Goal: Task Accomplishment & Management: Manage account settings

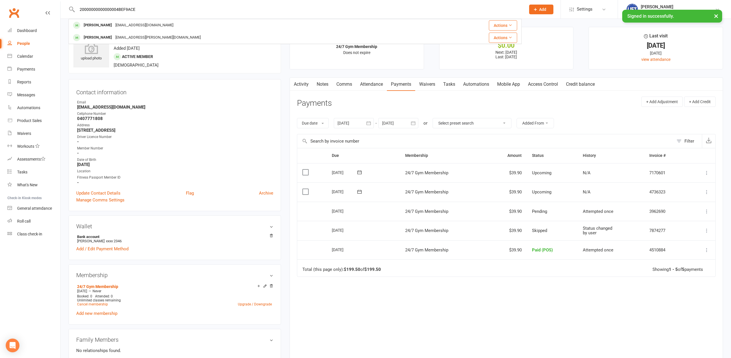
click at [88, 8] on input "20000000000000004BEF9ACE" at bounding box center [298, 9] width 446 height 8
type input "20000000000000004BEF9ACE"
click at [123, 51] on div "Jarred.read@fire.tas.gov.au" at bounding box center [181, 50] width 116 height 8
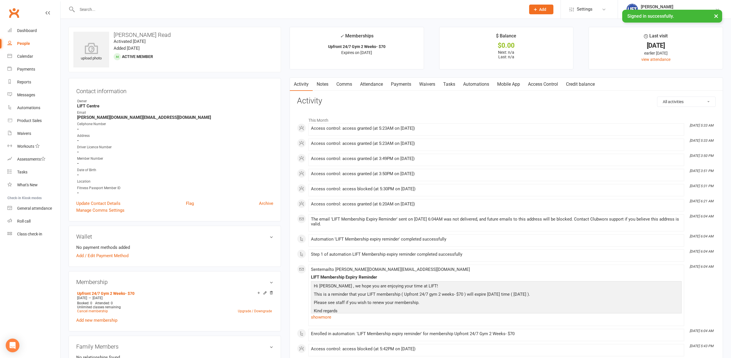
click at [540, 84] on link "Access Control" at bounding box center [543, 84] width 38 height 13
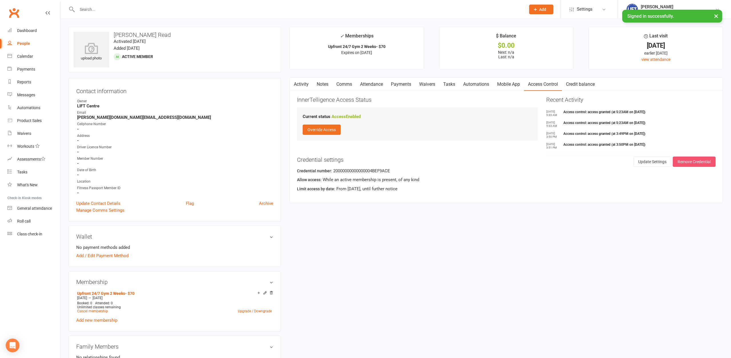
click at [698, 162] on button "Remove Credential" at bounding box center [694, 161] width 43 height 10
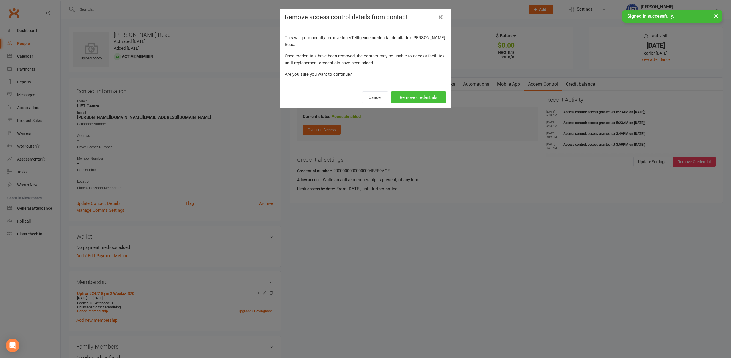
click at [421, 93] on button "Remove credentials" at bounding box center [418, 97] width 55 height 12
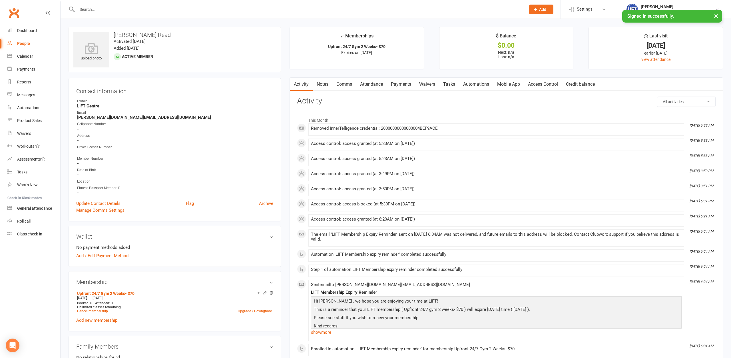
click at [547, 80] on link "Access Control" at bounding box center [543, 84] width 38 height 13
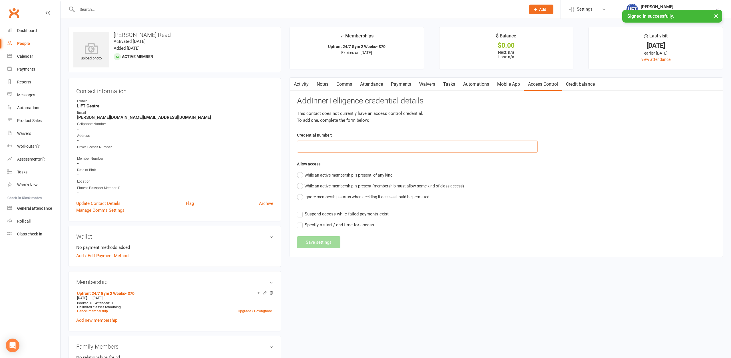
click at [375, 145] on input "text" at bounding box center [417, 146] width 241 height 12
type input "34465"
click at [322, 171] on button "While an active membership is present, of any kind" at bounding box center [345, 175] width 96 height 11
click at [324, 260] on button "Save settings" at bounding box center [318, 257] width 43 height 12
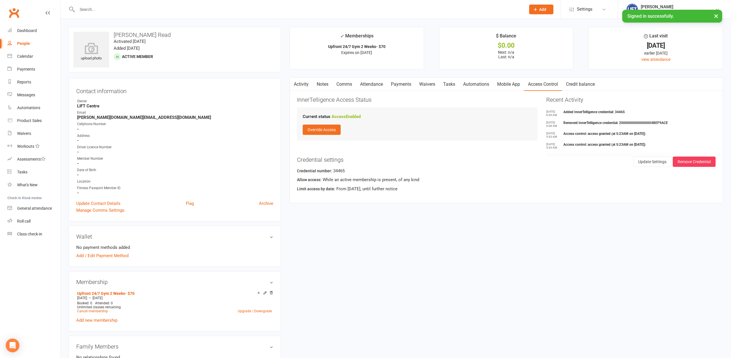
click at [154, 10] on input "text" at bounding box center [298, 9] width 446 height 8
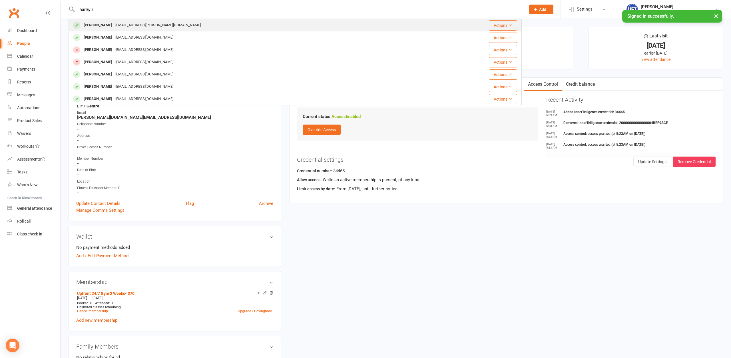
type input "harley sl"
click at [156, 27] on div "Harley Slater harley.slater.92@gmail.com" at bounding box center [257, 25] width 376 height 12
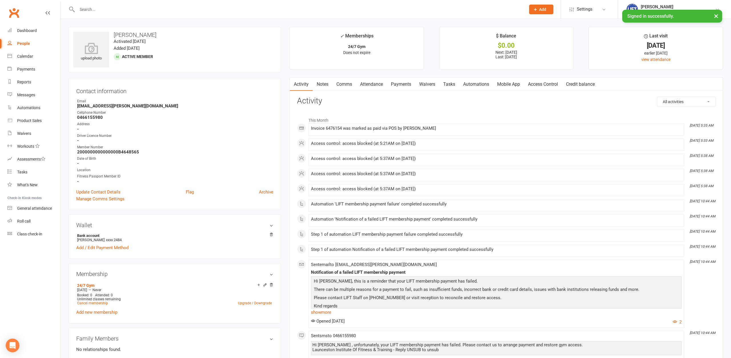
click at [545, 85] on link "Access Control" at bounding box center [543, 84] width 38 height 13
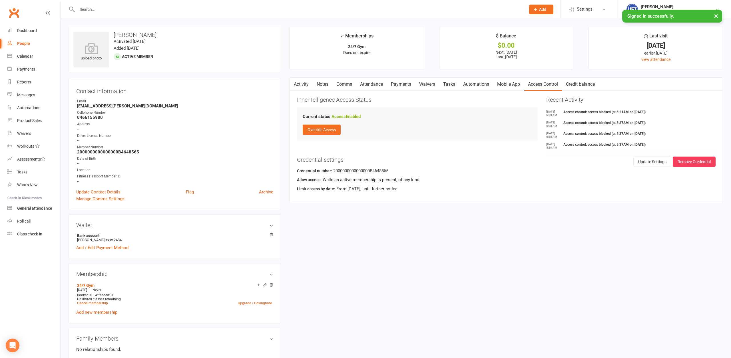
click at [300, 86] on link "Activity" at bounding box center [301, 84] width 23 height 13
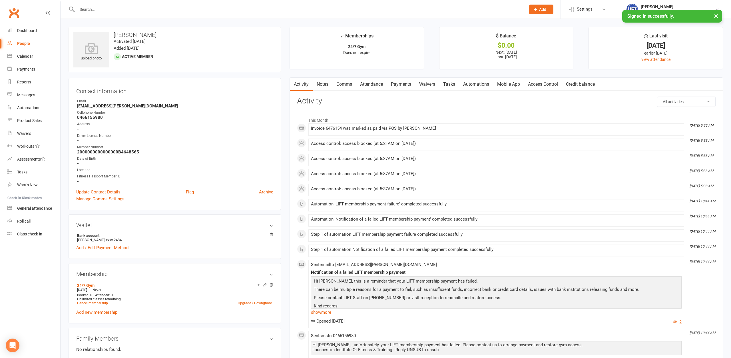
click at [554, 83] on link "Access Control" at bounding box center [543, 84] width 38 height 13
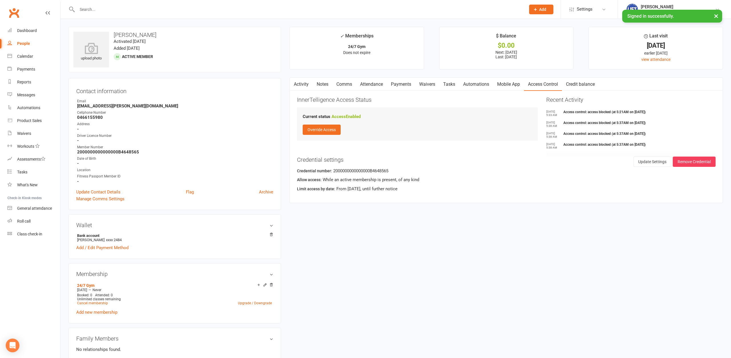
click at [304, 86] on link "Activity" at bounding box center [301, 84] width 23 height 13
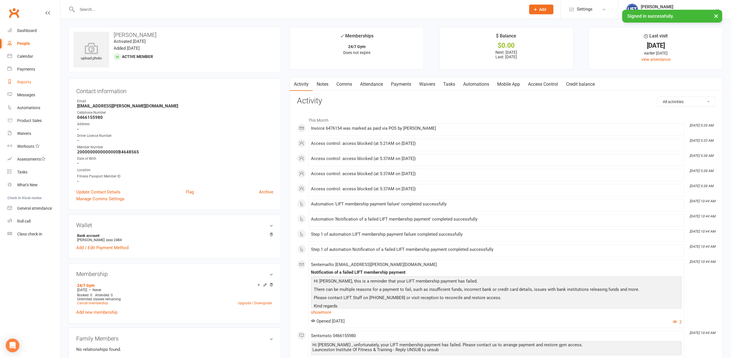
click at [20, 79] on link "Reports" at bounding box center [33, 82] width 53 height 13
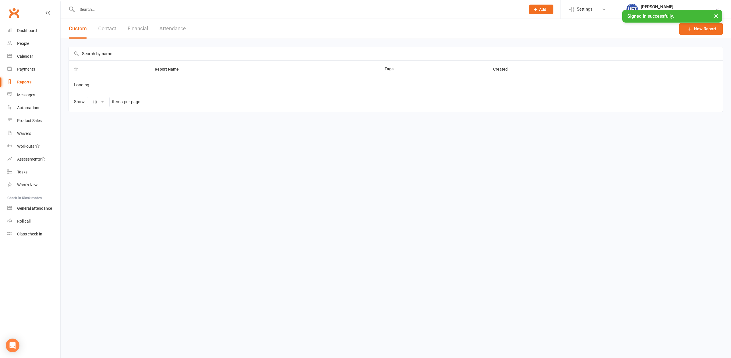
select select "100"
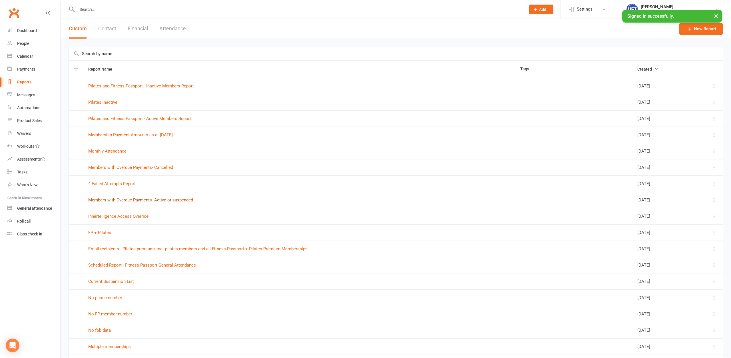
click at [140, 200] on link "Members with Overdue Payments- Active or suspended" at bounding box center [140, 199] width 105 height 5
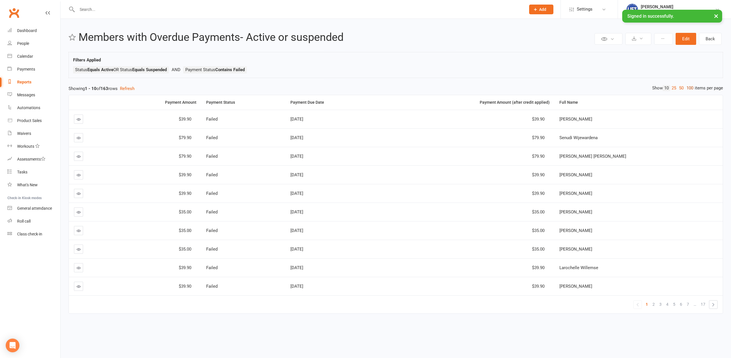
click at [692, 87] on link "100" at bounding box center [690, 88] width 10 height 6
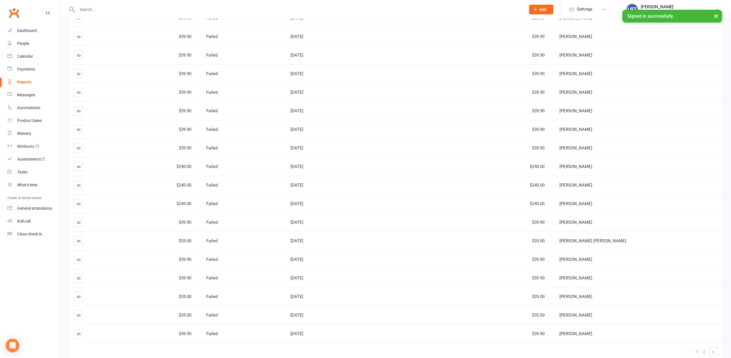
scroll to position [1653, 0]
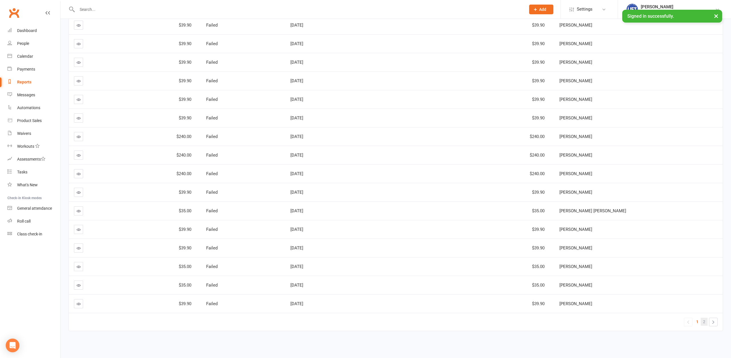
click at [703, 321] on link "2" at bounding box center [704, 321] width 7 height 8
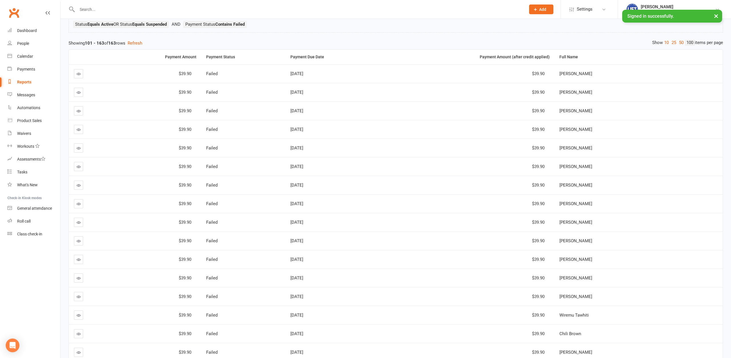
scroll to position [34, 0]
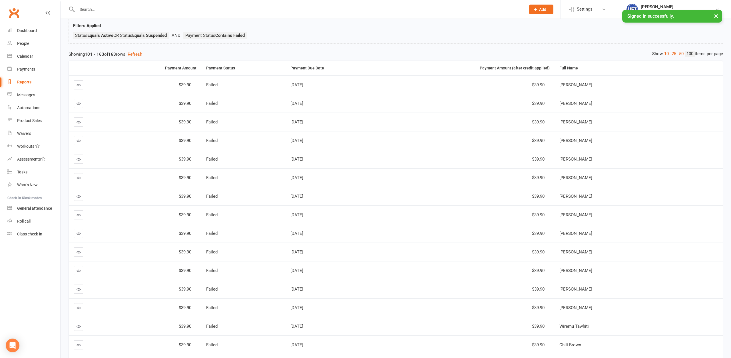
click at [114, 8] on input "text" at bounding box center [298, 9] width 446 height 8
type input "pike"
click at [24, 134] on div "Waivers" at bounding box center [24, 133] width 14 height 5
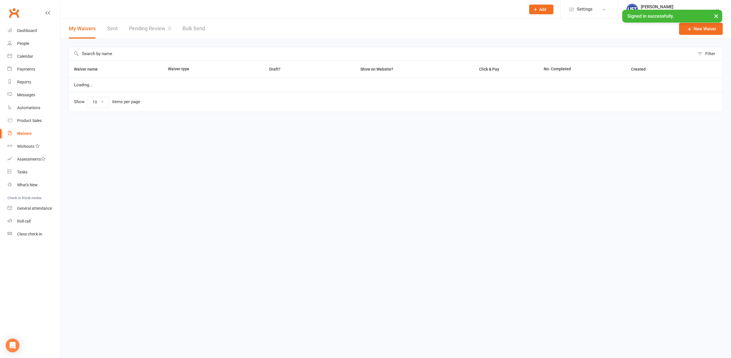
select select "100"
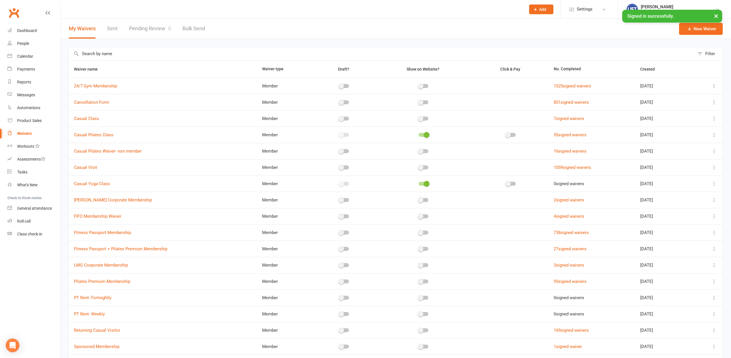
scroll to position [122, 0]
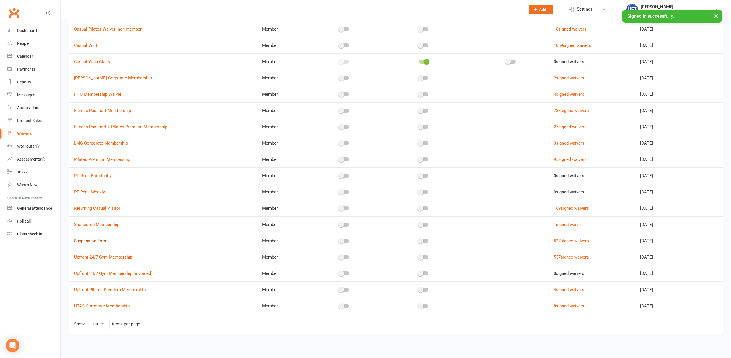
click at [85, 241] on link "Suspension Form" at bounding box center [90, 240] width 33 height 5
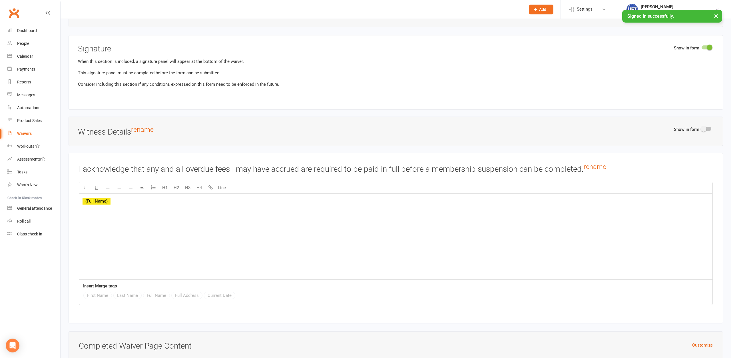
scroll to position [1048, 0]
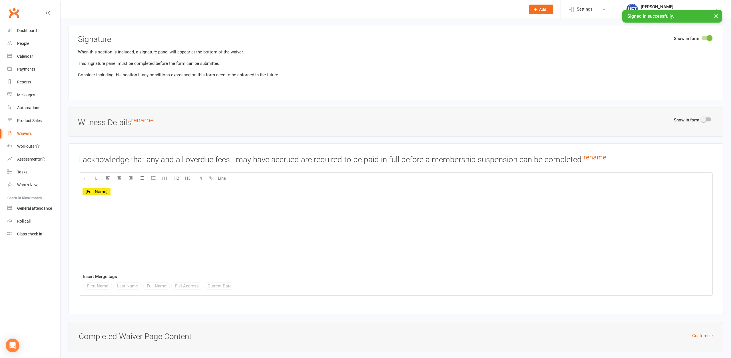
click at [151, 159] on h3 "I acknowledge that any and all overdue fees I may have accrued are required to …" at bounding box center [396, 159] width 634 height 11
click at [134, 154] on h3 "I acknowledge that any and all overdue fees I may have accrued are required to …" at bounding box center [396, 159] width 634 height 11
click at [93, 154] on h3 "I acknowledge that any and all overdue fees I may have accrued are required to …" at bounding box center [396, 159] width 634 height 11
click at [593, 154] on link "rename" at bounding box center [595, 157] width 23 height 8
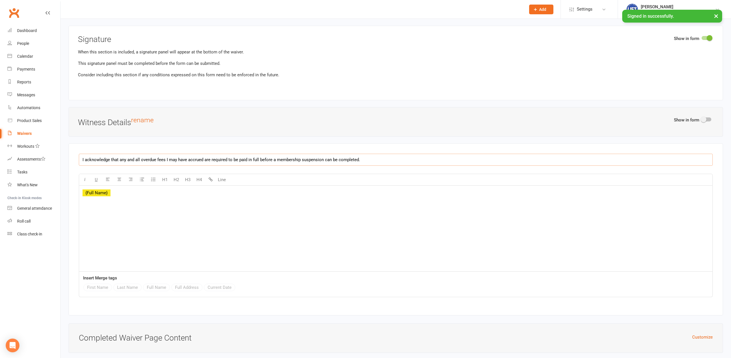
click at [379, 156] on input "I acknowledge that any and all overdue fees I may have accrued are required to …" at bounding box center [396, 160] width 634 height 12
click at [407, 157] on input "I acknowledge that any and all overdue fees I may have accrued are required to …" at bounding box center [396, 160] width 634 height 12
click at [446, 155] on input "I acknowledge that any and all overdue fees I may have accrued are required to …" at bounding box center [396, 160] width 634 height 12
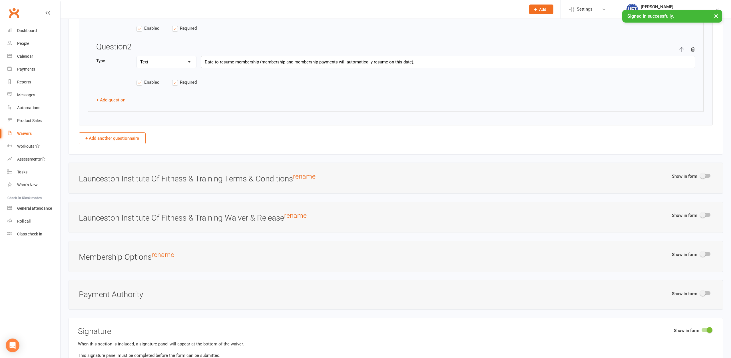
scroll to position [728, 0]
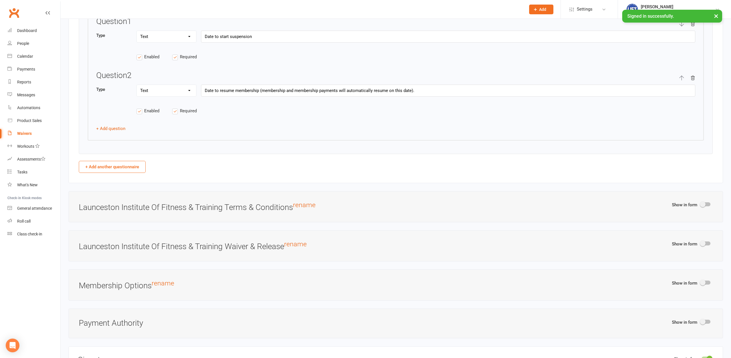
type input "I acknowledge that any and all overdue fees I may have accrued are required to …"
drag, startPoint x: 422, startPoint y: 89, endPoint x: 260, endPoint y: 103, distance: 162.7
click at [260, 96] on input "Date to resume membership (membership and membership payments will automaticall…" at bounding box center [448, 91] width 494 height 12
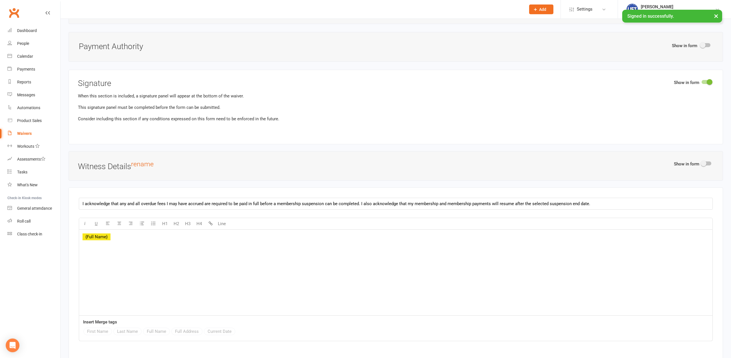
scroll to position [1019, 0]
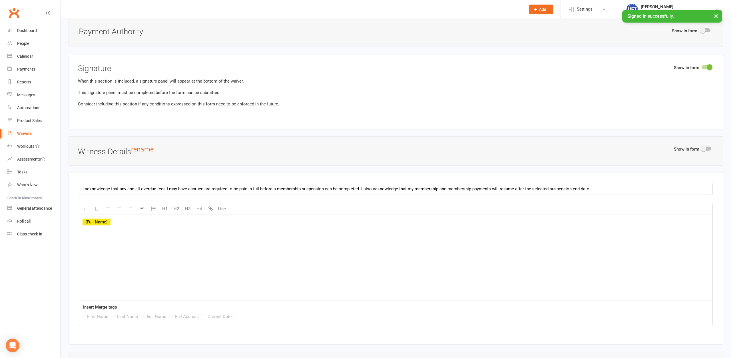
type input "Date to resume membership"
click at [603, 184] on input "I acknowledge that any and all overdue fees I may have accrued are required to …" at bounding box center [396, 189] width 634 height 12
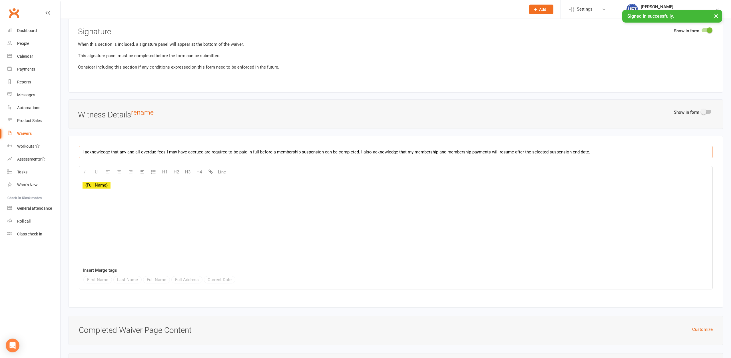
scroll to position [1188, 0]
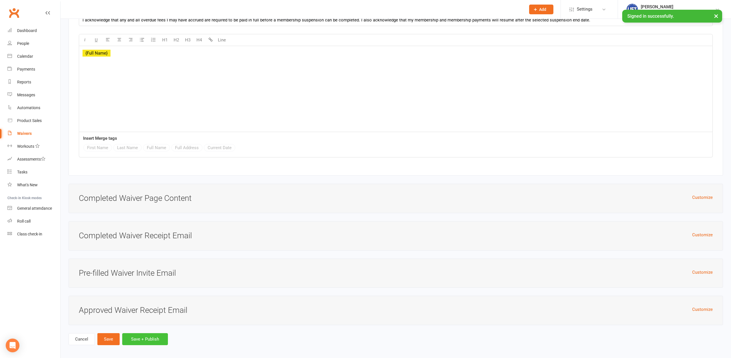
drag, startPoint x: 148, startPoint y: 340, endPoint x: 149, endPoint y: 338, distance: 3.1
click at [148, 340] on button "Save + Publish" at bounding box center [145, 339] width 46 height 12
click at [155, 335] on button "Save + Publish" at bounding box center [145, 339] width 46 height 12
click at [144, 340] on button "Save + Publish" at bounding box center [145, 339] width 46 height 12
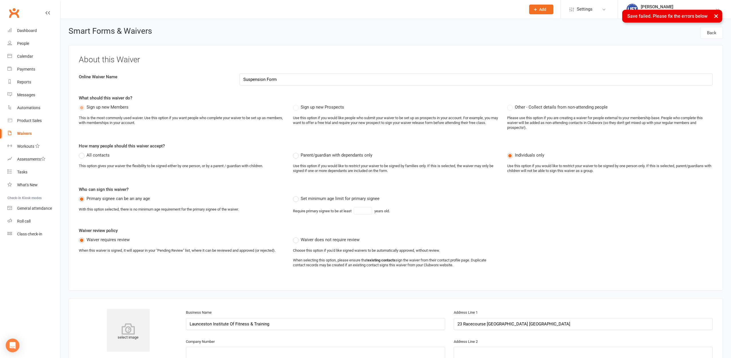
click at [112, 107] on span "Sign up new Members" at bounding box center [107, 107] width 42 height 6
click at [109, 200] on span "Primary signee can be an any age" at bounding box center [117, 198] width 63 height 6
click at [83, 195] on input "Primary signee can be an any age" at bounding box center [81, 195] width 4 height 0
click at [116, 238] on span "Waiver requires review" at bounding box center [107, 239] width 43 height 6
click at [83, 236] on input "Waiver requires review" at bounding box center [81, 236] width 4 height 0
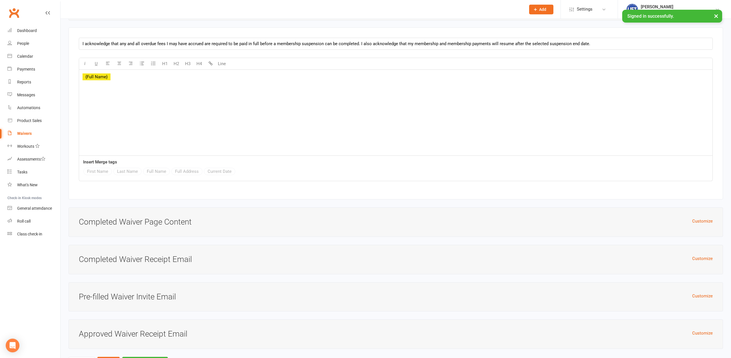
scroll to position [1188, 0]
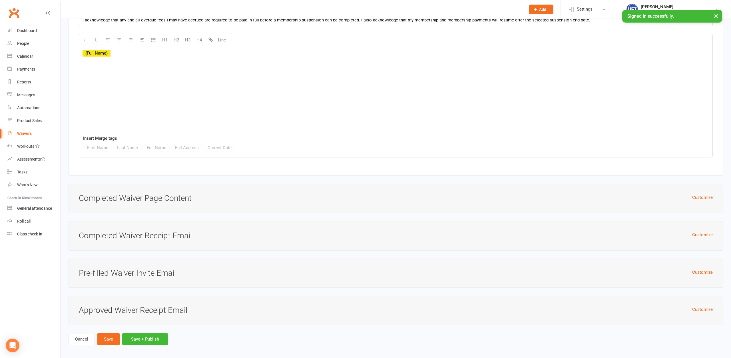
click at [126, 73] on div "﻿ {Full Name}" at bounding box center [395, 89] width 633 height 86
click at [151, 335] on button "Save + Publish" at bounding box center [145, 339] width 46 height 12
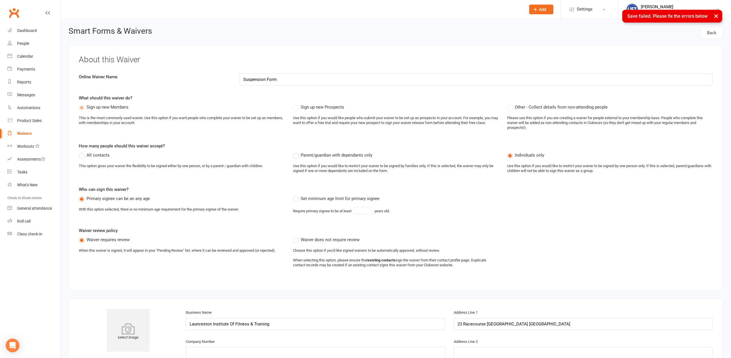
click at [308, 86] on div "About this Waiver Online Waiver Name Suspension Form What should this waiver do…" at bounding box center [396, 167] width 654 height 245
click at [308, 83] on input "Suspension Form" at bounding box center [476, 79] width 473 height 12
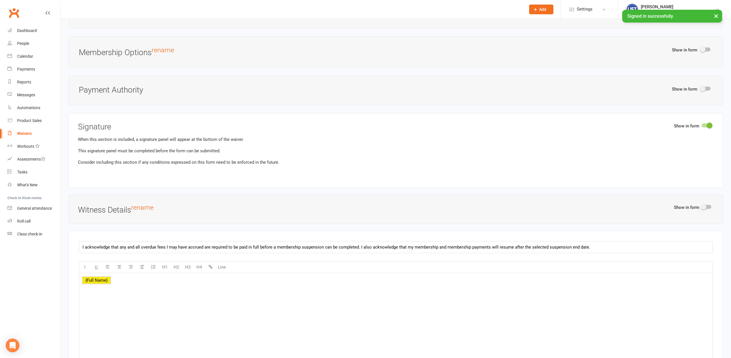
scroll to position [1188, 0]
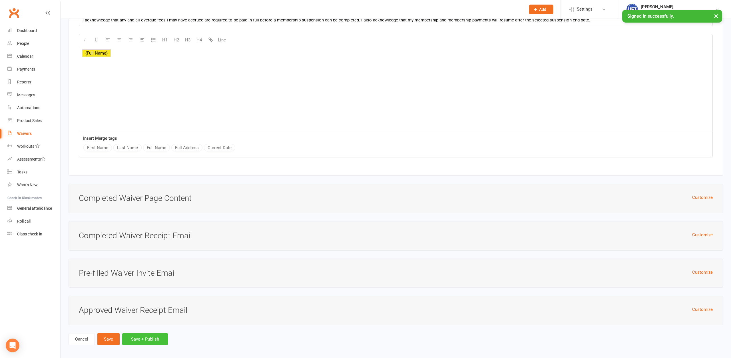
click at [150, 340] on button "Save + Publish" at bounding box center [145, 339] width 46 height 12
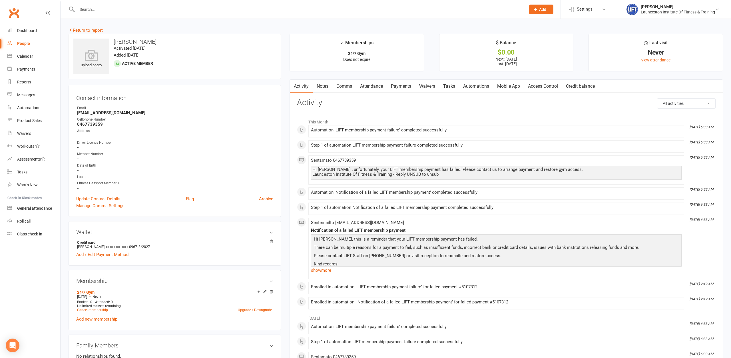
click at [407, 90] on link "Payments" at bounding box center [401, 86] width 28 height 13
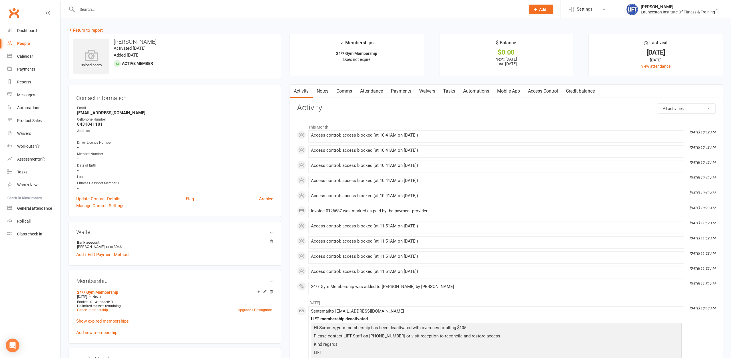
click at [403, 91] on link "Payments" at bounding box center [401, 91] width 28 height 13
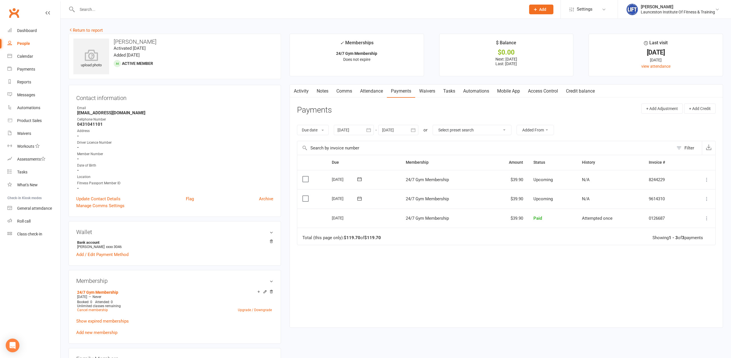
click at [352, 132] on div at bounding box center [354, 130] width 40 height 10
click at [344, 143] on icon "button" at bounding box center [343, 143] width 4 height 5
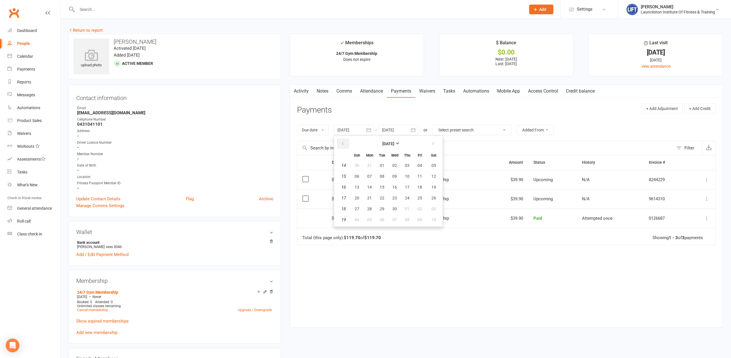
click at [344, 143] on icon "button" at bounding box center [343, 143] width 4 height 5
click at [370, 171] on table "January 2025 Sun Mon Tue Wed Thu Fri Sat 1 29 30 31 01 02 03 04 2 05 06 07 08 0…" at bounding box center [388, 181] width 106 height 88
click at [371, 175] on span "06" at bounding box center [369, 176] width 5 height 5
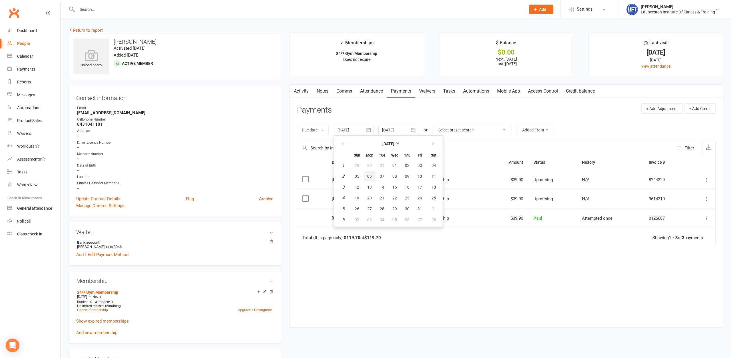
type input "06 Jan 2025"
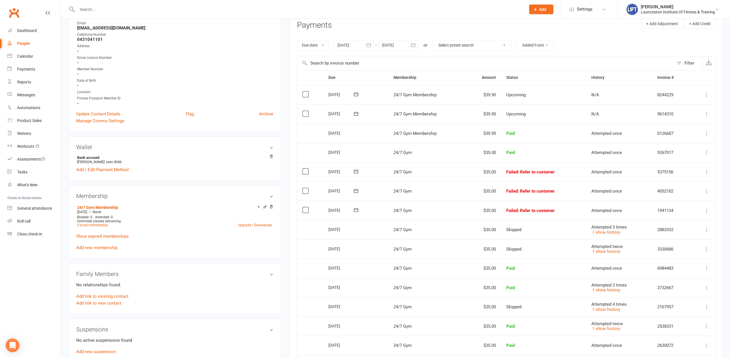
scroll to position [87, 0]
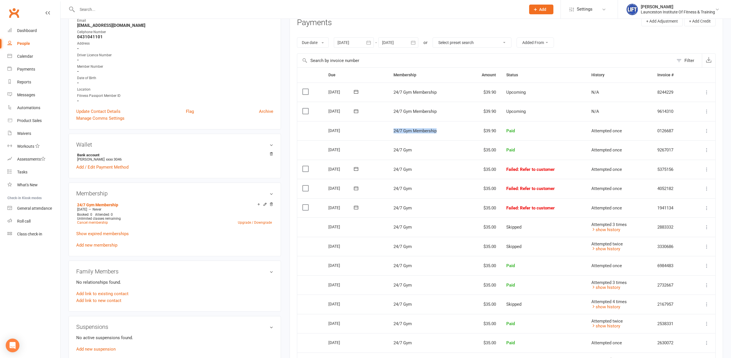
drag, startPoint x: 389, startPoint y: 124, endPoint x: 461, endPoint y: 129, distance: 72.1
click at [461, 129] on td "24/7 Gym Membership" at bounding box center [426, 130] width 77 height 19
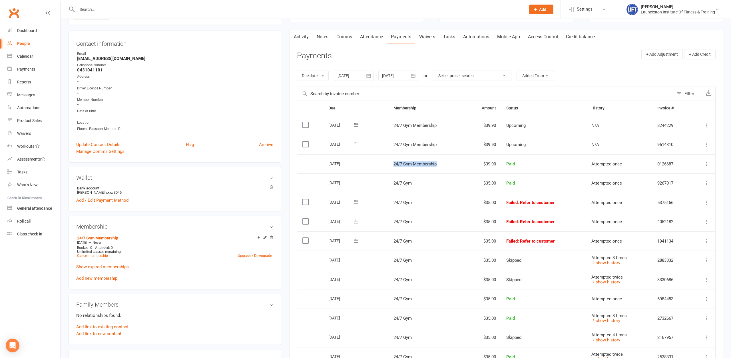
scroll to position [0, 0]
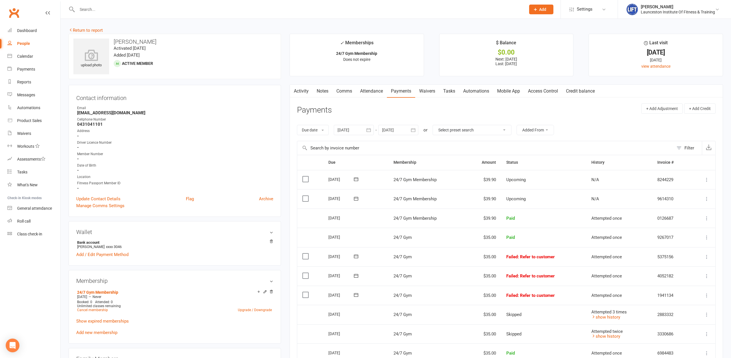
click at [283, 140] on div "upload photo Summer Jones Activated 22 November, 2024 Added 18 November, 2024 A…" at bounding box center [174, 364] width 221 height 661
click at [306, 89] on link "Activity" at bounding box center [301, 91] width 23 height 13
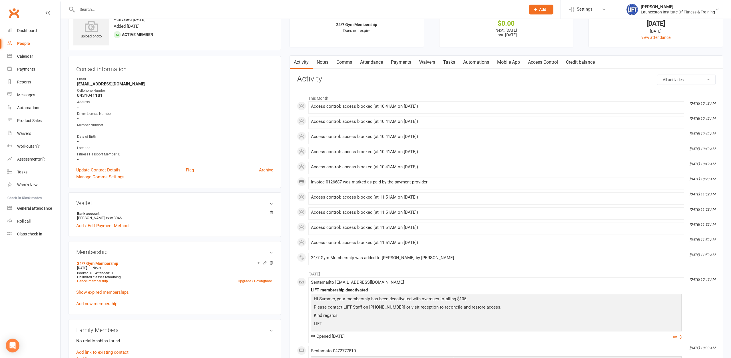
scroll to position [29, 0]
drag, startPoint x: 689, startPoint y: 254, endPoint x: 714, endPoint y: 255, distance: 25.1
click at [714, 255] on time "Sep 5, 11:52 AM" at bounding box center [701, 255] width 29 height 4
click at [601, 284] on div "Sent email to remzcorlene@gmail.com LIFT membership deactivated Hi Summer, your…" at bounding box center [496, 309] width 371 height 61
drag, startPoint x: 688, startPoint y: 253, endPoint x: 717, endPoint y: 254, distance: 28.8
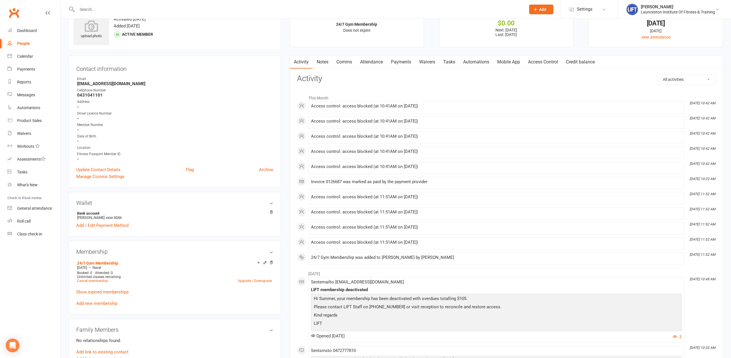
click at [544, 63] on link "Access Control" at bounding box center [543, 61] width 38 height 13
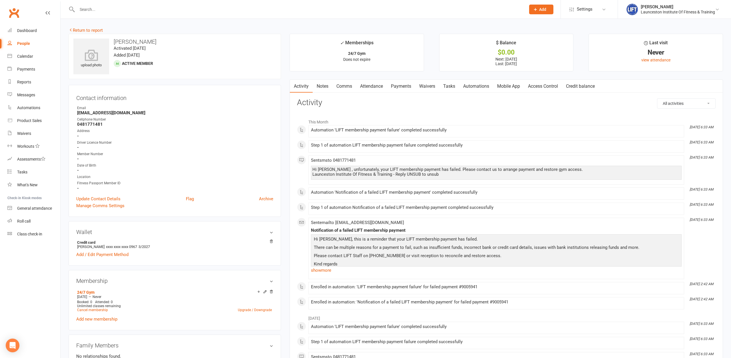
click at [403, 85] on link "Payments" at bounding box center [401, 86] width 28 height 13
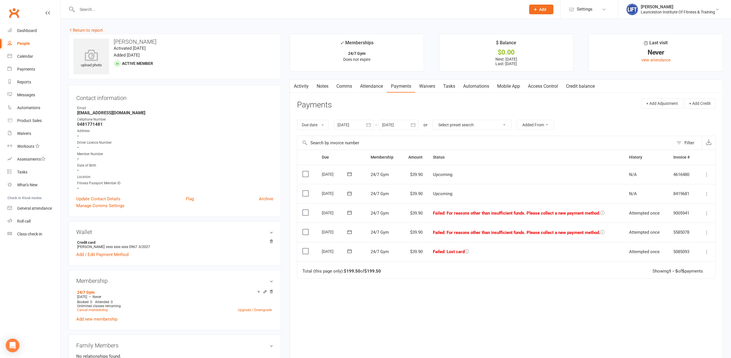
click at [240, 11] on input "text" at bounding box center [298, 9] width 446 height 8
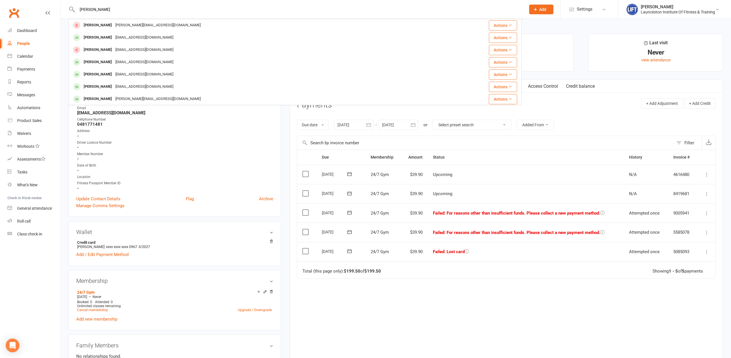
drag, startPoint x: 168, startPoint y: 10, endPoint x: 60, endPoint y: 14, distance: 108.2
click at [75, 13] on input "peck" at bounding box center [298, 9] width 446 height 8
drag, startPoint x: 80, startPoint y: 10, endPoint x: 68, endPoint y: 12, distance: 12.4
click at [75, 12] on input "du" at bounding box center [298, 9] width 446 height 8
type input "mel fox"
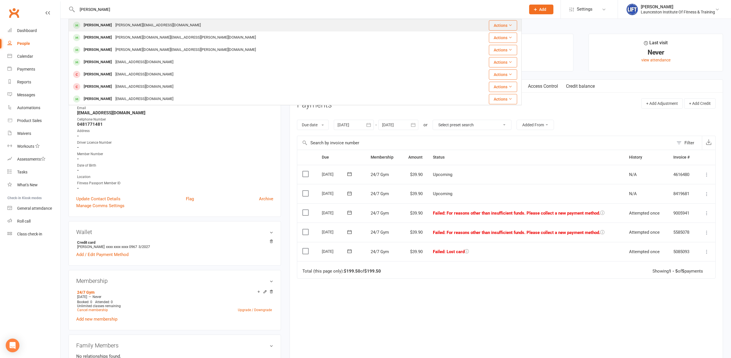
click at [96, 23] on div "Mel Fox" at bounding box center [98, 25] width 32 height 8
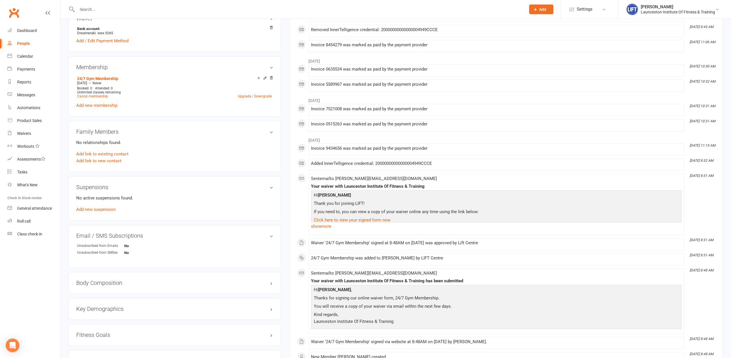
scroll to position [172, 0]
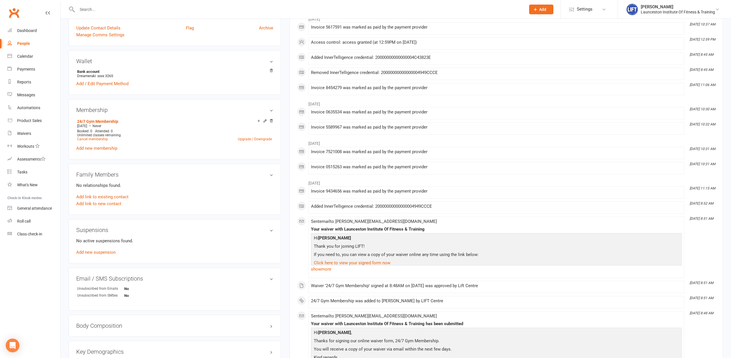
click at [143, 11] on input "text" at bounding box center [298, 9] width 446 height 8
type input "fyff"
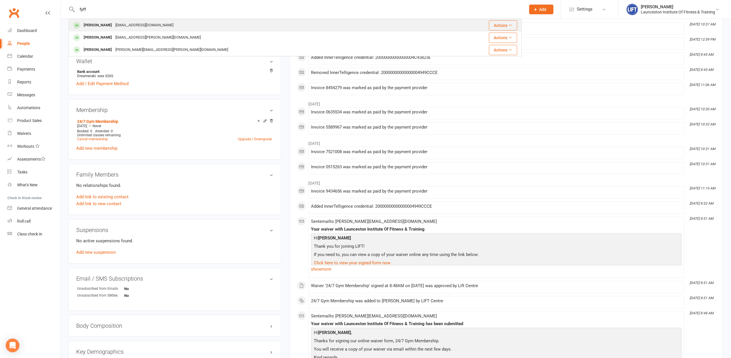
click at [143, 23] on div "dugbug246@gmail.com" at bounding box center [144, 25] width 61 height 8
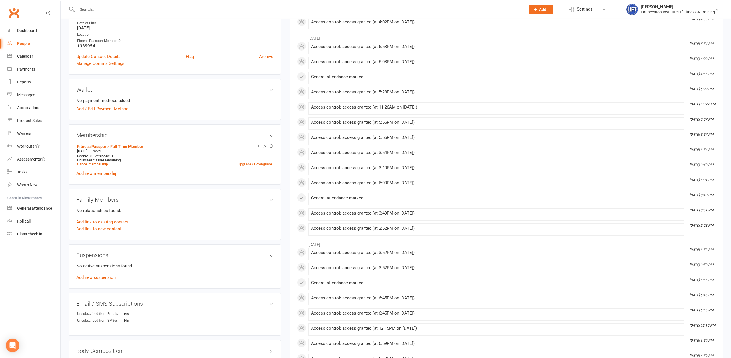
scroll to position [139, 0]
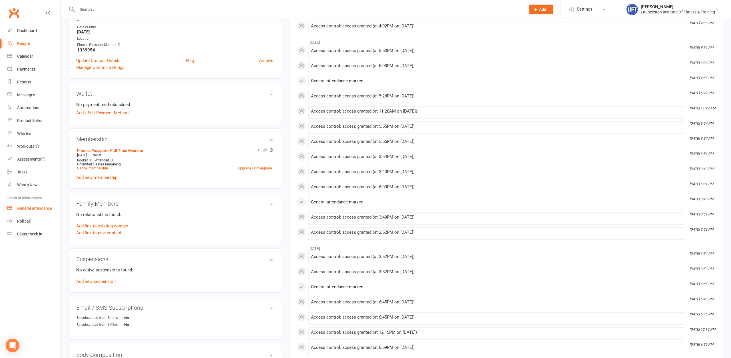
click at [39, 210] on div "General attendance" at bounding box center [34, 208] width 35 height 5
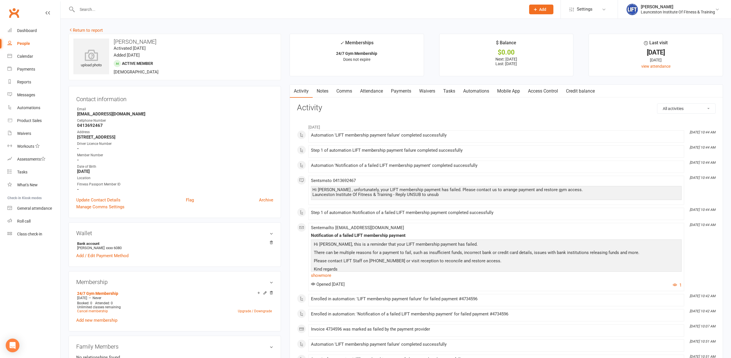
click at [403, 90] on link "Payments" at bounding box center [401, 91] width 28 height 13
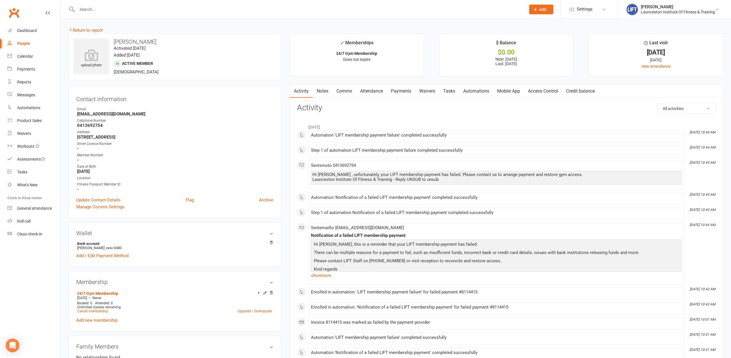
click at [402, 92] on link "Payments" at bounding box center [401, 91] width 28 height 13
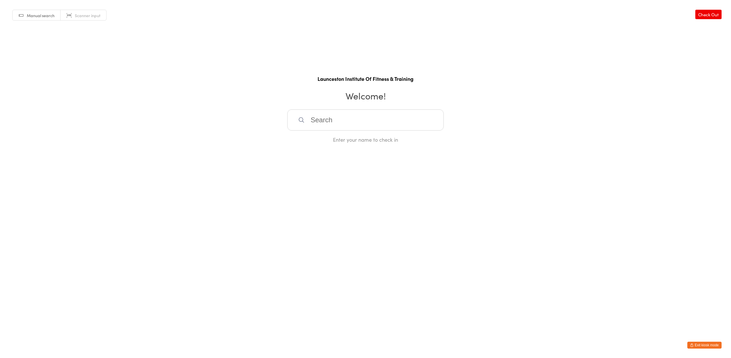
click at [361, 115] on input "search" at bounding box center [365, 119] width 156 height 21
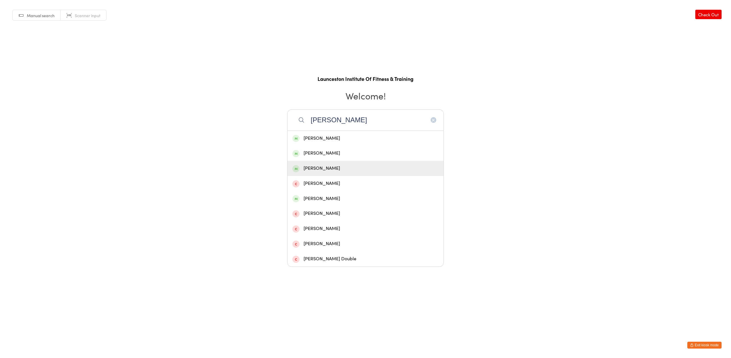
type input "[PERSON_NAME]"
click at [345, 164] on div "[PERSON_NAME]" at bounding box center [365, 168] width 146 height 8
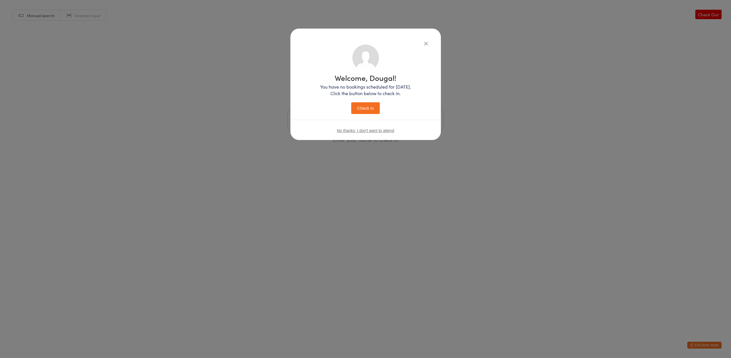
click at [364, 112] on button "Check in" at bounding box center [365, 108] width 29 height 12
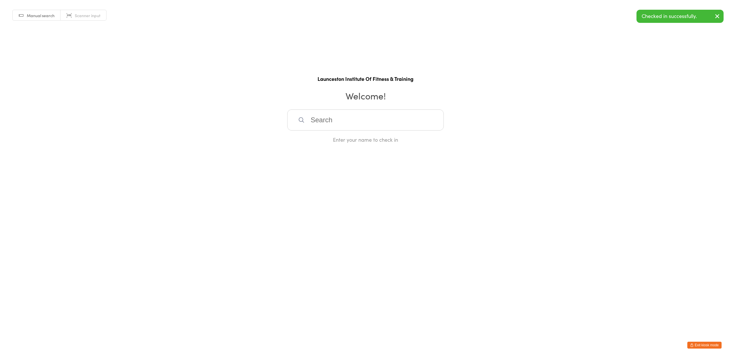
click at [359, 119] on input "search" at bounding box center [365, 119] width 156 height 21
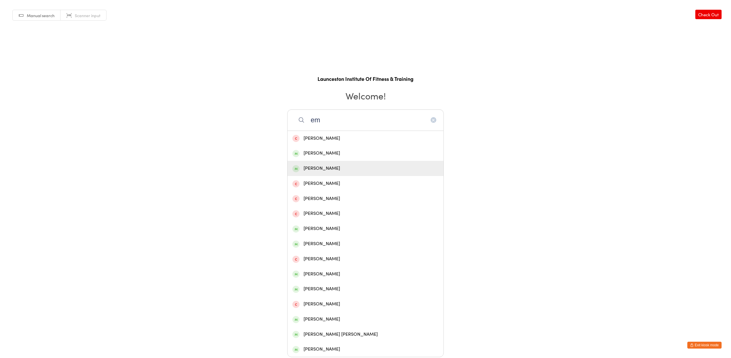
type input "e"
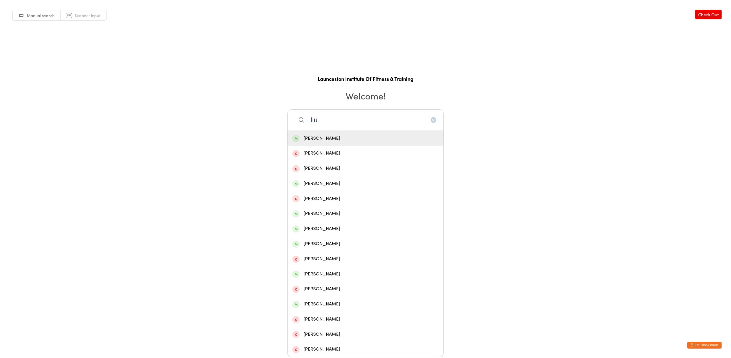
type input "liu"
click at [326, 139] on div "[PERSON_NAME]" at bounding box center [365, 138] width 146 height 8
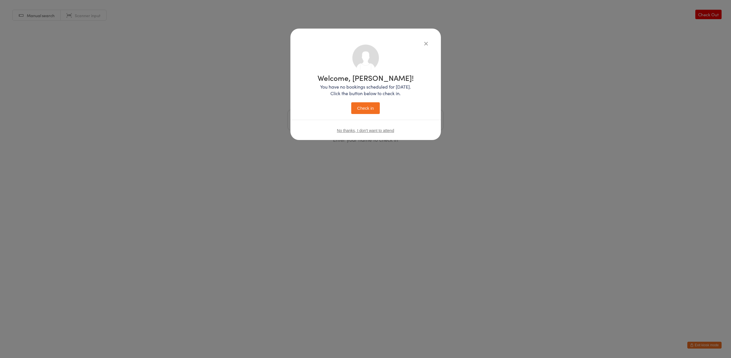
click at [377, 108] on button "Check in" at bounding box center [365, 108] width 29 height 12
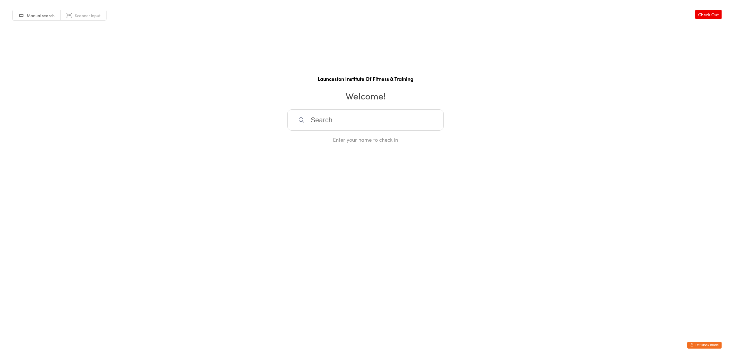
click at [319, 123] on input "search" at bounding box center [365, 119] width 156 height 21
type input "flynn"
click at [696, 345] on button "Exit kiosk mode" at bounding box center [704, 344] width 34 height 7
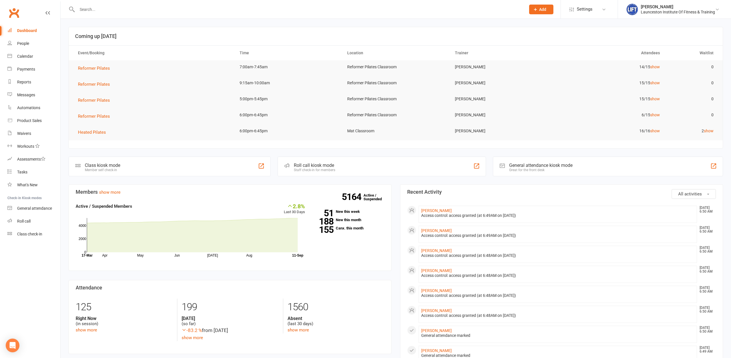
click at [127, 10] on input "text" at bounding box center [298, 9] width 446 height 8
type input "liu"
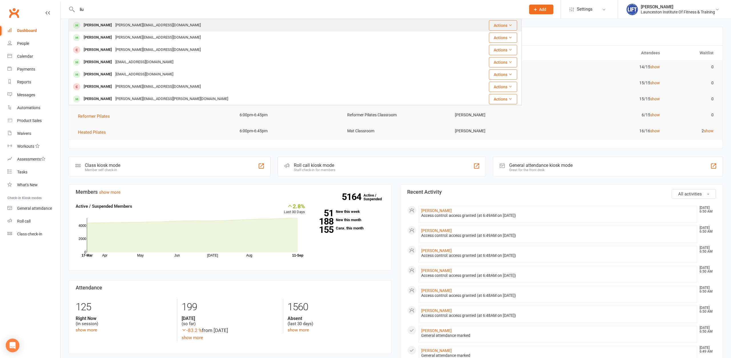
click at [146, 23] on div "Jiayu Liu Emily.liu1@ths.tas.gov.au" at bounding box center [257, 25] width 376 height 12
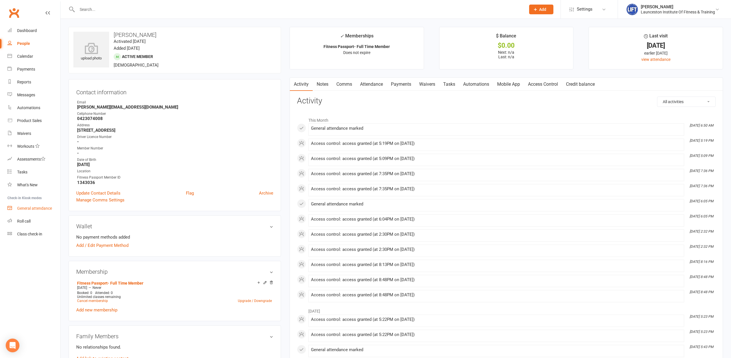
click at [32, 211] on link "General attendance" at bounding box center [33, 208] width 53 height 13
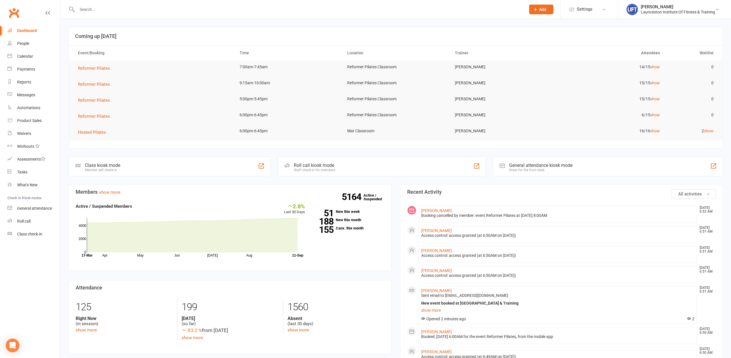
click at [166, 7] on input "text" at bounding box center [298, 9] width 446 height 8
type input "pikre"
click at [116, 7] on react-component at bounding box center [261, 9] width 522 height 19
click at [26, 30] on div "Dashboard" at bounding box center [27, 30] width 20 height 5
click at [25, 53] on link "Calendar" at bounding box center [33, 56] width 53 height 13
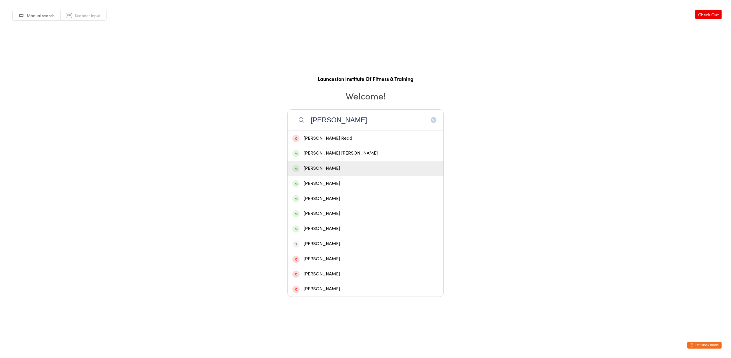
type input "flynn"
click at [335, 170] on div "Flynn Grant" at bounding box center [365, 168] width 146 height 8
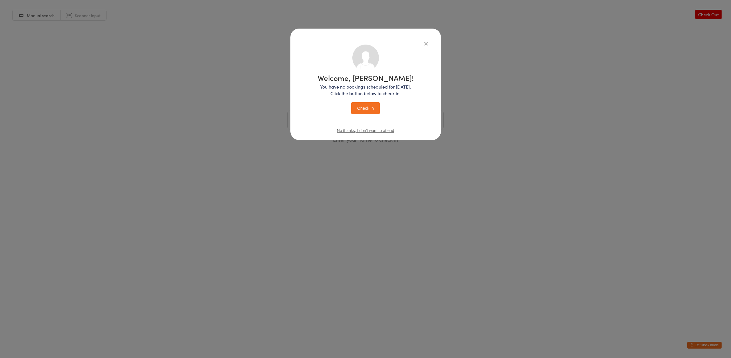
drag, startPoint x: 365, startPoint y: 113, endPoint x: 368, endPoint y: 111, distance: 3.7
click at [365, 113] on button "Check in" at bounding box center [365, 108] width 29 height 12
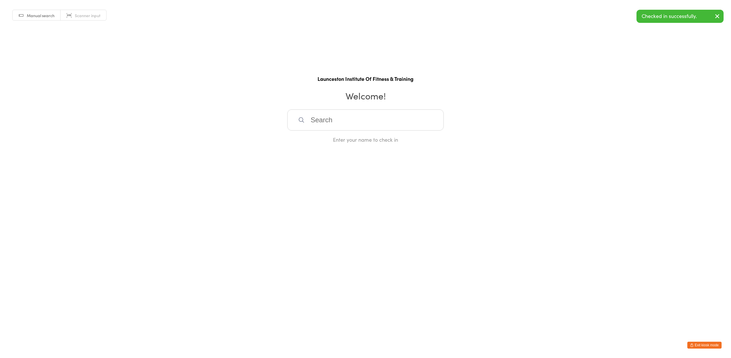
click at [323, 118] on input "search" at bounding box center [365, 119] width 156 height 21
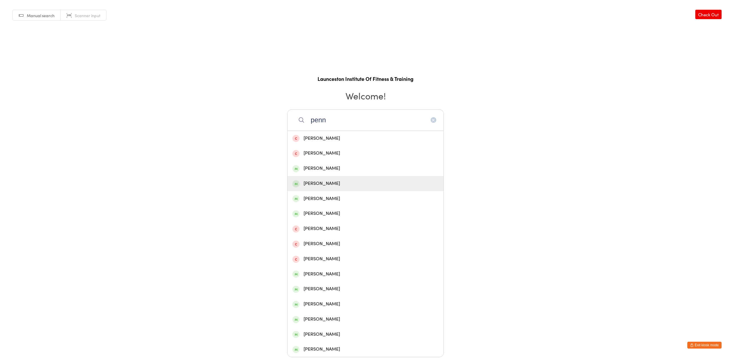
type input "penn"
click at [329, 180] on div "Rhys Penney" at bounding box center [365, 184] width 146 height 8
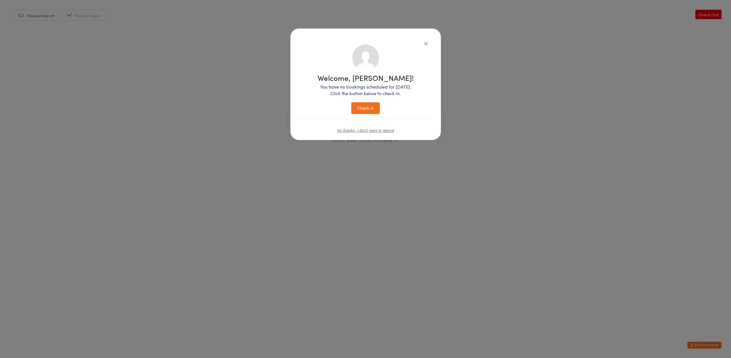
click at [367, 106] on button "Check in" at bounding box center [365, 108] width 29 height 12
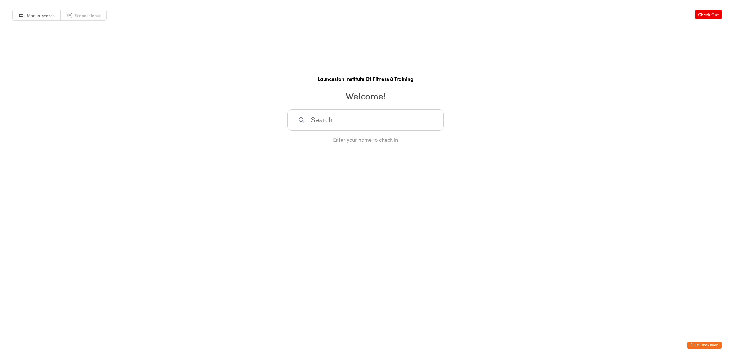
click at [701, 343] on button "Exit kiosk mode" at bounding box center [704, 344] width 34 height 7
click at [713, 347] on button "Exit kiosk mode" at bounding box center [704, 344] width 34 height 7
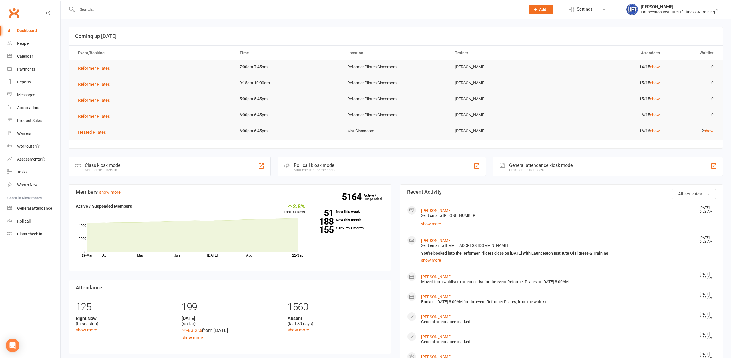
click at [169, 10] on input "text" at bounding box center [298, 9] width 446 height 8
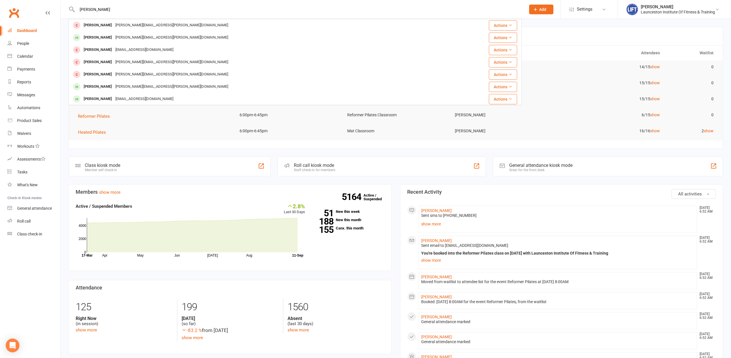
type input "[PERSON_NAME]"
click at [152, 39] on div "[PERSON_NAME][EMAIL_ADDRESS][PERSON_NAME][DOMAIN_NAME]" at bounding box center [172, 37] width 116 height 8
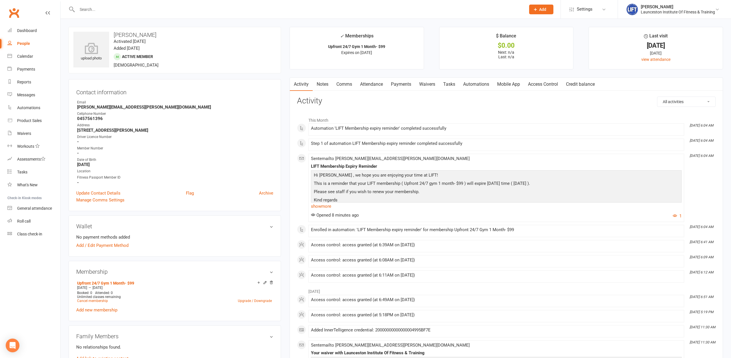
click at [252, 73] on div "upload photo [PERSON_NAME] Activated [DATE] Added [DATE] Active member [DEMOGRA…" at bounding box center [175, 50] width 212 height 47
click at [113, 3] on div at bounding box center [295, 9] width 453 height 19
click at [117, 9] on input "text" at bounding box center [298, 9] width 446 height 8
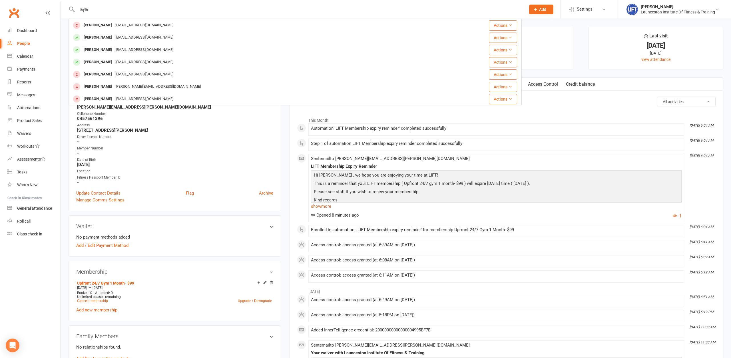
type input "layla"
click at [105, 25] on div "Layla Shoenmaker" at bounding box center [98, 25] width 32 height 8
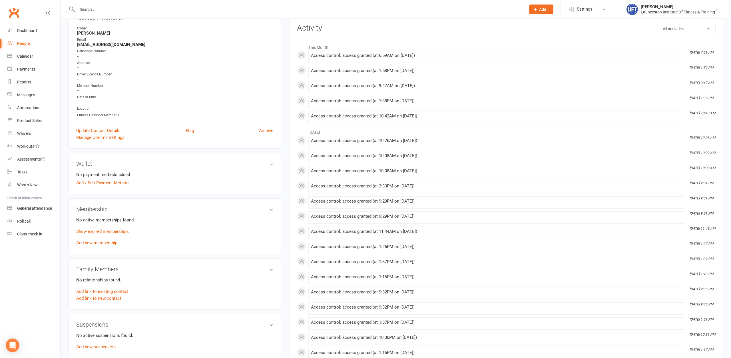
scroll to position [87, 0]
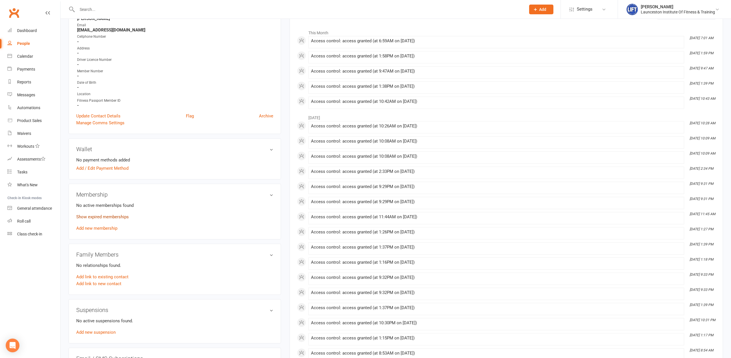
click at [117, 216] on link "Show expired memberships" at bounding box center [102, 216] width 53 height 5
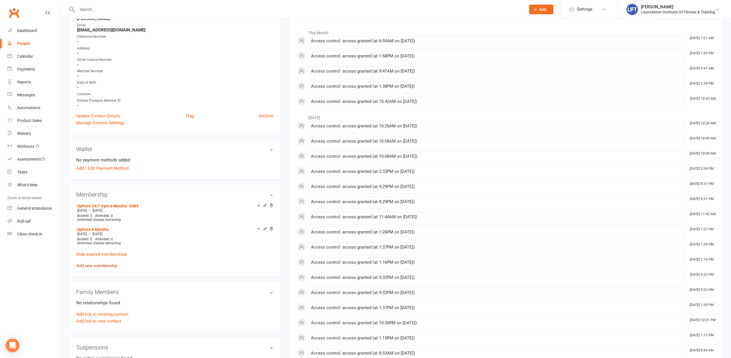
click at [110, 265] on link "Add new membership" at bounding box center [96, 265] width 41 height 5
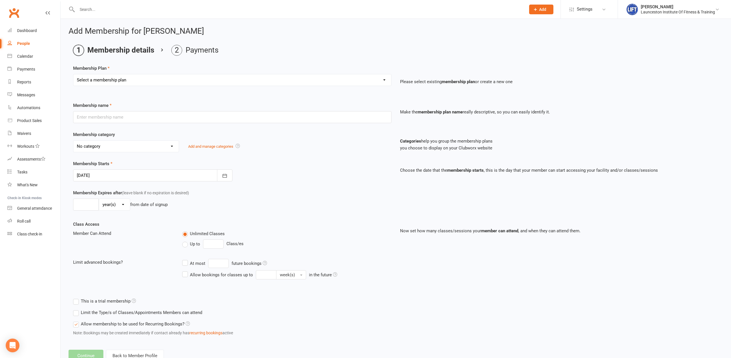
click at [73, 74] on select "Select a membership plan Create new Membership Plan 24/7 Gym Membership Pilates…" at bounding box center [232, 79] width 318 height 11
select select "8"
click option "Upfront 24/7 Gym 6 Months- $489" at bounding box center [0, 0] width 0 height 0
type input "Upfront 24/7 Gym 6 Months- $489"
select select "37"
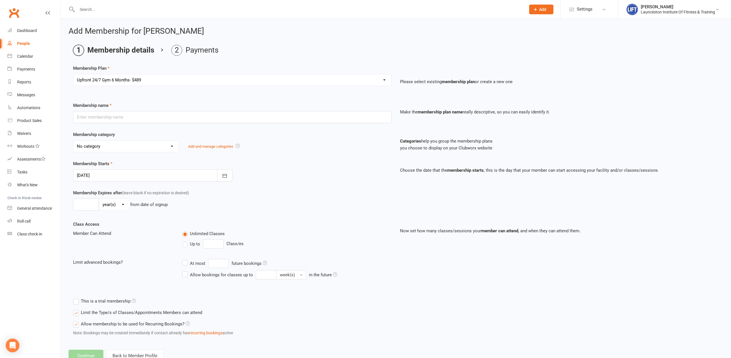
type input "6"
select select "2"
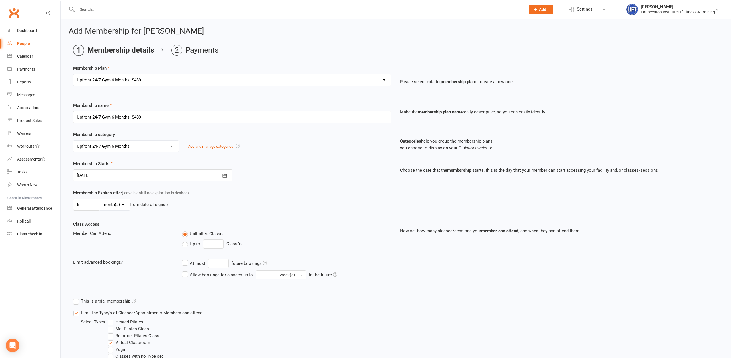
scroll to position [89, 0]
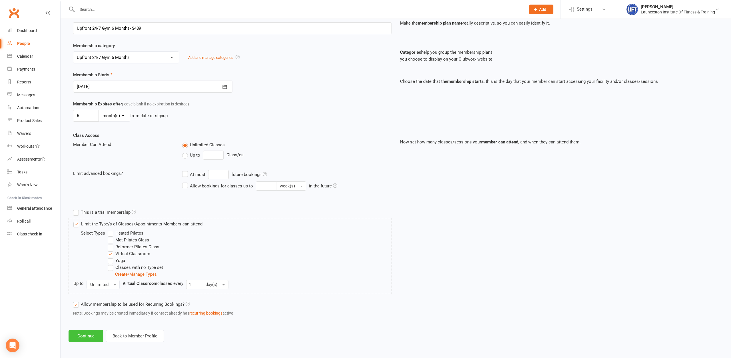
click at [95, 335] on button "Continue" at bounding box center [86, 336] width 35 height 12
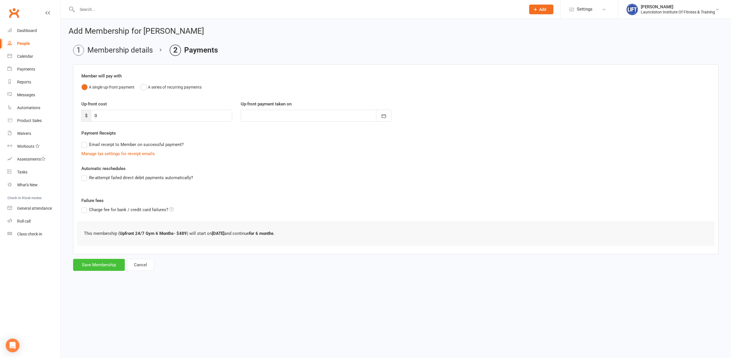
click at [92, 262] on button "Save Membership" at bounding box center [99, 265] width 52 height 12
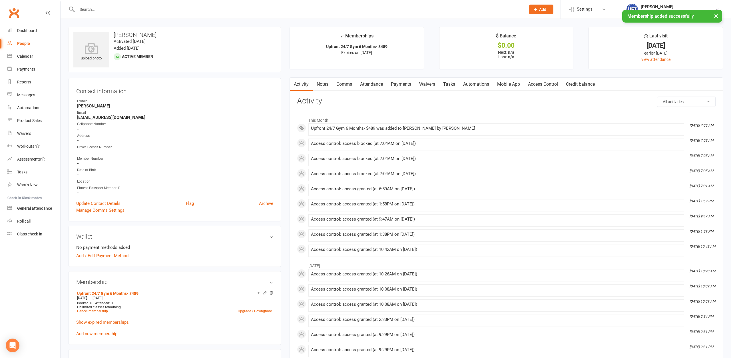
click at [540, 90] on link "Access Control" at bounding box center [543, 84] width 38 height 13
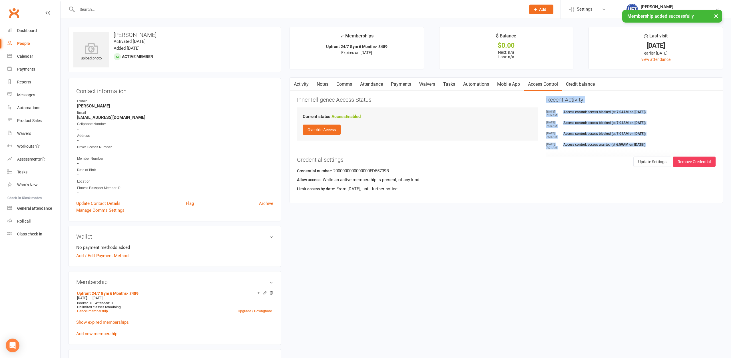
drag, startPoint x: 430, startPoint y: 190, endPoint x: 289, endPoint y: 155, distance: 144.6
click at [289, 155] on div "Activity Notes Comms Attendance Payments Waivers Tasks Automations Mobile App A…" at bounding box center [505, 140] width 433 height 126
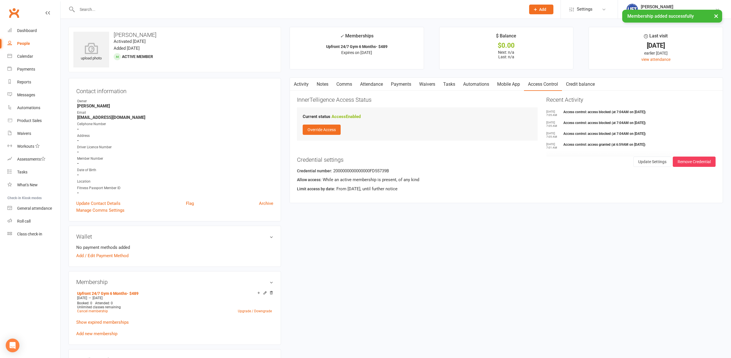
click at [264, 152] on strong "-" at bounding box center [175, 151] width 196 height 5
click at [443, 242] on div "upload photo Layla Shoenmaker Activated 19 November, 2024 Added 19 November, 20…" at bounding box center [395, 361] width 663 height 669
click at [26, 134] on div "Waivers" at bounding box center [24, 133] width 14 height 5
select select "100"
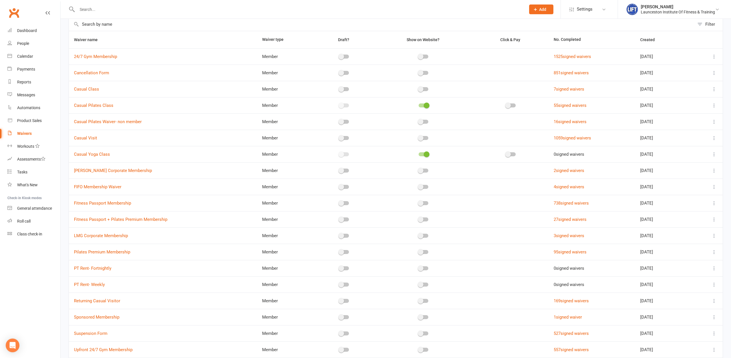
scroll to position [116, 0]
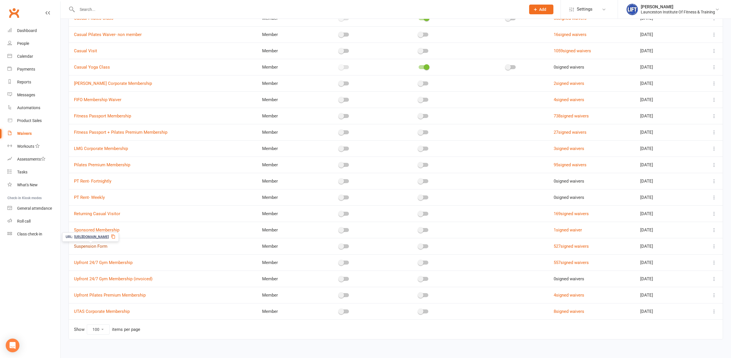
click at [103, 248] on link "Suspension Form" at bounding box center [90, 246] width 33 height 5
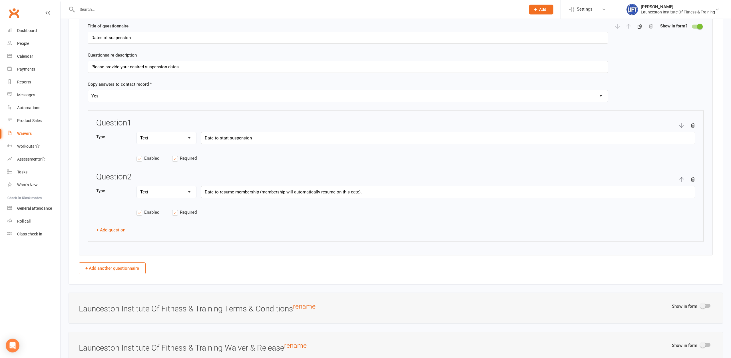
scroll to position [641, 0]
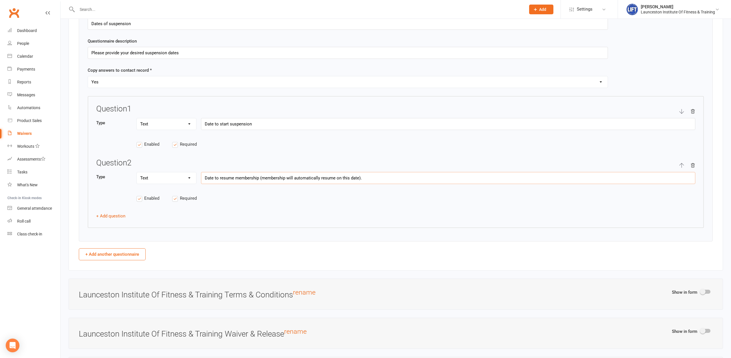
click at [287, 176] on input "Date to resume membership (membership will automatically resume on this date)." at bounding box center [448, 178] width 494 height 12
type input "Date to resume membership (membership and membership payments will automaticall…"
click at [334, 230] on div "Title of questionnaire Dates of suspension Questionnaire description Please pro…" at bounding box center [396, 121] width 634 height 242
click at [114, 216] on button "+ Add question" at bounding box center [110, 215] width 29 height 7
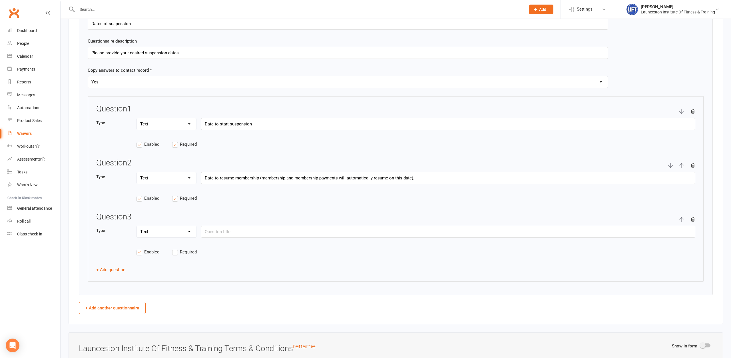
click at [694, 218] on icon "button" at bounding box center [692, 219] width 5 height 5
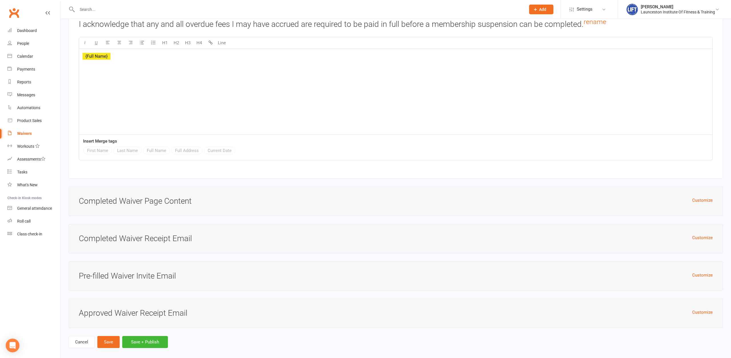
scroll to position [1186, 0]
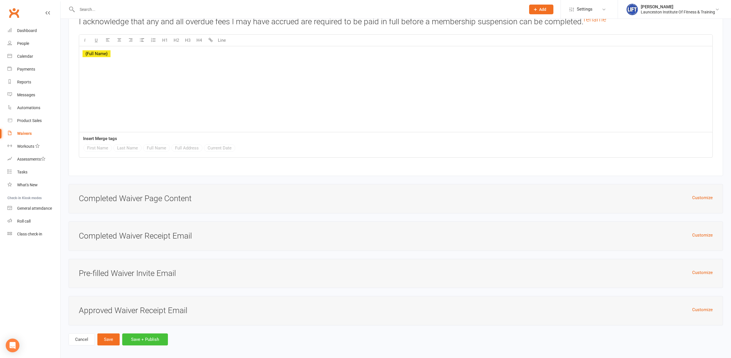
click at [137, 337] on button "Save + Publish" at bounding box center [145, 339] width 46 height 12
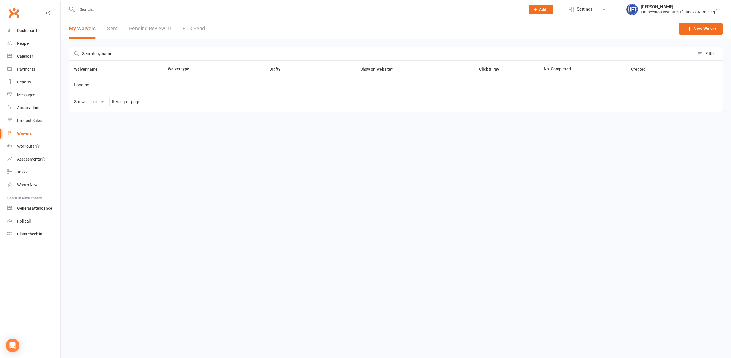
select select "100"
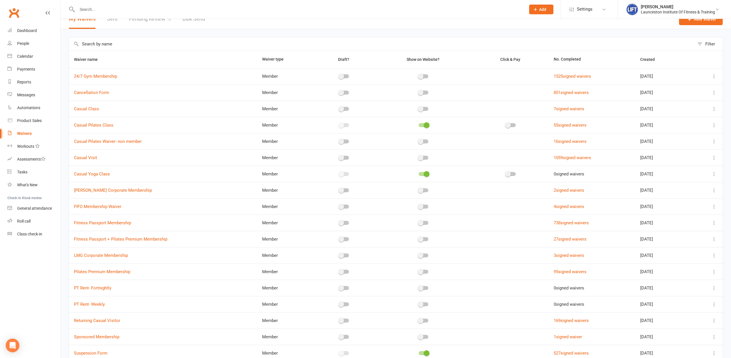
scroll to position [122, 0]
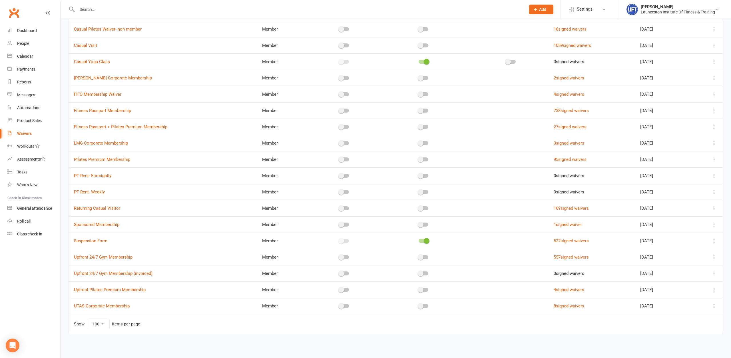
click at [419, 241] on div at bounding box center [424, 241] width 10 height 4
click at [419, 240] on input "checkbox" at bounding box center [419, 240] width 0 height 0
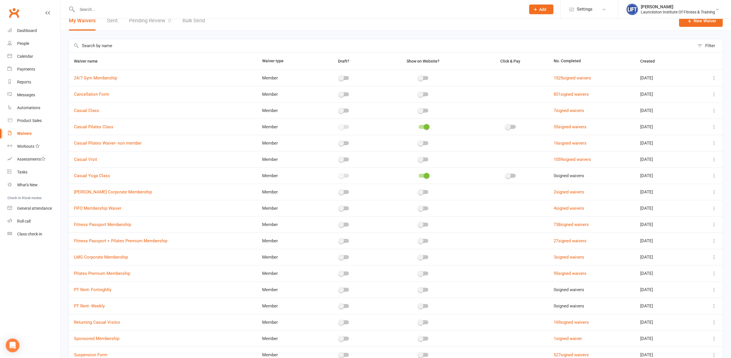
scroll to position [0, 0]
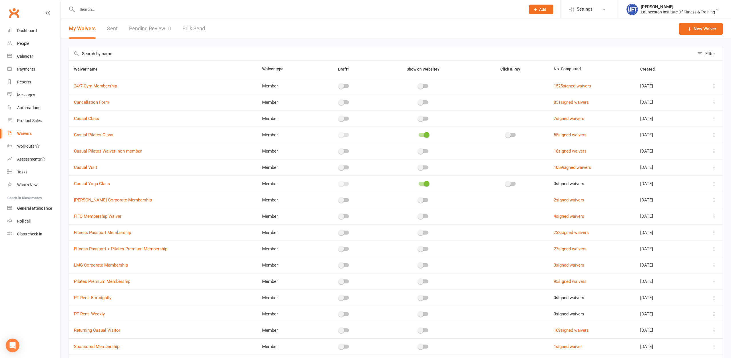
click at [154, 8] on input "text" at bounding box center [298, 9] width 446 height 8
type input "amrit"
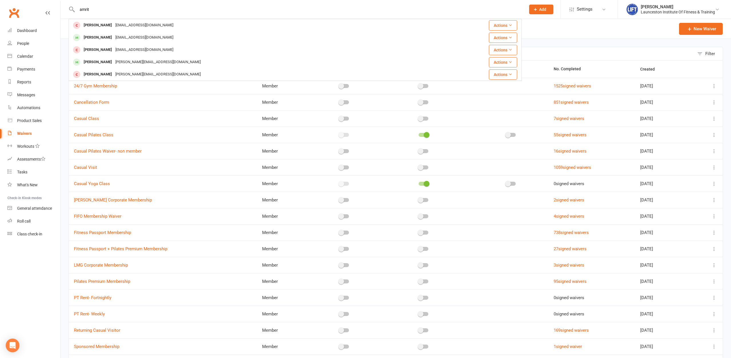
click at [149, 23] on div "Akglassandwindows@gmail.com" at bounding box center [144, 25] width 61 height 8
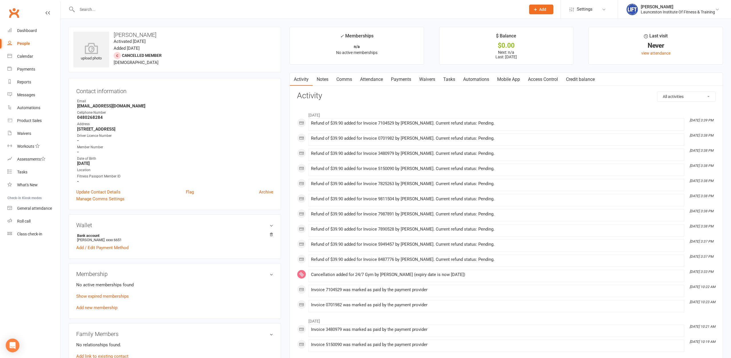
click at [418, 78] on link "Waivers" at bounding box center [427, 79] width 24 height 13
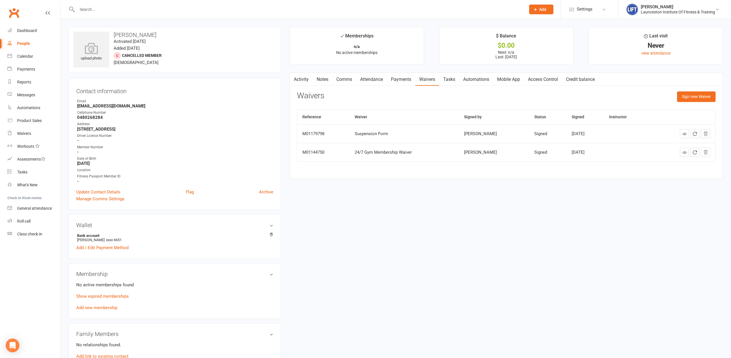
click at [681, 134] on link at bounding box center [684, 133] width 9 height 9
click at [28, 129] on link "Waivers" at bounding box center [33, 133] width 53 height 13
select select "100"
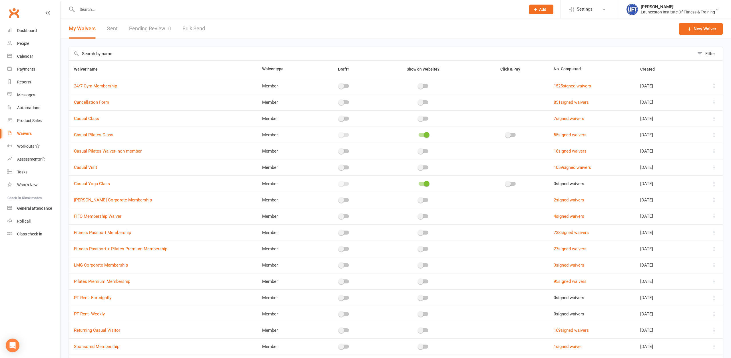
scroll to position [122, 0]
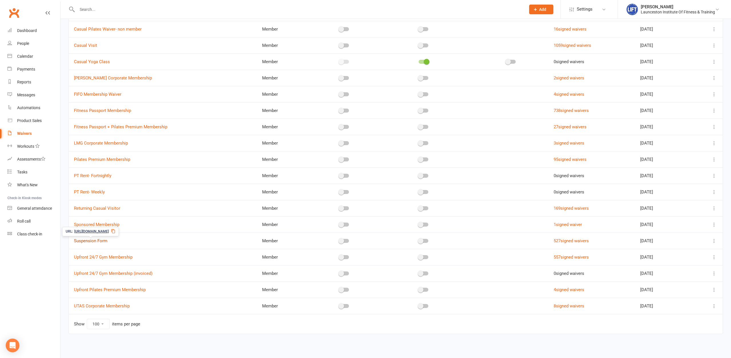
click at [102, 240] on link "Suspension Form" at bounding box center [90, 240] width 33 height 5
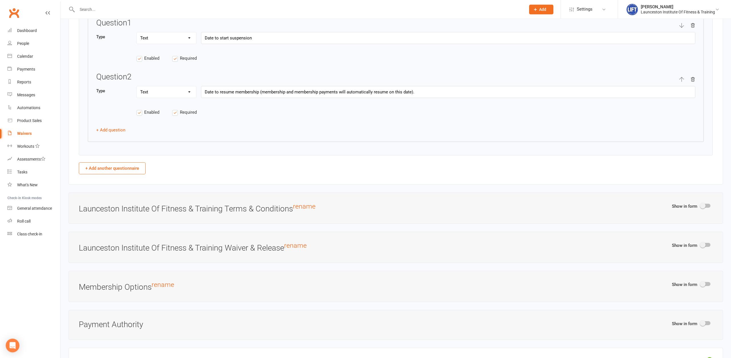
scroll to position [728, 0]
drag, startPoint x: 446, startPoint y: 89, endPoint x: 259, endPoint y: 100, distance: 186.8
click at [259, 96] on input "Date to resume membership (membership and membership payments will automaticall…" at bounding box center [448, 91] width 494 height 12
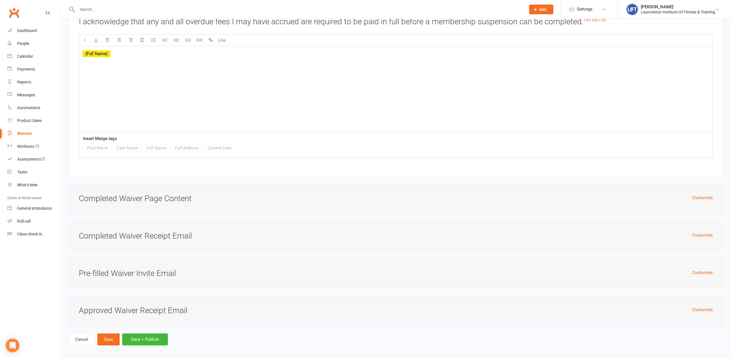
scroll to position [1128, 0]
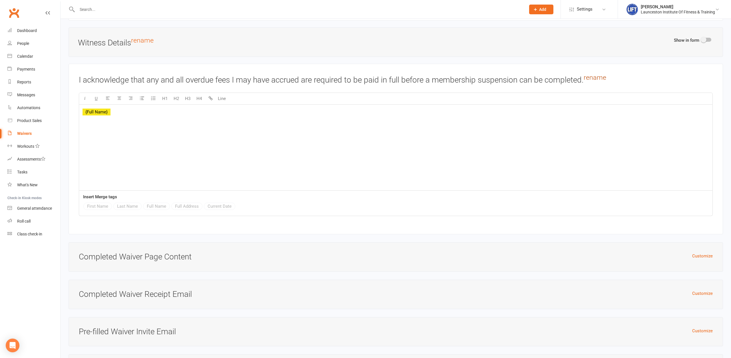
type input "Date to resume membership"
click at [602, 74] on link "rename" at bounding box center [595, 77] width 23 height 8
click at [370, 76] on input "I acknowledge that any and all overdue fees I may have accrued are required to …" at bounding box center [396, 80] width 634 height 12
drag, startPoint x: 370, startPoint y: 76, endPoint x: 17, endPoint y: 102, distance: 353.5
click at [79, 86] on input "I acknowledge that any and all overdue fees I may have accrued are required to …" at bounding box center [396, 80] width 634 height 12
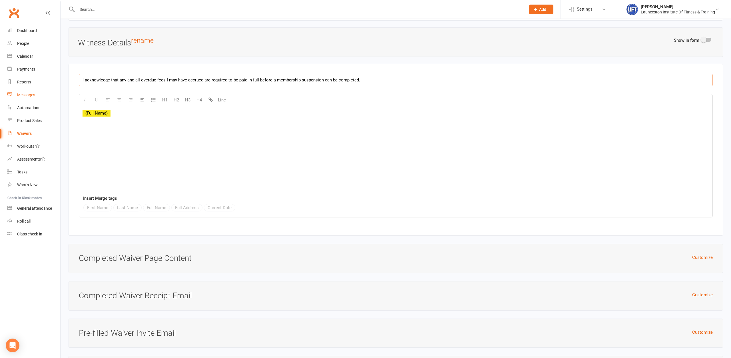
paste input "I also acknowledge that my membership and regular membership payments will resu…"
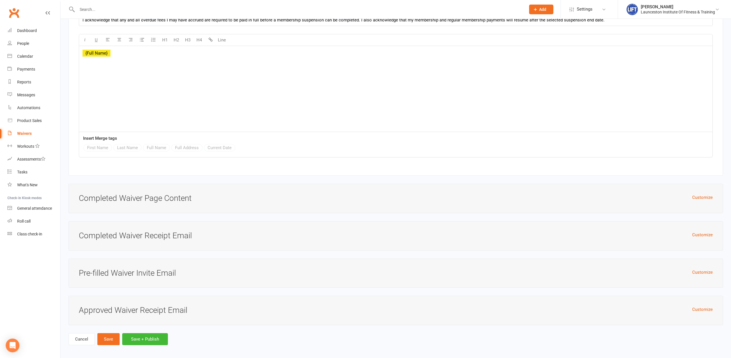
click at [164, 333] on button "Save + Publish" at bounding box center [145, 339] width 46 height 12
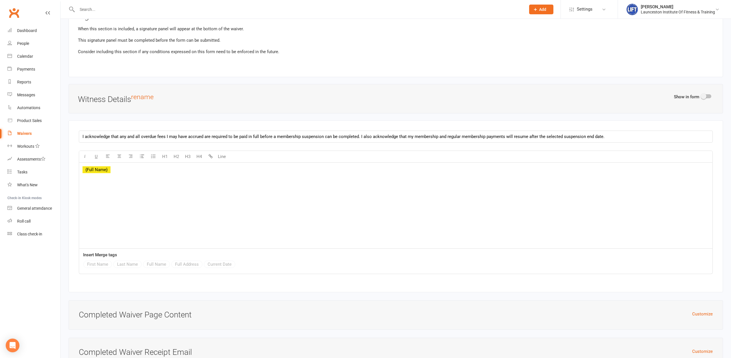
click at [263, 170] on div "﻿ {Full Name}" at bounding box center [395, 205] width 633 height 86
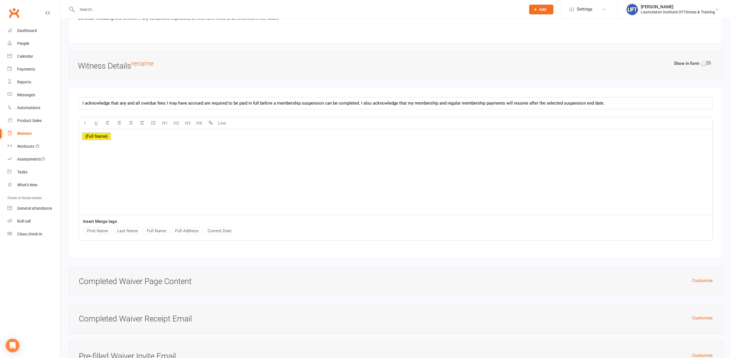
scroll to position [1188, 0]
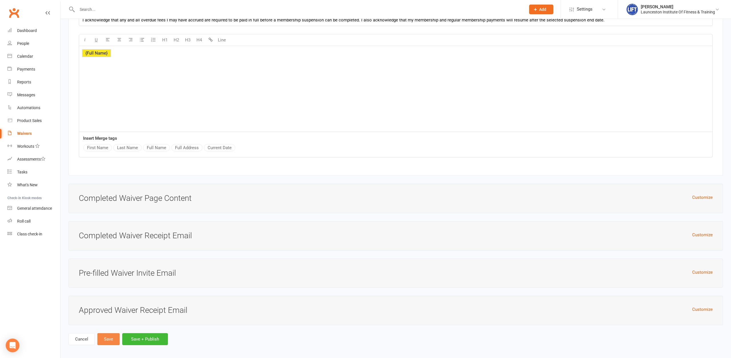
click at [114, 334] on button "Save" at bounding box center [108, 339] width 22 height 12
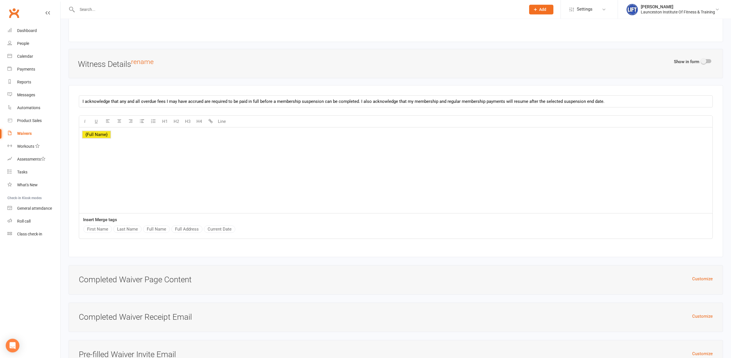
scroll to position [1165, 0]
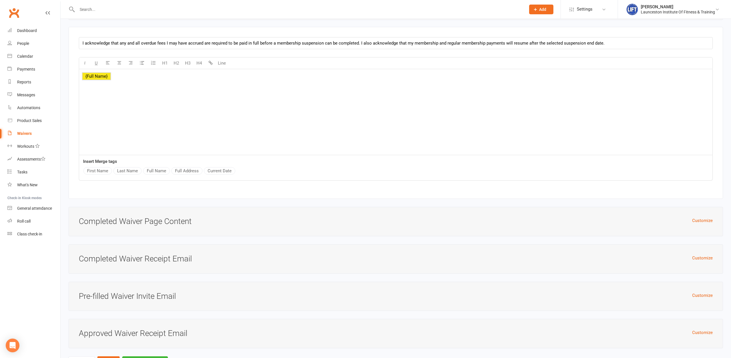
click at [340, 105] on div "﻿ {Full Name}" at bounding box center [395, 112] width 633 height 86
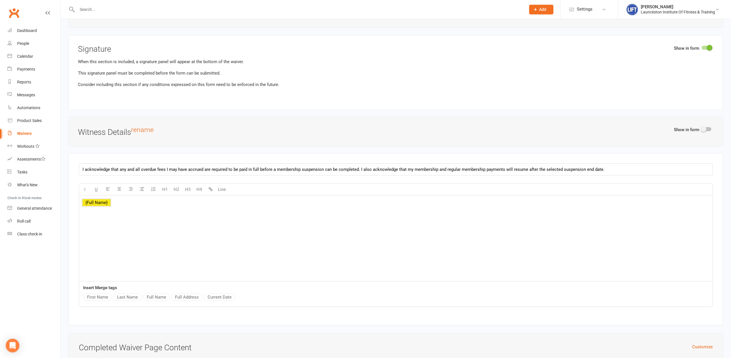
scroll to position [1013, 0]
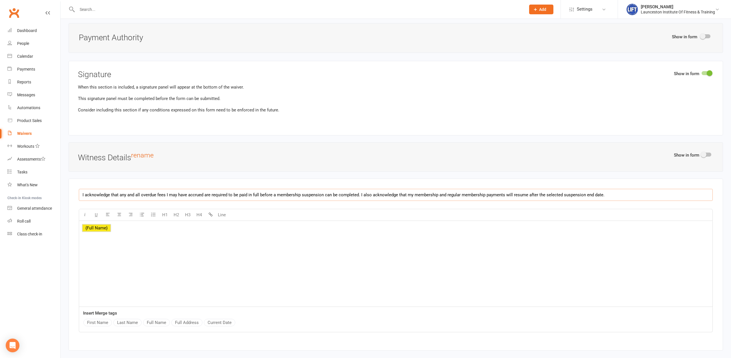
click at [610, 189] on input "I acknowledge that any and all overdue fees I may have accrued are required to …" at bounding box center [396, 195] width 634 height 12
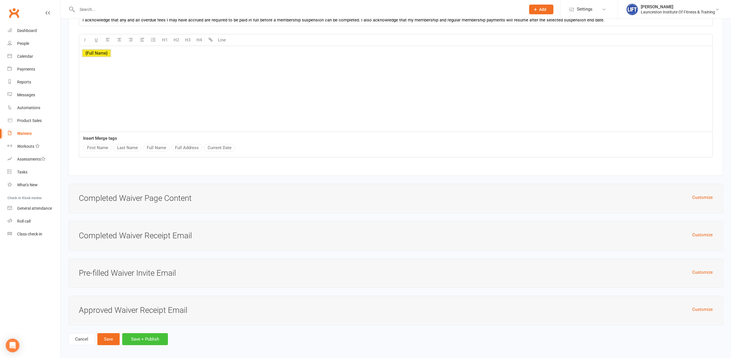
click at [150, 337] on button "Save + Publish" at bounding box center [145, 339] width 46 height 12
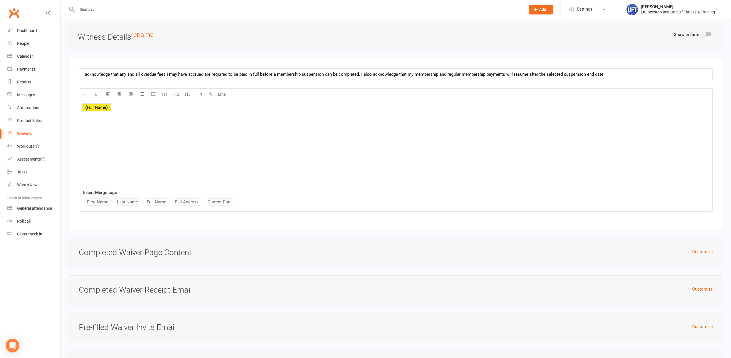
scroll to position [990, 0]
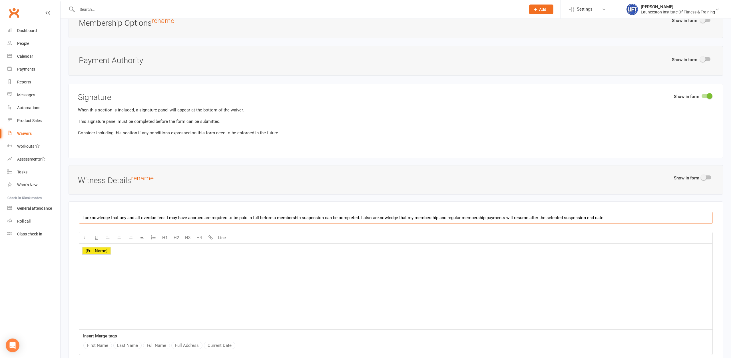
drag, startPoint x: 273, startPoint y: 214, endPoint x: 300, endPoint y: 214, distance: 26.8
click at [300, 214] on input "I acknowledge that any and all overdue fees I may have accrued are required to …" at bounding box center [396, 218] width 634 height 12
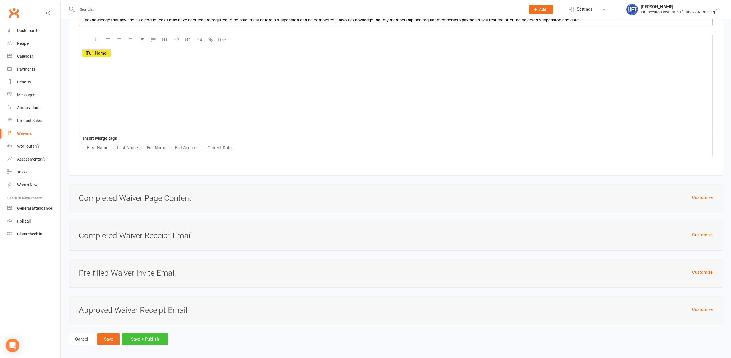
type input "I acknowledge that any and all overdue fees I may have accrued are required to …"
click at [157, 339] on button "Save + Publish" at bounding box center [145, 339] width 46 height 12
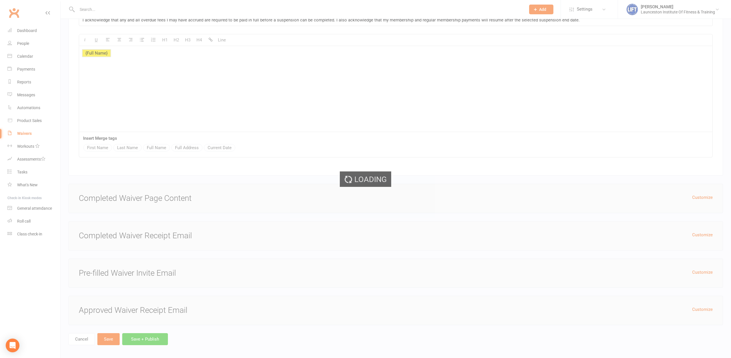
select select "100"
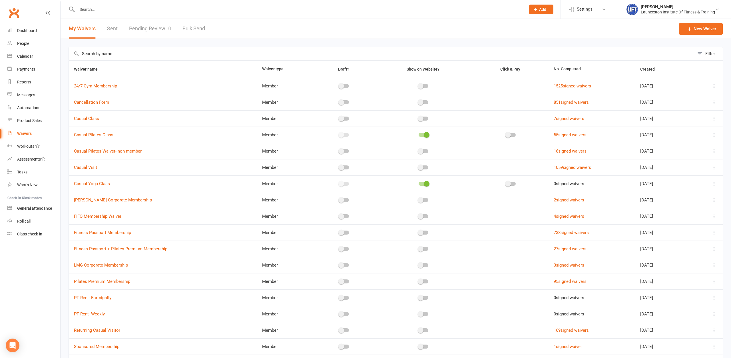
scroll to position [122, 0]
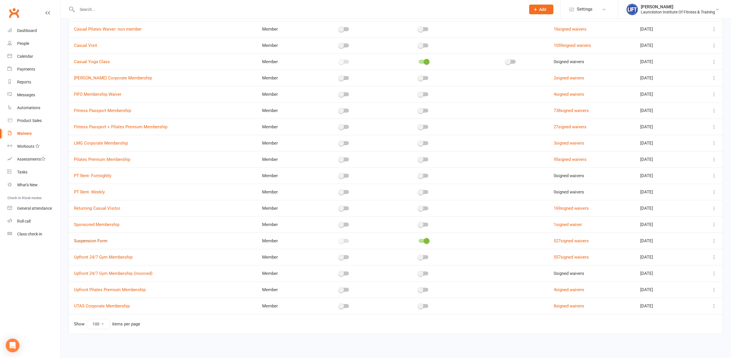
click at [97, 240] on link "Suspension Form" at bounding box center [90, 240] width 33 height 5
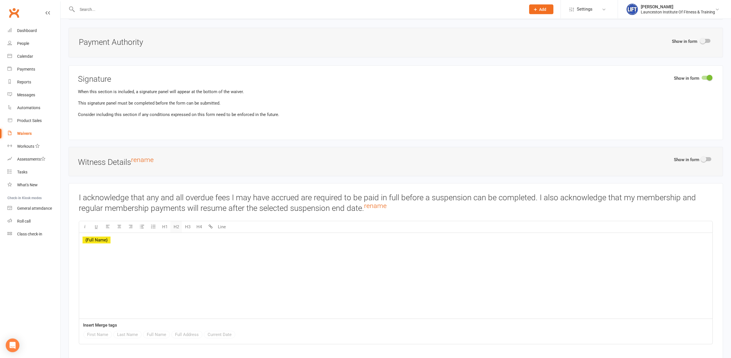
scroll to position [1019, 0]
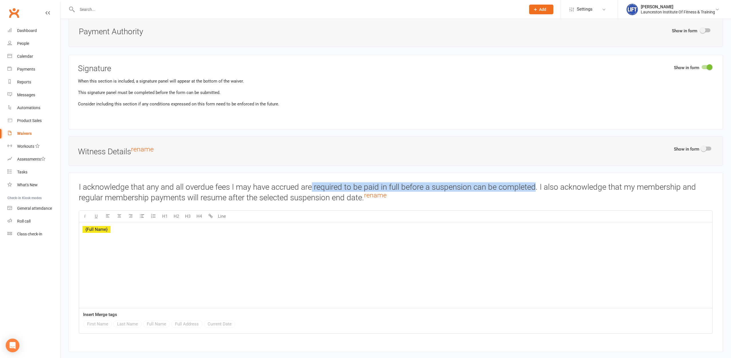
drag, startPoint x: 314, startPoint y: 182, endPoint x: 536, endPoint y: 180, distance: 222.4
click at [536, 183] on h3 "I acknowledge that any and all overdue fees I may have accrued are required to …" at bounding box center [396, 192] width 634 height 19
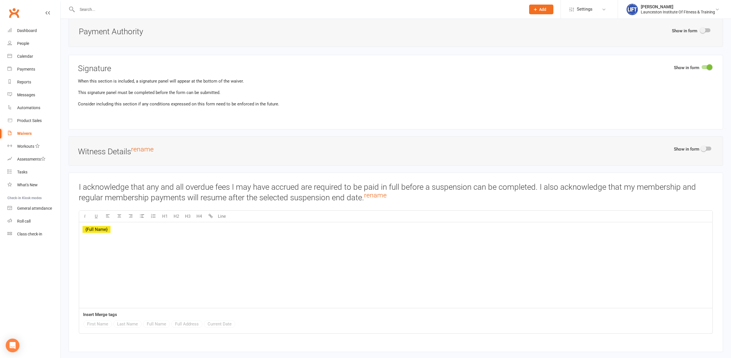
click at [539, 172] on div "I acknowledge that any and all overdue fees I may have accrued are required to …" at bounding box center [396, 261] width 654 height 179
drag, startPoint x: 147, startPoint y: 194, endPoint x: 363, endPoint y: 194, distance: 216.4
click at [363, 194] on h3 "I acknowledge that any and all overdue fees I may have accrued are required to …" at bounding box center [396, 192] width 634 height 19
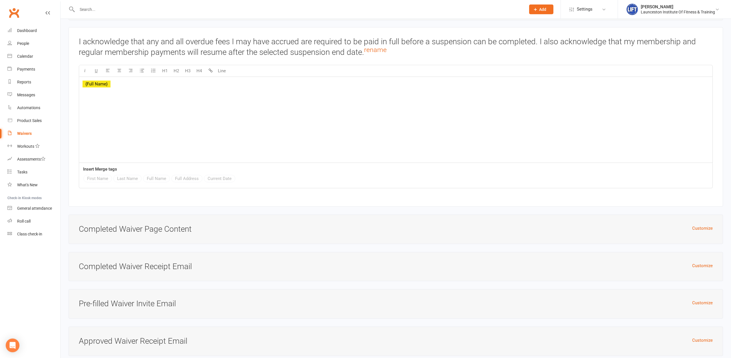
scroll to position [1048, 0]
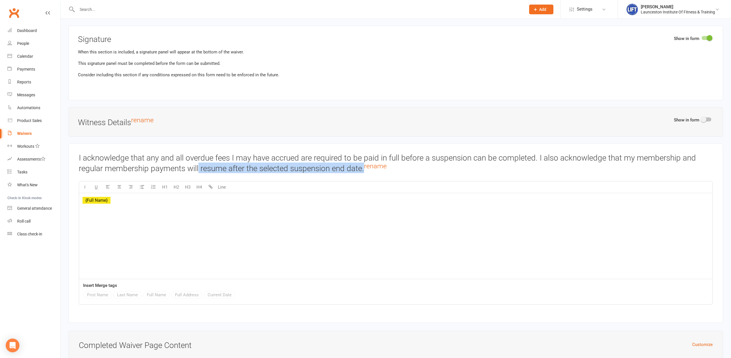
drag, startPoint x: 199, startPoint y: 165, endPoint x: 366, endPoint y: 163, distance: 166.4
click at [366, 163] on h3 "I acknowledge that any and all overdue fees I may have accrued are required to …" at bounding box center [396, 163] width 634 height 19
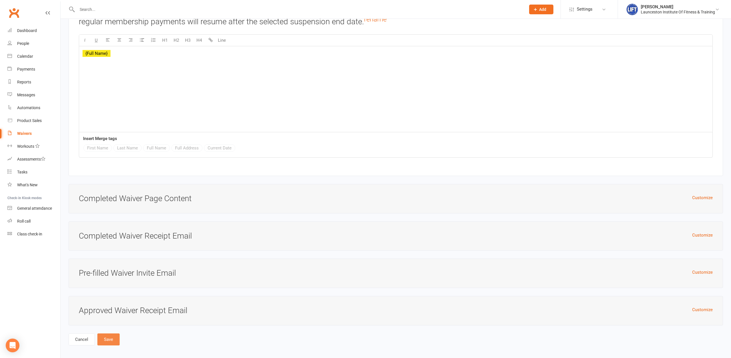
click at [104, 333] on button "Save" at bounding box center [108, 339] width 22 height 12
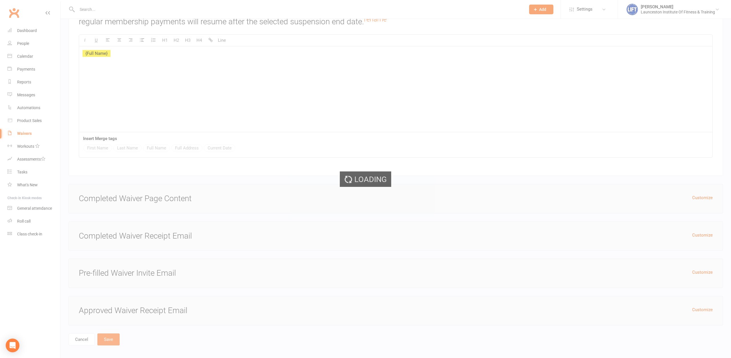
select select "100"
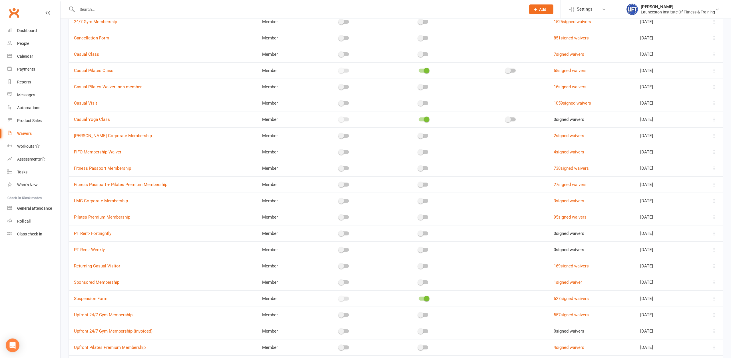
scroll to position [122, 0]
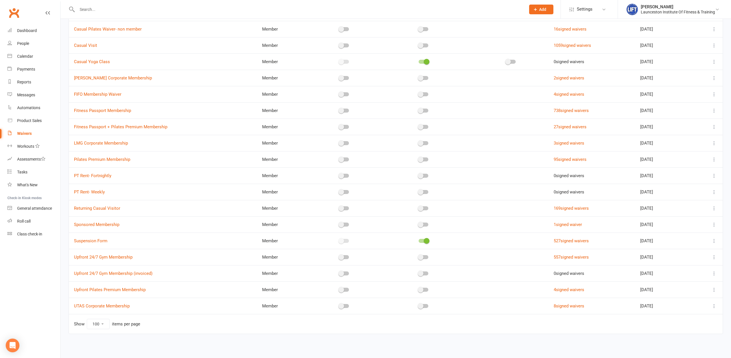
click at [424, 240] on span at bounding box center [427, 241] width 6 height 6
click at [419, 240] on input "checkbox" at bounding box center [419, 240] width 0 height 0
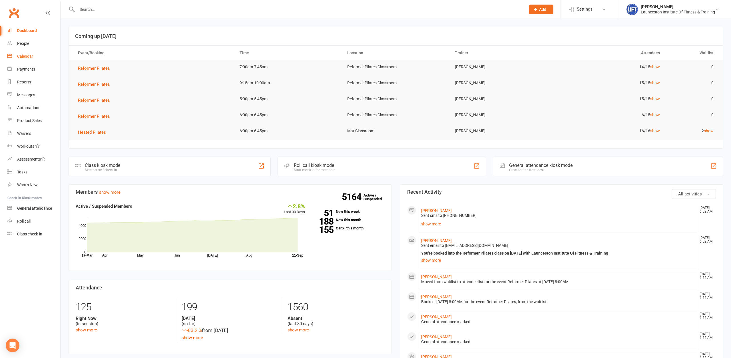
click at [25, 55] on div "Calendar" at bounding box center [25, 56] width 16 height 5
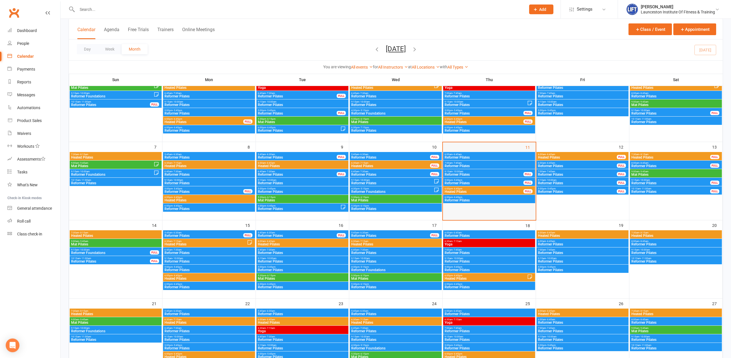
scroll to position [58, 0]
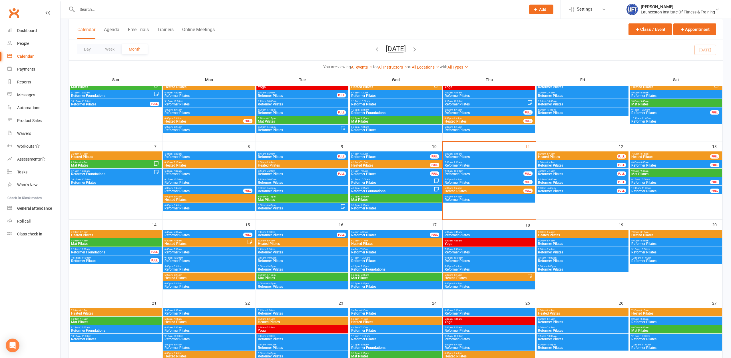
click at [471, 173] on span "Reformer Pilates" at bounding box center [483, 173] width 79 height 3
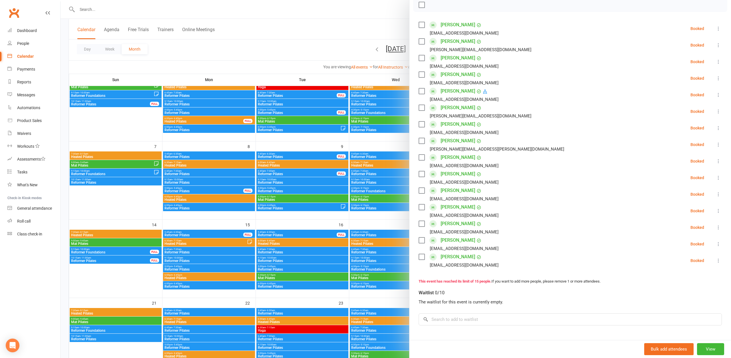
scroll to position [29, 0]
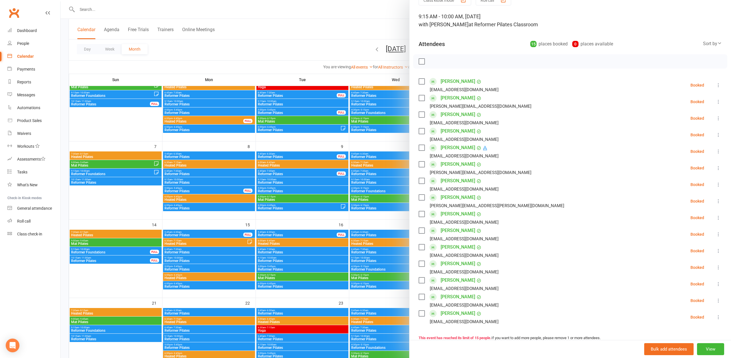
click at [305, 47] on div at bounding box center [396, 179] width 670 height 358
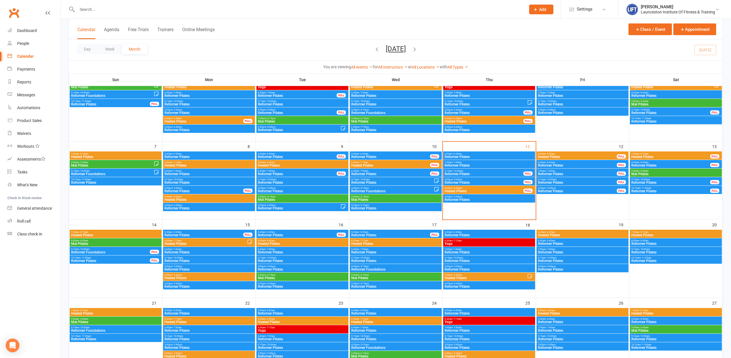
click at [191, 7] on input "text" at bounding box center [298, 9] width 446 height 8
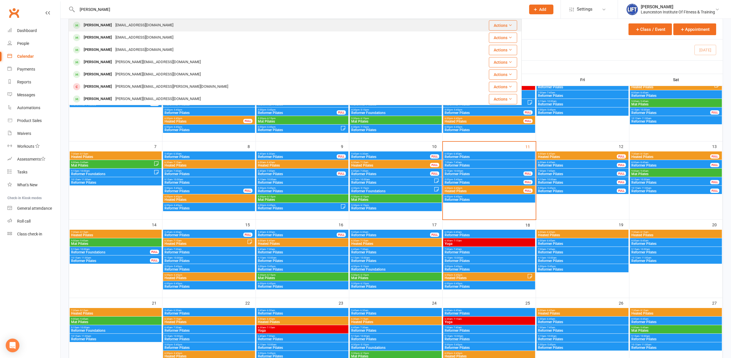
type input "josh mcm"
click at [163, 29] on div "joshmcmwhon123@icloud.com" at bounding box center [144, 25] width 61 height 8
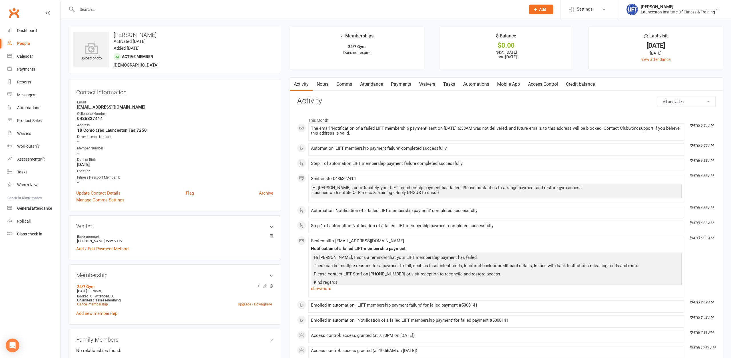
click at [403, 85] on link "Payments" at bounding box center [401, 84] width 28 height 13
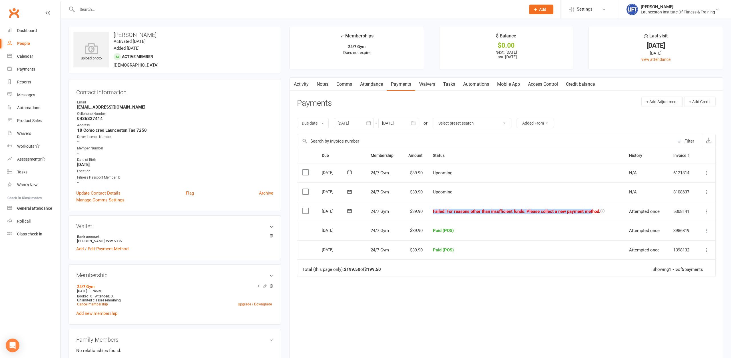
drag, startPoint x: 431, startPoint y: 214, endPoint x: 592, endPoint y: 216, distance: 160.2
click at [592, 216] on td "Failed : For reasons other than insufficient funds. Please collect a new paymen…" at bounding box center [526, 211] width 196 height 19
click at [548, 302] on div "Due Contact Membership Amount Status History Invoice # Select this 09 Oct 2025 …" at bounding box center [506, 249] width 419 height 202
click at [358, 123] on div at bounding box center [354, 123] width 40 height 10
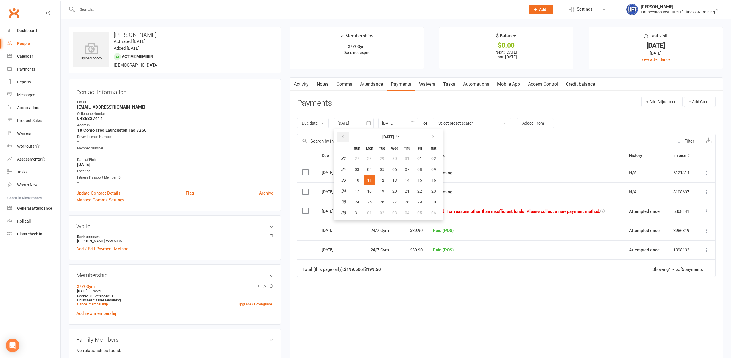
click at [340, 134] on button "button" at bounding box center [343, 137] width 12 height 10
click at [379, 167] on button "08" at bounding box center [382, 169] width 12 height 10
type input "08 Jul 2025"
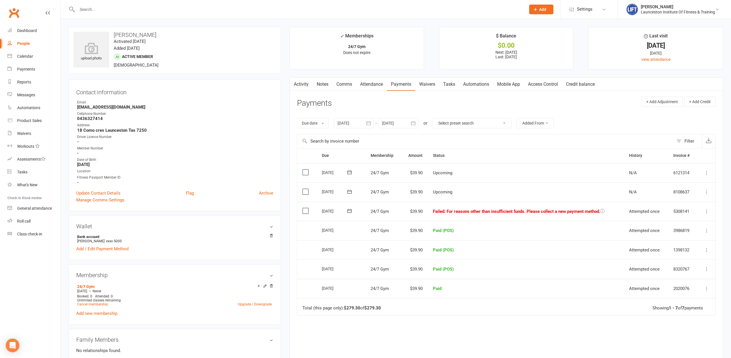
click at [284, 149] on div "upload photo Josh McMahon Activated 19 November, 2024 Added 19 November, 2024 A…" at bounding box center [174, 351] width 221 height 648
click at [106, 248] on link "Add / Edit Payment Method" at bounding box center [102, 248] width 52 height 7
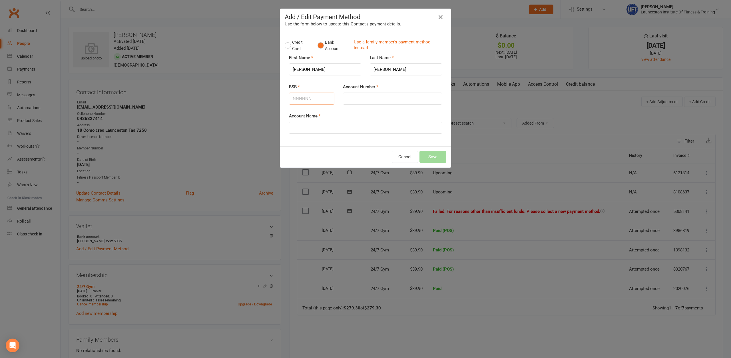
click at [301, 101] on input "BSB" at bounding box center [311, 98] width 45 height 12
type input "122778"
type input "880505035"
click at [316, 125] on input "Account Name" at bounding box center [365, 128] width 153 height 12
type input "Josh Mcmahon"
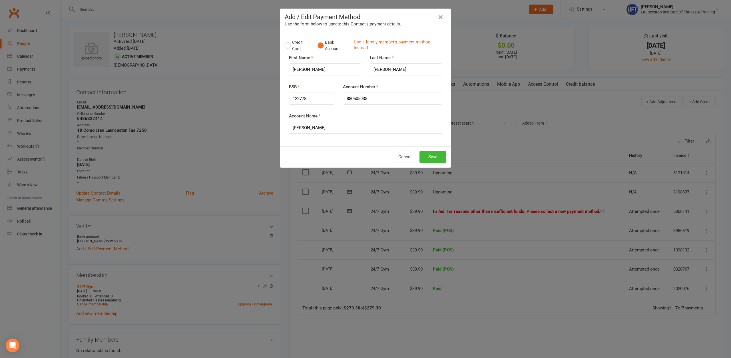
click at [344, 149] on div "Cancel Save" at bounding box center [365, 156] width 171 height 21
click at [445, 154] on button "Save" at bounding box center [432, 157] width 27 height 12
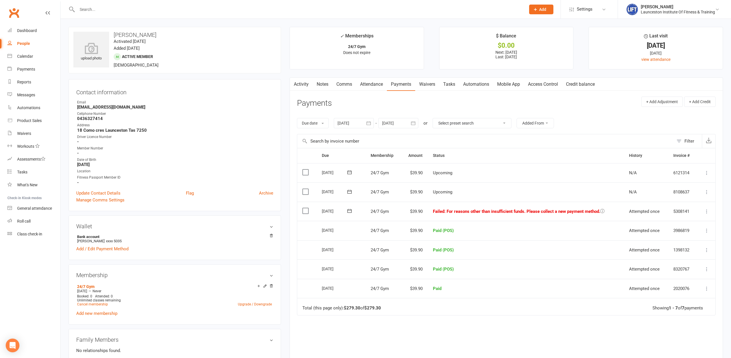
drag, startPoint x: 428, startPoint y: 207, endPoint x: 604, endPoint y: 213, distance: 176.3
click at [604, 213] on td "Failed : For reasons other than insufficient funds. Please collect a new paymen…" at bounding box center [526, 211] width 196 height 19
click at [603, 210] on icon at bounding box center [602, 211] width 4 height 4
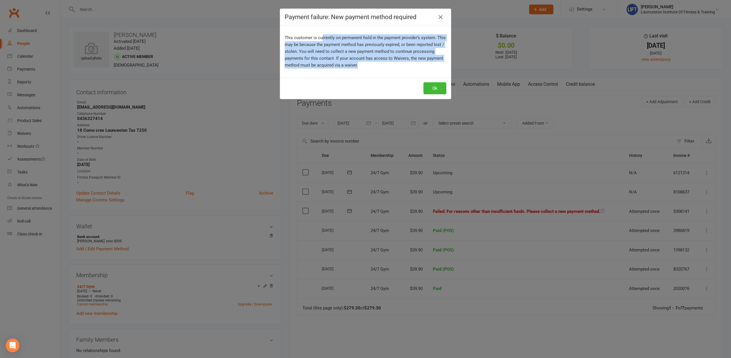
drag, startPoint x: 322, startPoint y: 37, endPoint x: 405, endPoint y: 76, distance: 91.5
click at [445, 65] on p "This customer is currently on permanent hold in the payment provider's system. …" at bounding box center [366, 51] width 162 height 34
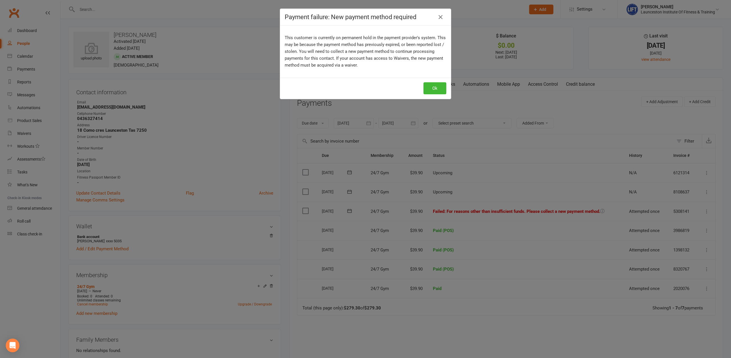
click at [387, 71] on div "This customer is currently on permanent hold in the payment provider's system. …" at bounding box center [365, 51] width 171 height 52
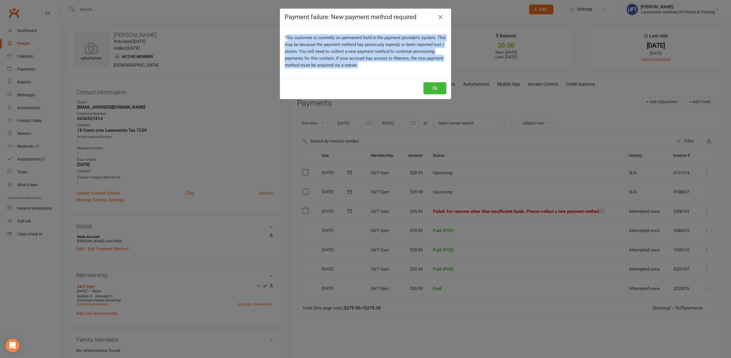
drag, startPoint x: 385, startPoint y: 67, endPoint x: 334, endPoint y: 49, distance: 53.7
click at [287, 33] on div "This customer is currently on permanent hold in the payment provider's system. …" at bounding box center [365, 51] width 171 height 52
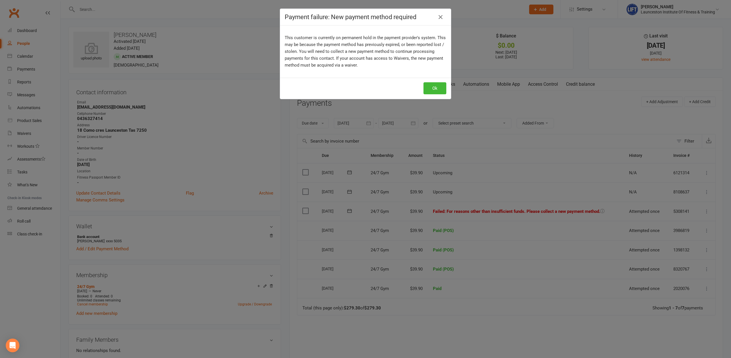
click at [381, 69] on div "This customer is currently on permanent hold in the payment provider's system. …" at bounding box center [365, 51] width 171 height 52
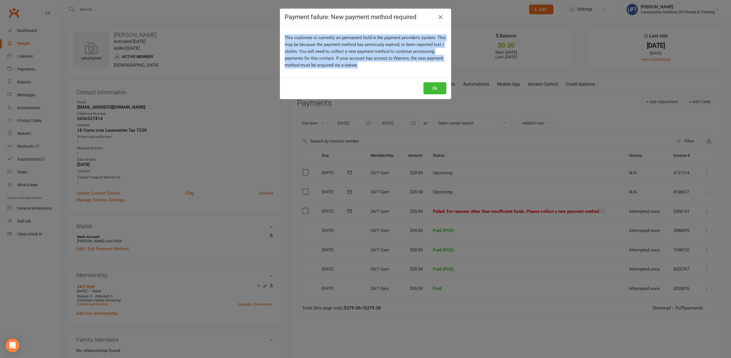
drag, startPoint x: 381, startPoint y: 66, endPoint x: 280, endPoint y: 36, distance: 105.8
click at [280, 36] on div "This customer is currently on permanent hold in the payment provider's system. …" at bounding box center [365, 51] width 171 height 52
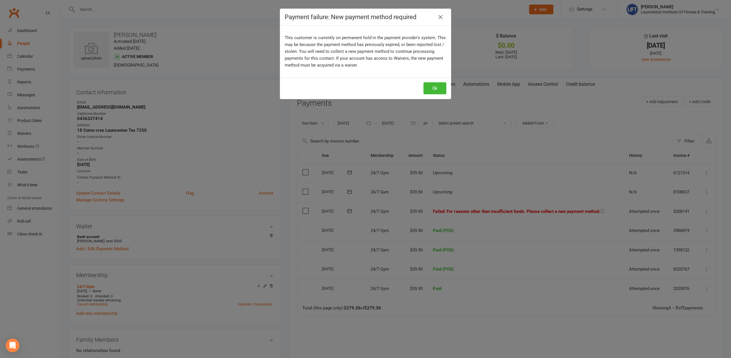
click at [371, 68] on p "This customer is currently on permanent hold in the payment provider's system. …" at bounding box center [366, 51] width 162 height 34
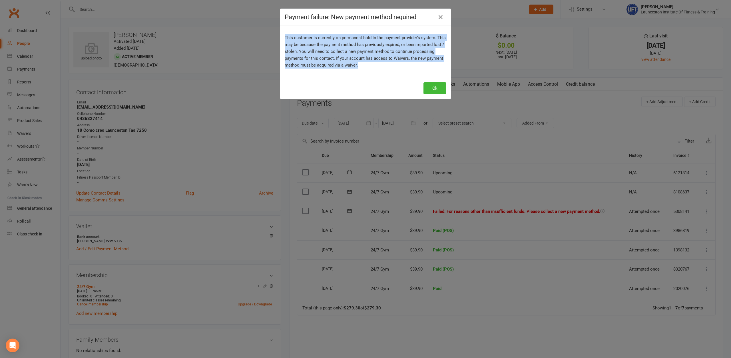
drag, startPoint x: 369, startPoint y: 65, endPoint x: 282, endPoint y: 34, distance: 92.6
click at [282, 34] on div "This customer is currently on permanent hold in the payment provider's system. …" at bounding box center [365, 51] width 171 height 52
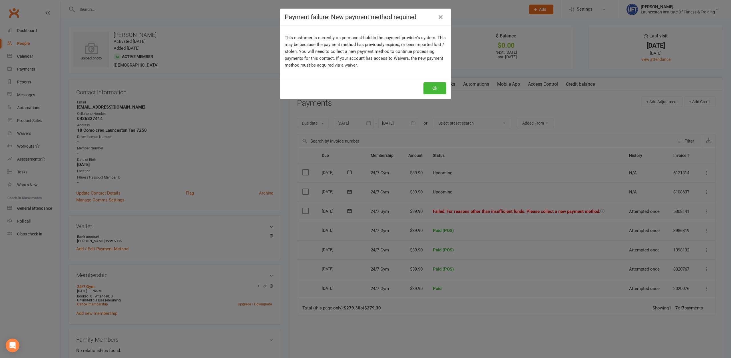
click at [368, 69] on div "This customer is currently on permanent hold in the payment provider's system. …" at bounding box center [365, 51] width 171 height 52
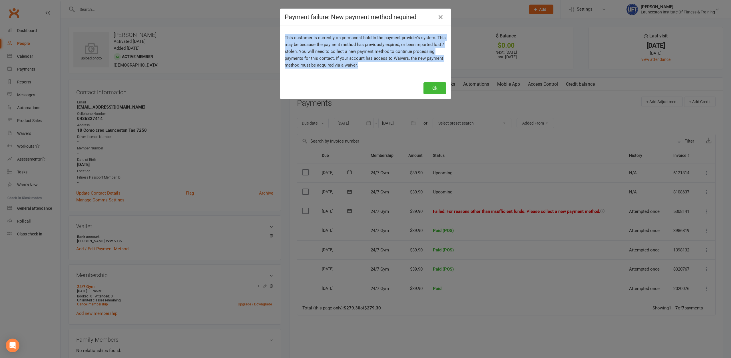
drag, startPoint x: 367, startPoint y: 65, endPoint x: 282, endPoint y: 33, distance: 90.6
click at [282, 33] on div "This customer is currently on permanent hold in the payment provider's system. …" at bounding box center [365, 51] width 171 height 52
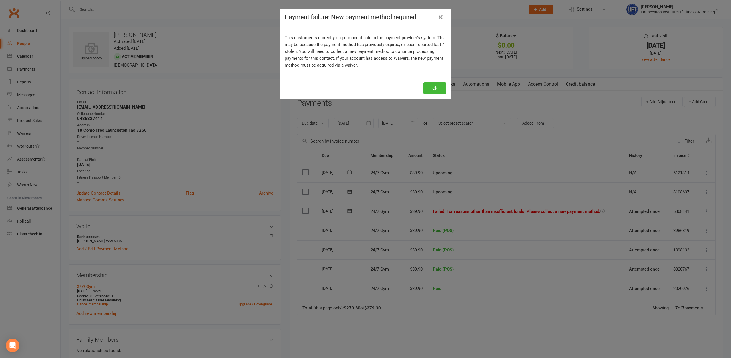
click at [375, 64] on p "This customer is currently on permanent hold in the payment provider's system. …" at bounding box center [366, 51] width 162 height 34
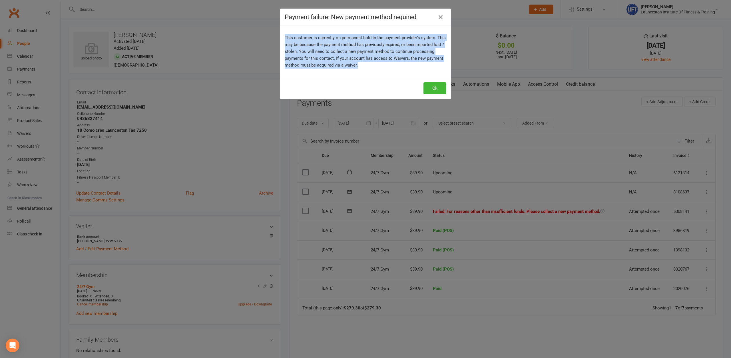
drag, startPoint x: 370, startPoint y: 66, endPoint x: 283, endPoint y: 36, distance: 92.2
click at [283, 36] on div "This customer is currently on permanent hold in the payment provider's system. …" at bounding box center [365, 51] width 171 height 52
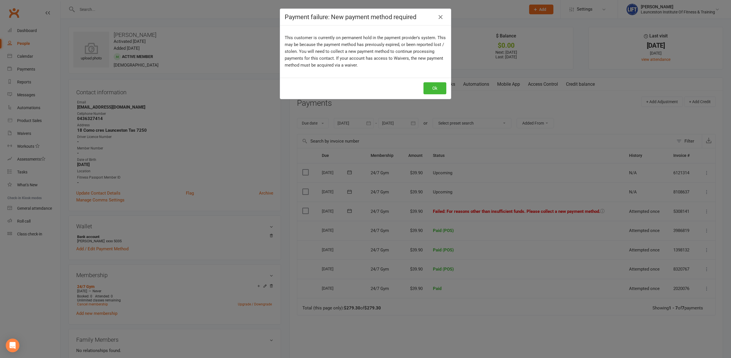
click at [366, 65] on p "This customer is currently on permanent hold in the payment provider's system. …" at bounding box center [366, 51] width 162 height 34
click at [442, 17] on icon "button" at bounding box center [440, 17] width 7 height 7
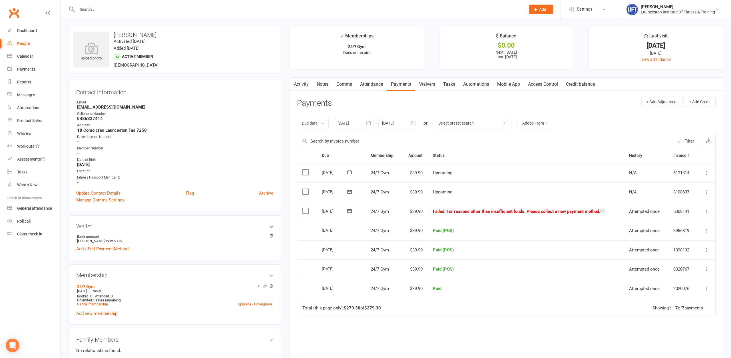
click at [335, 103] on header "Payments + Add Adjustment + Add Credit" at bounding box center [506, 104] width 419 height 16
click at [305, 83] on link "Activity" at bounding box center [301, 84] width 23 height 13
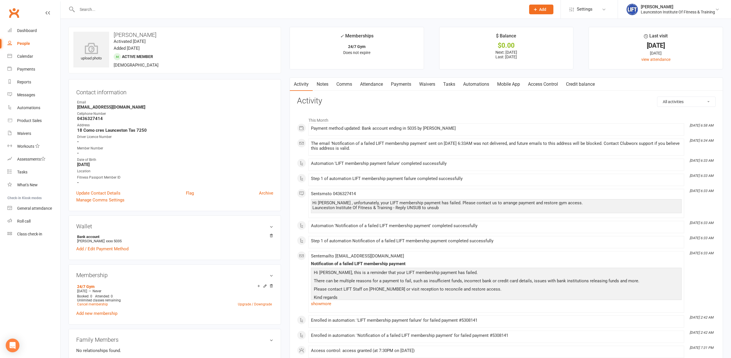
click at [409, 83] on link "Payments" at bounding box center [401, 84] width 28 height 13
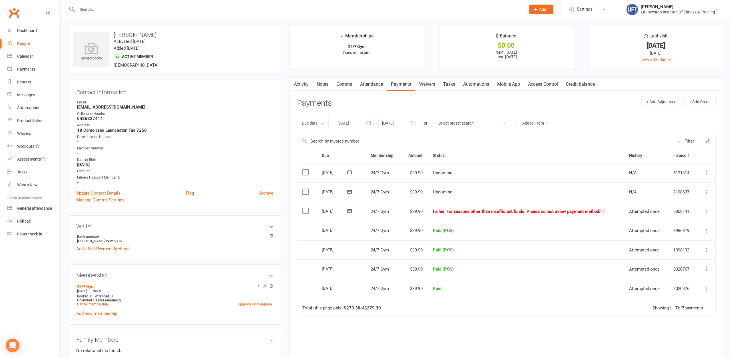
click at [547, 85] on link "Access Control" at bounding box center [543, 84] width 38 height 13
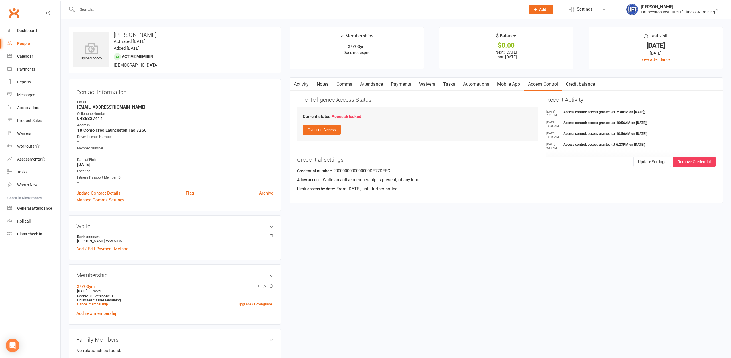
click at [303, 83] on link "Activity" at bounding box center [301, 84] width 23 height 13
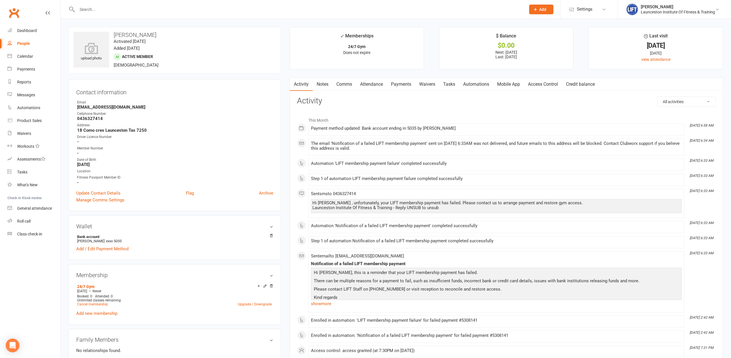
click at [323, 83] on link "Notes" at bounding box center [323, 84] width 20 height 13
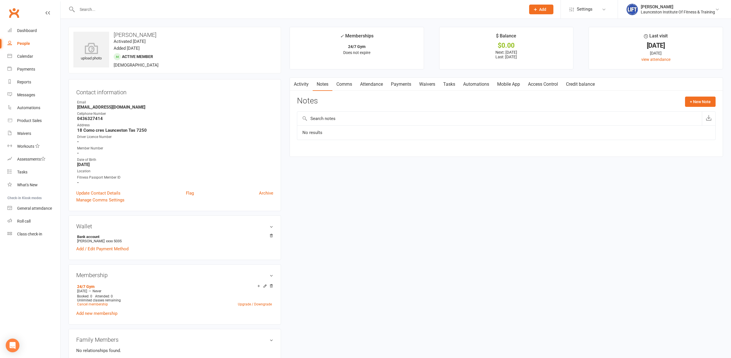
click at [340, 84] on link "Comms" at bounding box center [344, 84] width 24 height 13
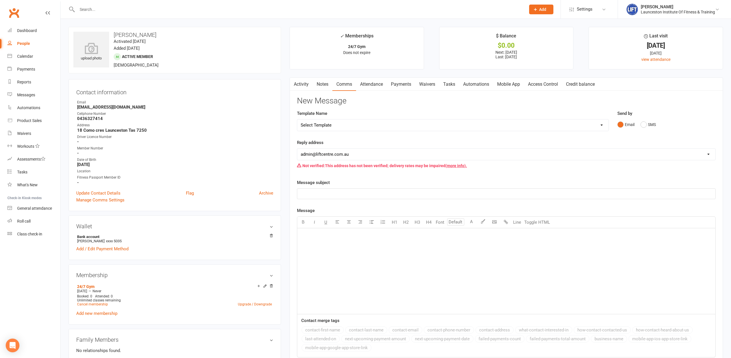
click at [324, 82] on link "Notes" at bounding box center [323, 84] width 20 height 13
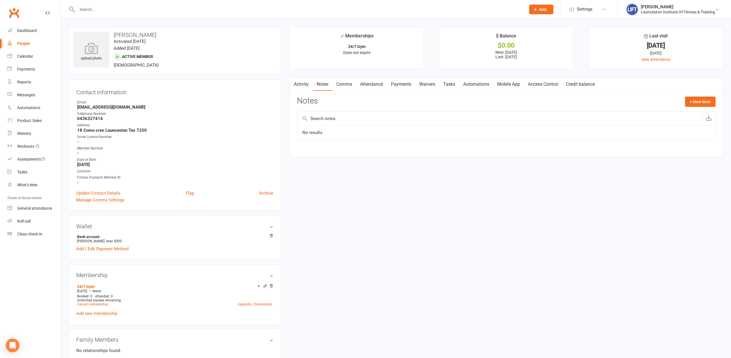
click at [308, 84] on link "Activity" at bounding box center [301, 84] width 23 height 13
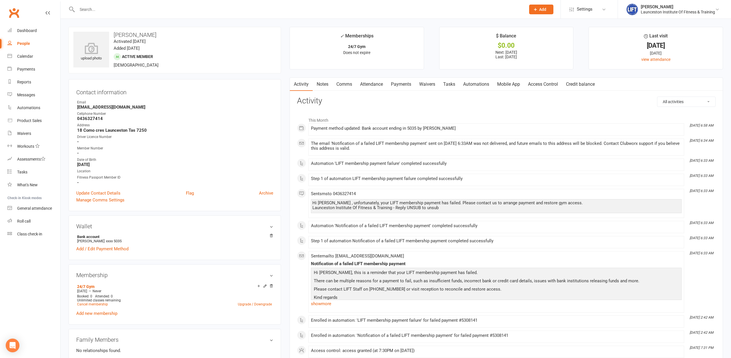
click at [557, 87] on link "Access Control" at bounding box center [543, 84] width 38 height 13
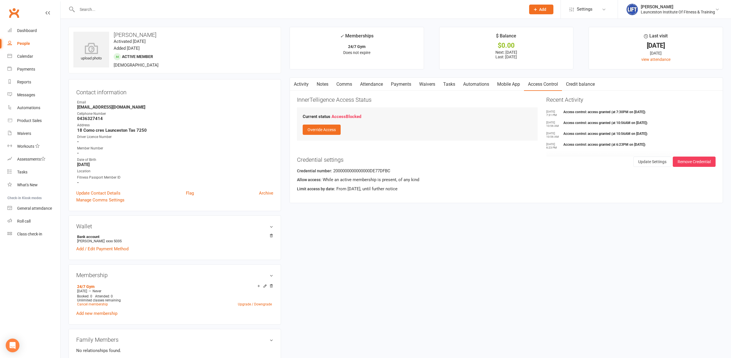
click at [404, 81] on link "Payments" at bounding box center [401, 84] width 28 height 13
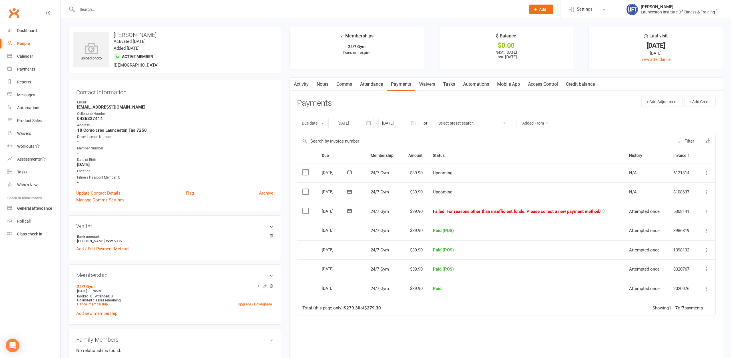
click at [320, 85] on link "Notes" at bounding box center [323, 84] width 20 height 13
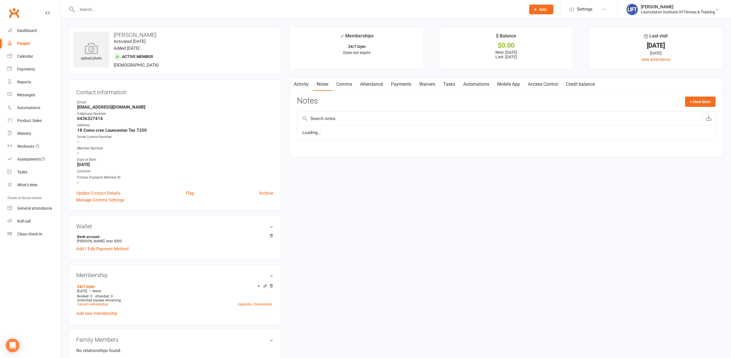
click at [345, 83] on link "Comms" at bounding box center [344, 84] width 24 height 13
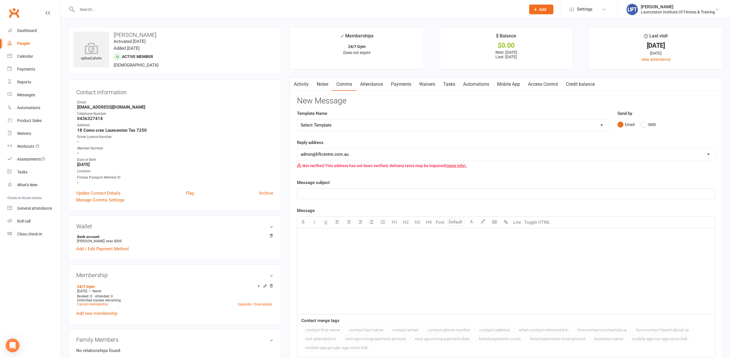
click at [372, 83] on link "Attendance" at bounding box center [371, 84] width 31 height 13
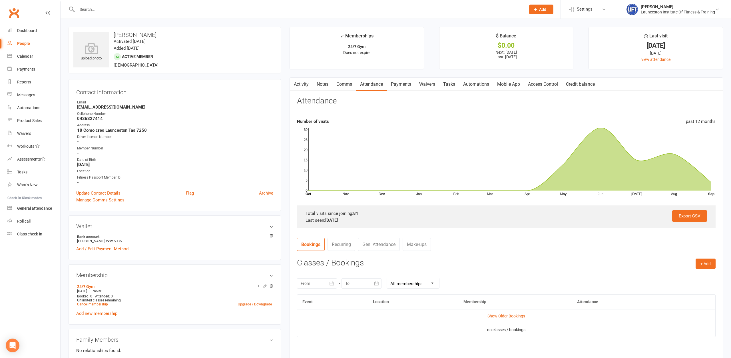
click at [322, 86] on link "Notes" at bounding box center [323, 84] width 20 height 13
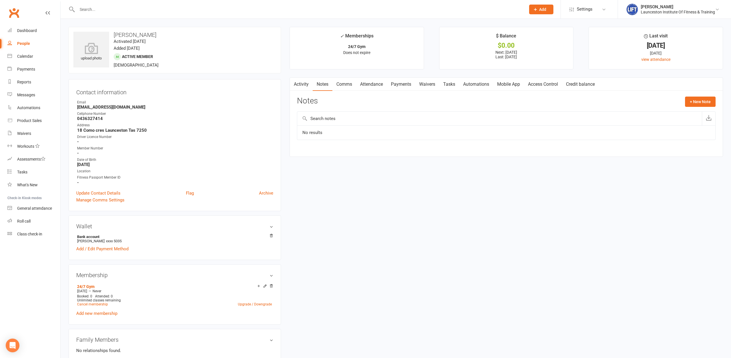
click at [299, 87] on link "Activity" at bounding box center [301, 84] width 23 height 13
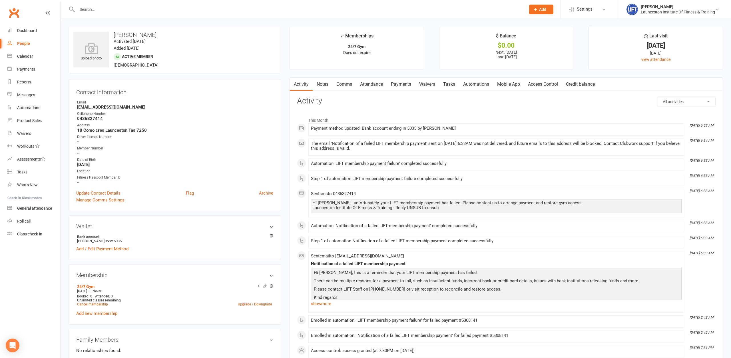
click at [553, 83] on link "Access Control" at bounding box center [543, 84] width 38 height 13
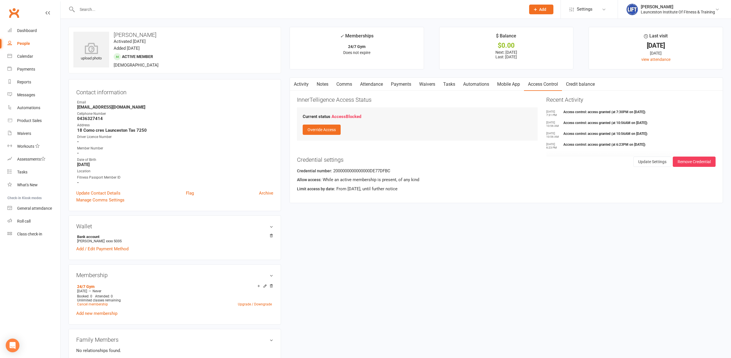
click at [300, 85] on link "Activity" at bounding box center [301, 84] width 23 height 13
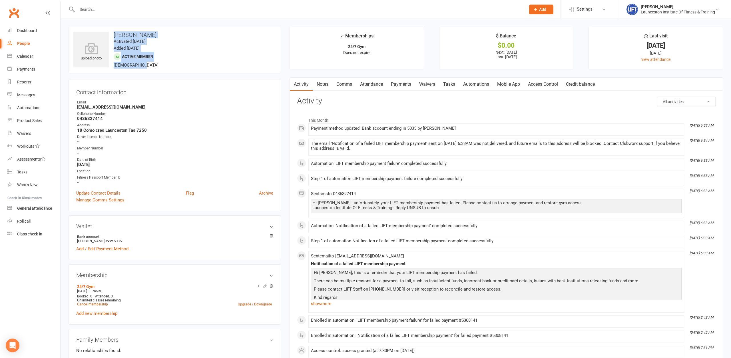
drag, startPoint x: 151, startPoint y: 68, endPoint x: 139, endPoint y: 74, distance: 13.5
click at [112, 34] on div "upload photo Josh McMahon Activated 19 November, 2024 Added 19 November, 2024 A…" at bounding box center [175, 50] width 212 height 47
drag, startPoint x: 398, startPoint y: 83, endPoint x: 398, endPoint y: 91, distance: 8.6
click at [398, 82] on link "Payments" at bounding box center [401, 84] width 28 height 13
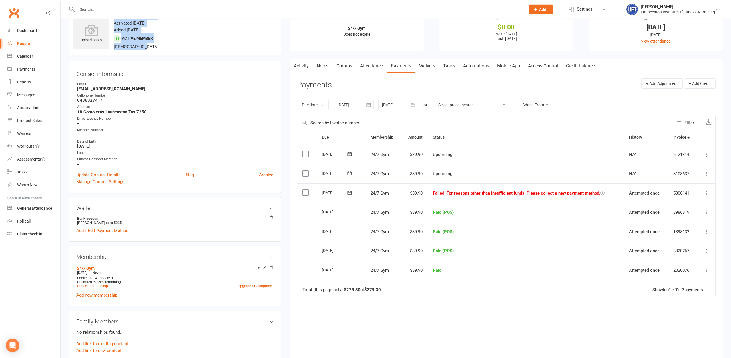
scroll to position [29, 0]
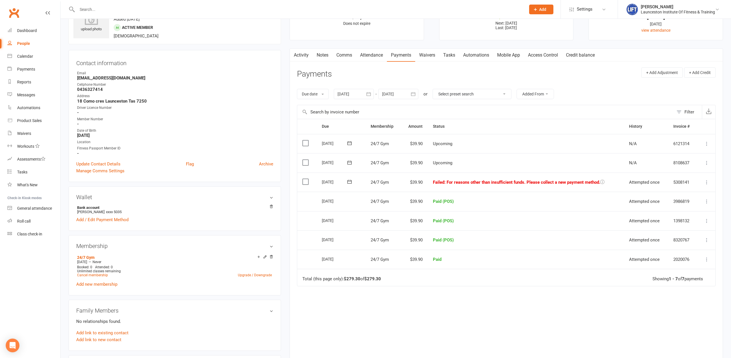
click at [344, 93] on div at bounding box center [354, 94] width 40 height 10
click at [341, 108] on button "button" at bounding box center [343, 107] width 12 height 10
click at [340, 108] on button "button" at bounding box center [343, 107] width 12 height 10
click at [369, 139] on span "07" at bounding box center [369, 140] width 5 height 5
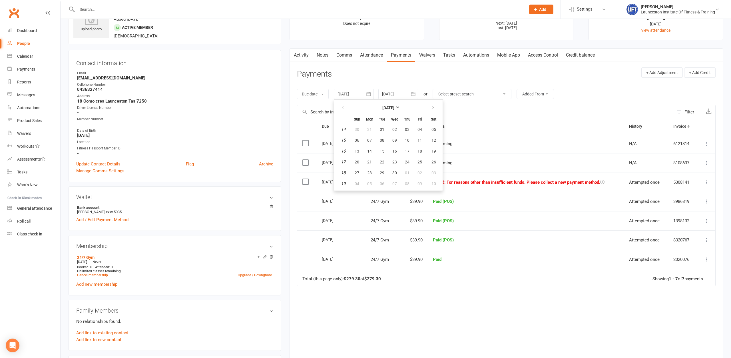
type input "07 Apr 2025"
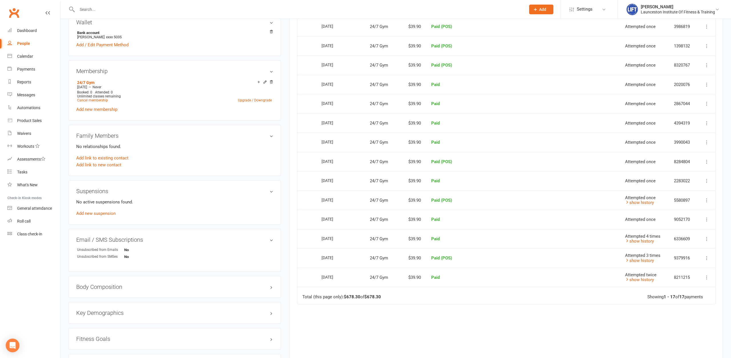
scroll to position [0, 0]
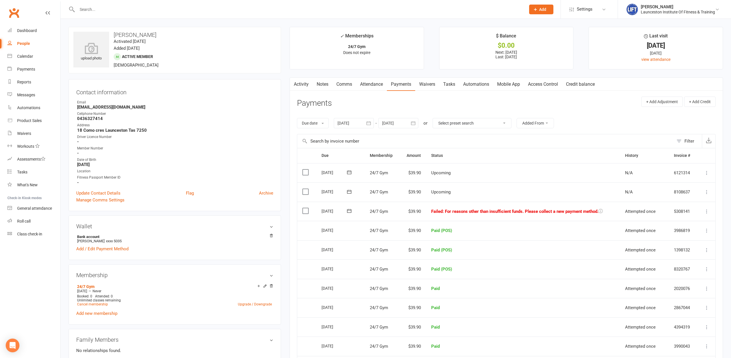
drag, startPoint x: 358, startPoint y: 153, endPoint x: 458, endPoint y: 148, distance: 100.0
click at [458, 148] on tr "Due Contact Membership Amount Status History Invoice #" at bounding box center [506, 155] width 418 height 15
click at [466, 142] on input "text" at bounding box center [485, 141] width 376 height 14
drag, startPoint x: 448, startPoint y: 158, endPoint x: 320, endPoint y: 154, distance: 127.9
click at [320, 154] on tr "Due Contact Membership Amount Status History Invoice #" at bounding box center [506, 155] width 418 height 15
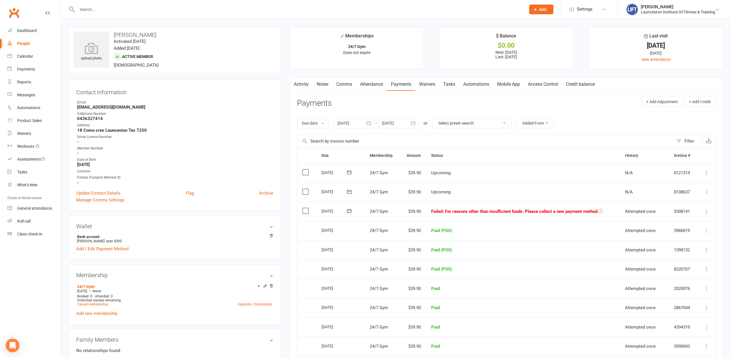
click at [285, 133] on main "✓ Memberships 24/7 Gym Does not expire $ Balance $0.00 Next: 25 Sep 2025 Last: …" at bounding box center [506, 311] width 442 height 569
click at [300, 86] on link "Activity" at bounding box center [301, 84] width 23 height 13
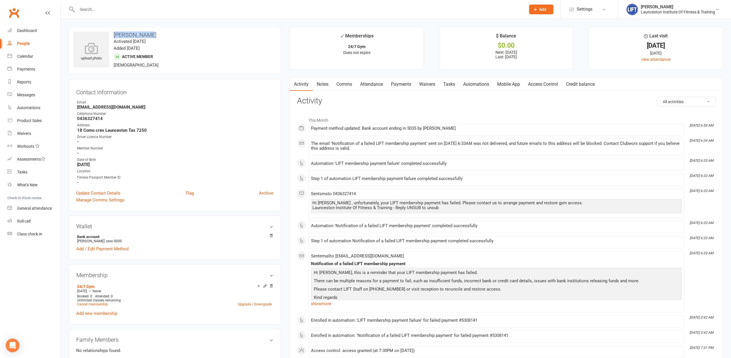
drag, startPoint x: 147, startPoint y: 33, endPoint x: 112, endPoint y: 32, distance: 34.8
click at [112, 32] on h3 "Josh McMahon" at bounding box center [174, 35] width 203 height 6
click at [155, 79] on contact-information "upload photo Josh McMahon Activated 19 November, 2024 Added 19 November, 2024 A…" at bounding box center [175, 119] width 212 height 184
drag, startPoint x: 155, startPoint y: 33, endPoint x: 112, endPoint y: 36, distance: 42.6
click at [112, 36] on h3 "Josh McMahon" at bounding box center [174, 35] width 203 height 6
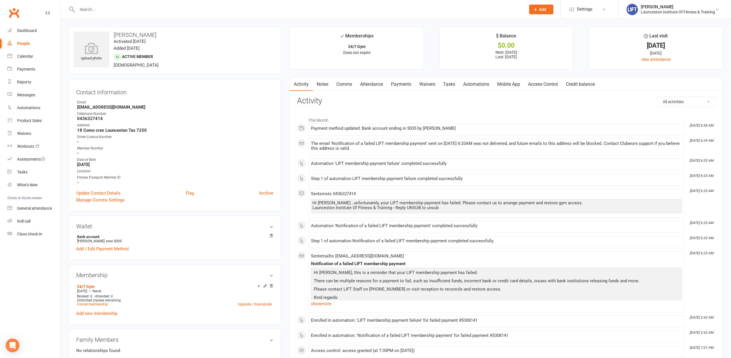
click at [175, 70] on div "upload photo Josh McMahon Activated 19 November, 2024 Added 19 November, 2024 A…" at bounding box center [175, 50] width 212 height 47
click at [23, 35] on link "Dashboard" at bounding box center [33, 30] width 53 height 13
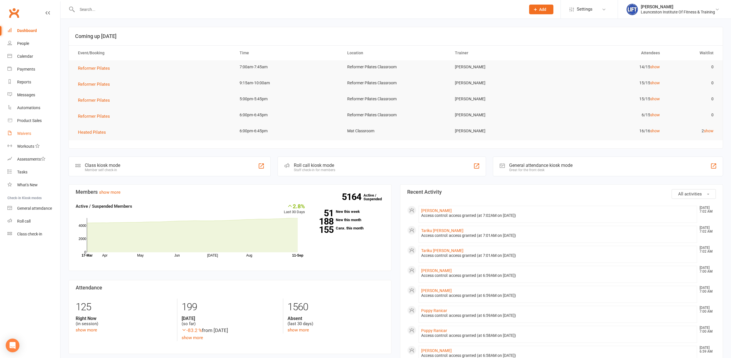
click at [22, 135] on div "Waivers" at bounding box center [24, 133] width 14 height 5
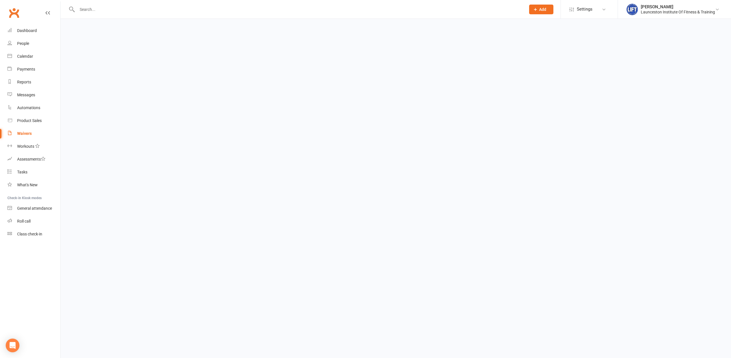
select select "100"
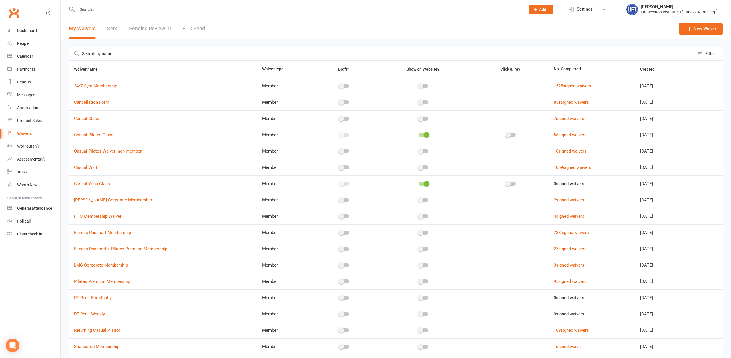
scroll to position [122, 0]
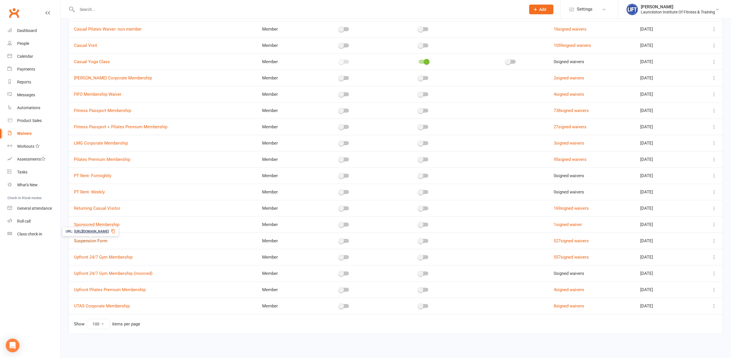
click at [98, 241] on link "Suspension Form" at bounding box center [90, 240] width 33 height 5
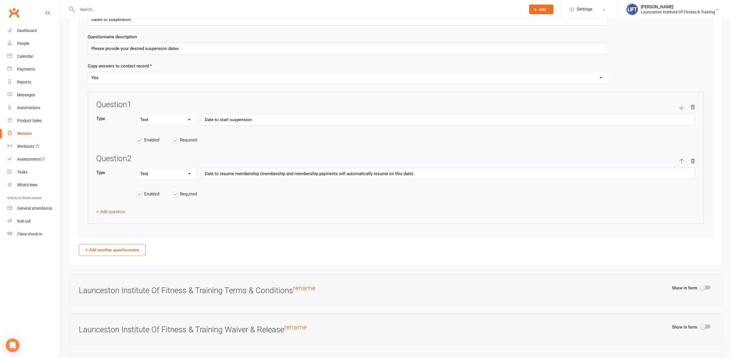
scroll to position [670, 0]
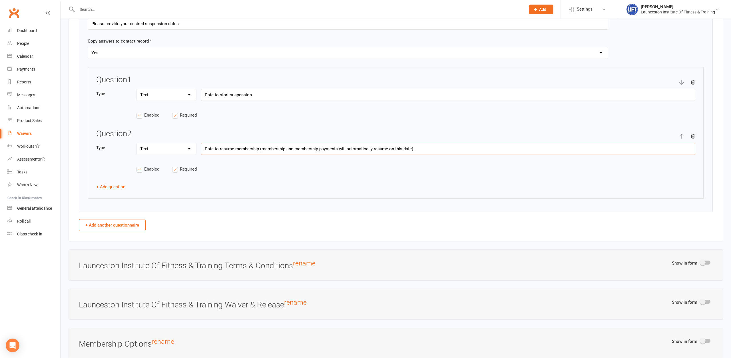
click at [259, 145] on input "Date to resume membership (membership and membership payments will automaticall…" at bounding box center [448, 149] width 494 height 12
click at [326, 204] on div "Title of questionnaire Dates of suspension Questionnaire description Please pro…" at bounding box center [396, 92] width 634 height 242
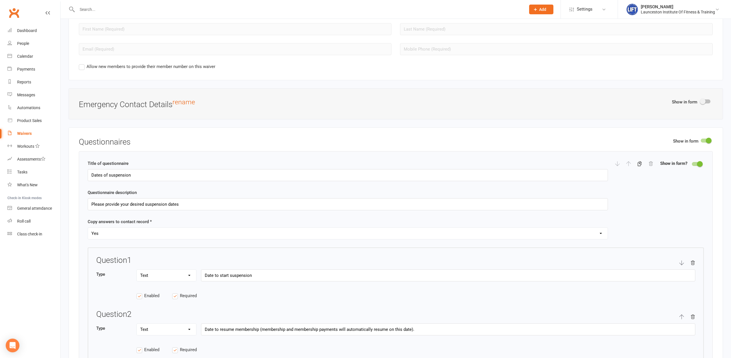
scroll to position [466, 0]
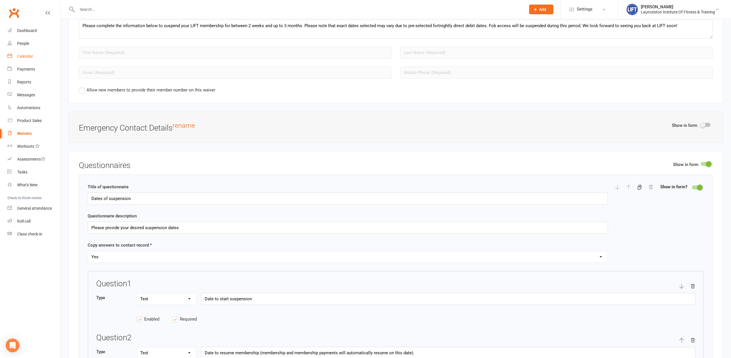
click at [23, 51] on link "Calendar" at bounding box center [33, 56] width 53 height 13
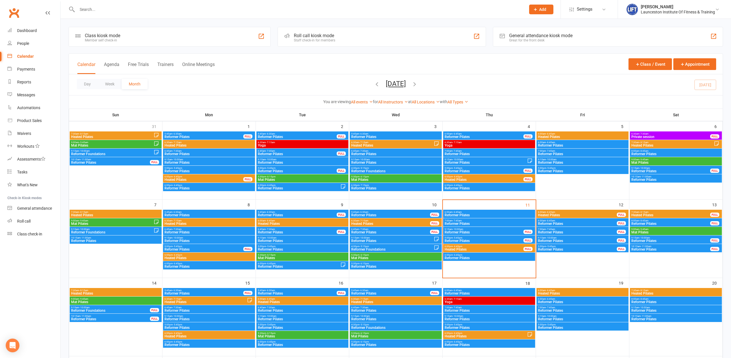
click at [278, 20] on div "Class kiosk mode Member self check-in Roll call kiosk mode Staff check-in for m…" at bounding box center [396, 310] width 670 height 583
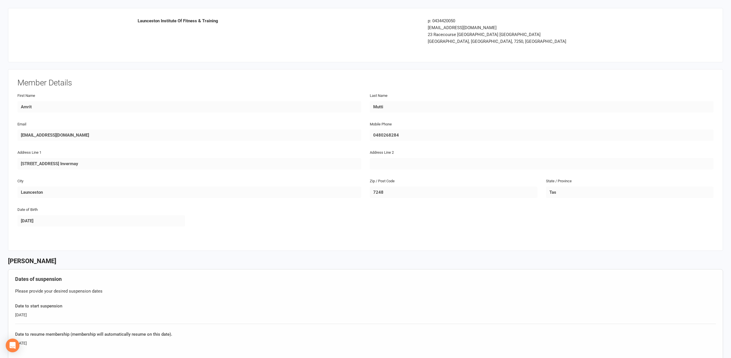
scroll to position [204, 0]
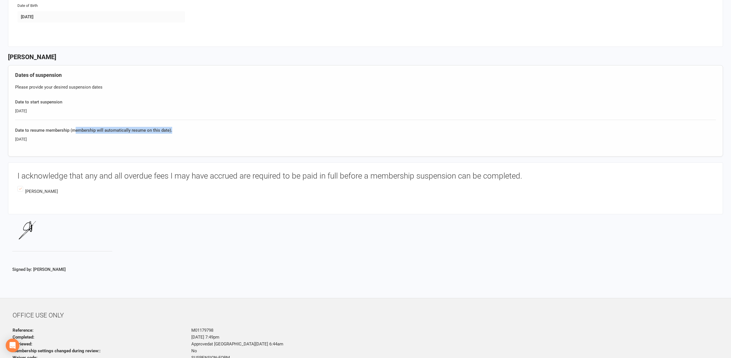
drag, startPoint x: 75, startPoint y: 132, endPoint x: 185, endPoint y: 125, distance: 110.4
click at [185, 125] on div "Dates of suspension Please provide your desired suspension dates Date to start …" at bounding box center [365, 110] width 715 height 91
click at [183, 57] on h3 "Amrit Mutti" at bounding box center [365, 57] width 715 height 7
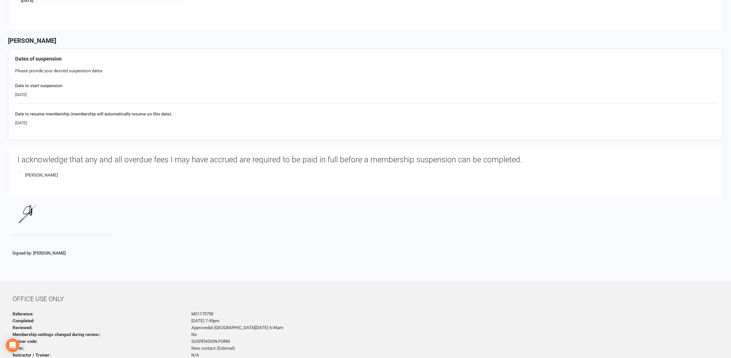
scroll to position [232, 0]
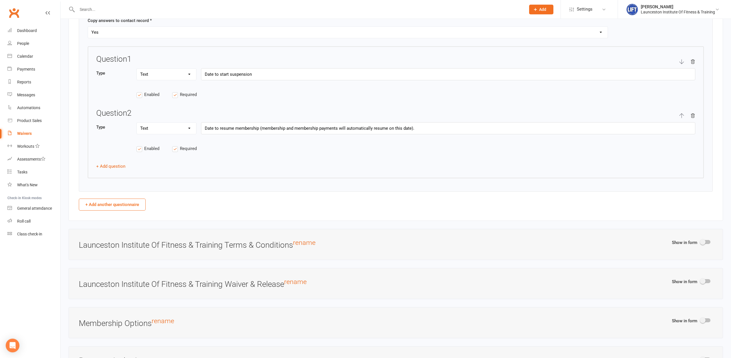
scroll to position [641, 0]
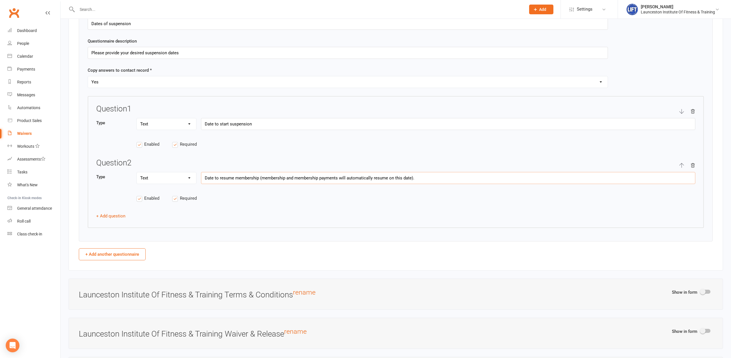
drag, startPoint x: 431, startPoint y: 176, endPoint x: 255, endPoint y: 179, distance: 176.5
click at [255, 179] on input "Date to resume membership (membership and membership payments will automaticall…" at bounding box center [448, 178] width 494 height 12
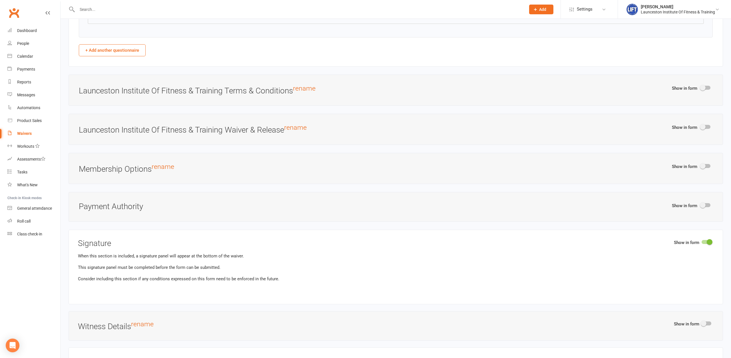
scroll to position [1077, 0]
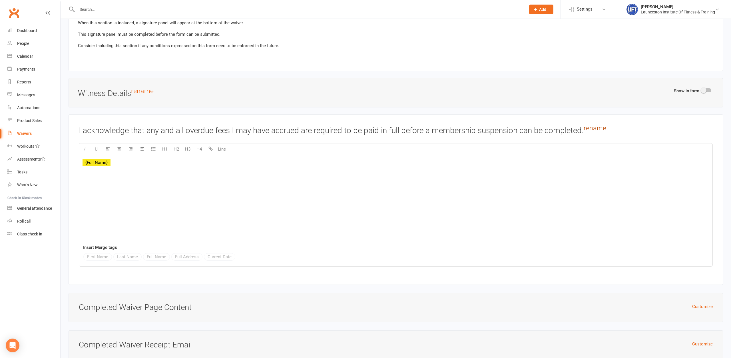
click at [606, 126] on link "rename" at bounding box center [595, 128] width 23 height 8
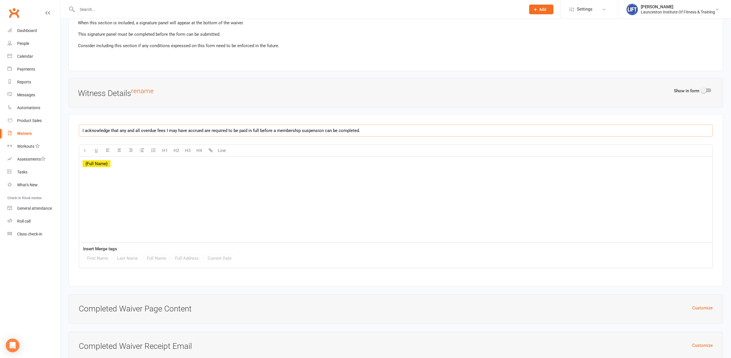
click at [406, 126] on input "I acknowledge that any and all overdue fees I may have accrued are required to …" at bounding box center [396, 130] width 634 height 12
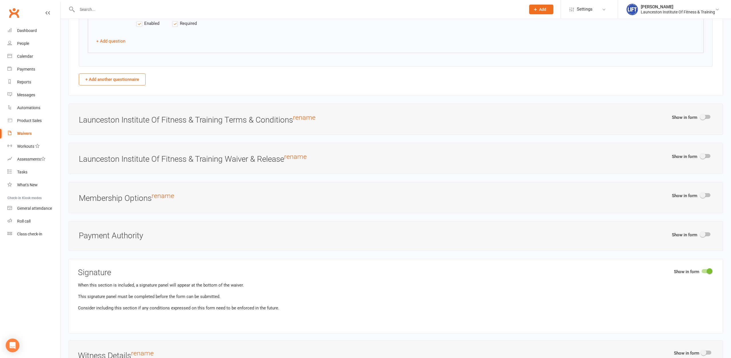
scroll to position [670, 0]
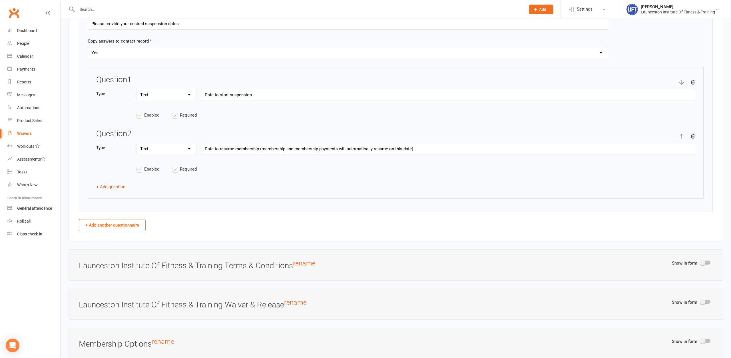
type input "I acknowledge that any and all overdue fees I may have accrued are required to …"
drag, startPoint x: 429, startPoint y: 147, endPoint x: 260, endPoint y: 154, distance: 169.2
click at [260, 154] on input "Date to resume membership (membership and membership payments will automaticall…" at bounding box center [448, 149] width 494 height 12
click at [219, 146] on input "Date to resume membership" at bounding box center [448, 149] width 494 height 12
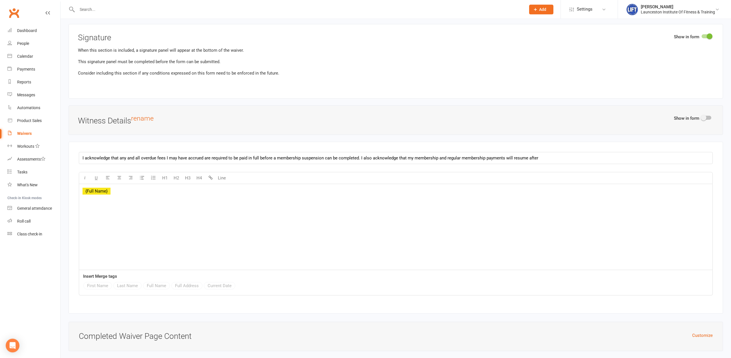
scroll to position [1042, 0]
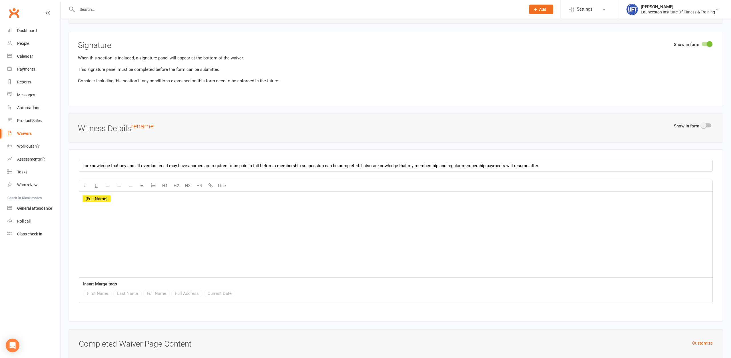
type input "Date to end suspension and resume membership"
click at [564, 160] on input "I acknowledge that any and all overdue fees I may have accrued are required to …" at bounding box center [396, 166] width 634 height 12
drag, startPoint x: 645, startPoint y: 162, endPoint x: 67, endPoint y: 162, distance: 577.8
click at [79, 162] on input "I acknowledge that any and all overdue fees I may have accrued are required to …" at bounding box center [396, 166] width 634 height 12
type input "I acknowledge that any and all overdue fees I may have accrued are required to …"
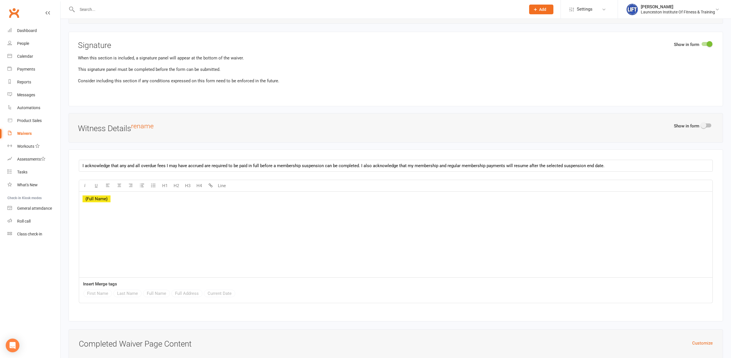
click at [71, 296] on div "I acknowledge that any and all overdue fees I may have accrued are required to …" at bounding box center [396, 235] width 654 height 172
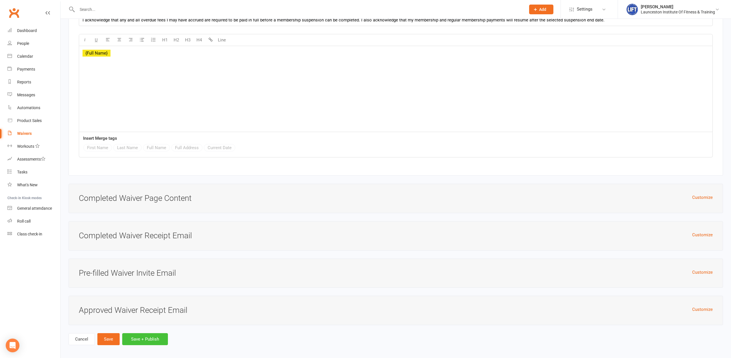
click at [142, 336] on button "Save + Publish" at bounding box center [145, 339] width 46 height 12
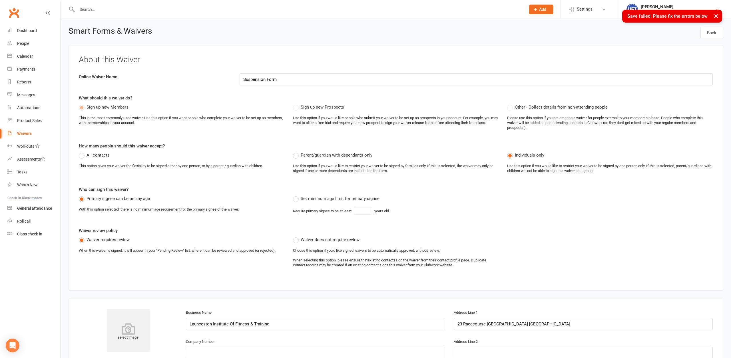
click at [323, 110] on label "Sign up new Prospects" at bounding box center [318, 107] width 51 height 7
click at [323, 108] on span "Sign up new Prospects" at bounding box center [322, 107] width 43 height 6
click at [301, 105] on span "Sign up new Prospects" at bounding box center [322, 107] width 43 height 6
click at [301, 325] on input "Launceston Institute Of Fitness & Training" at bounding box center [315, 324] width 259 height 12
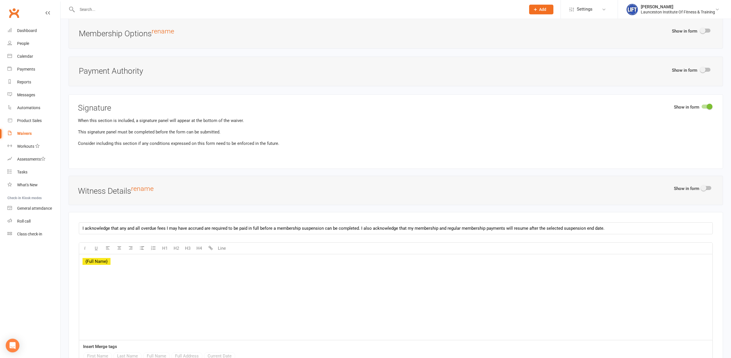
scroll to position [990, 0]
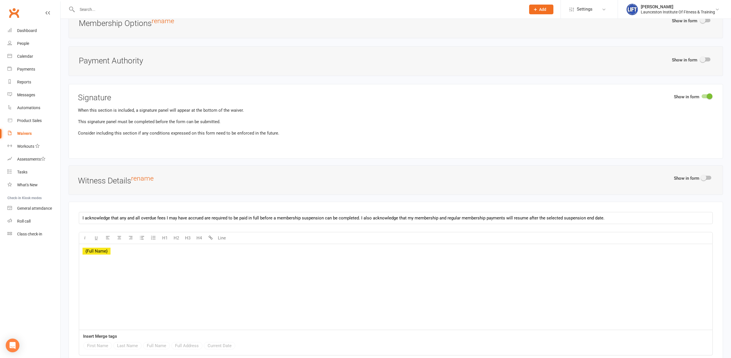
click at [285, 254] on div "﻿ {Full Name}" at bounding box center [395, 287] width 633 height 86
click at [232, 249] on p "﻿ {Full Name}" at bounding box center [396, 251] width 626 height 7
click at [706, 176] on div at bounding box center [706, 178] width 10 height 4
click at [701, 177] on input "checkbox" at bounding box center [701, 177] width 0 height 0
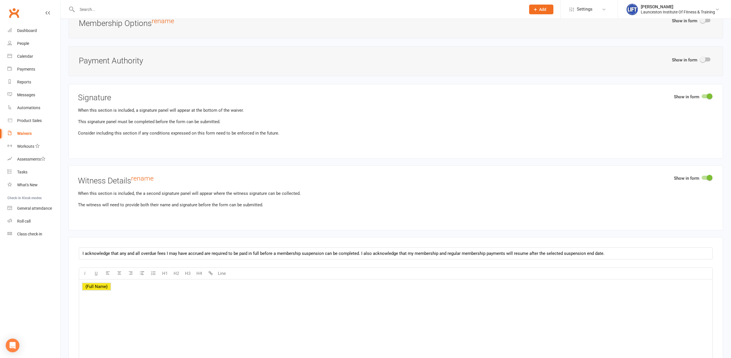
click at [708, 175] on span at bounding box center [710, 178] width 6 height 6
click at [701, 177] on input "checkbox" at bounding box center [701, 177] width 0 height 0
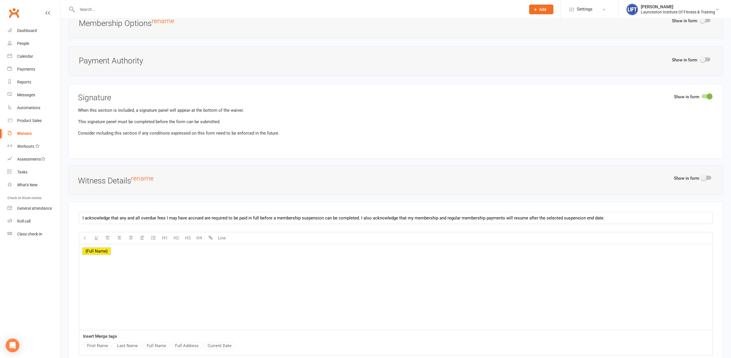
click at [393, 297] on div "﻿ {Full Name}" at bounding box center [395, 287] width 633 height 86
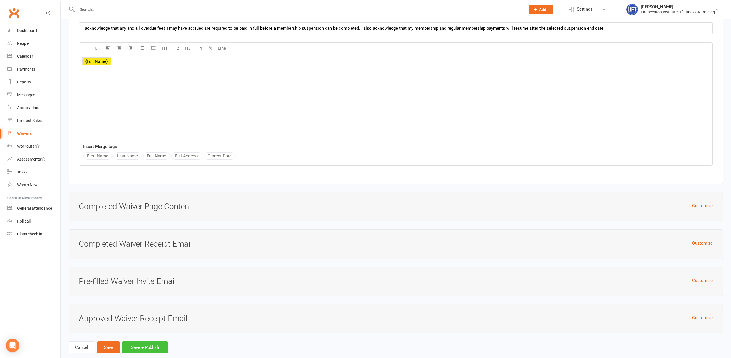
scroll to position [1188, 0]
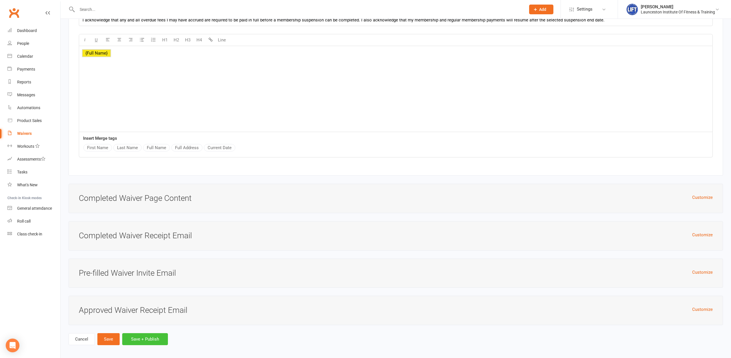
click at [146, 336] on button "Save + Publish" at bounding box center [145, 339] width 46 height 12
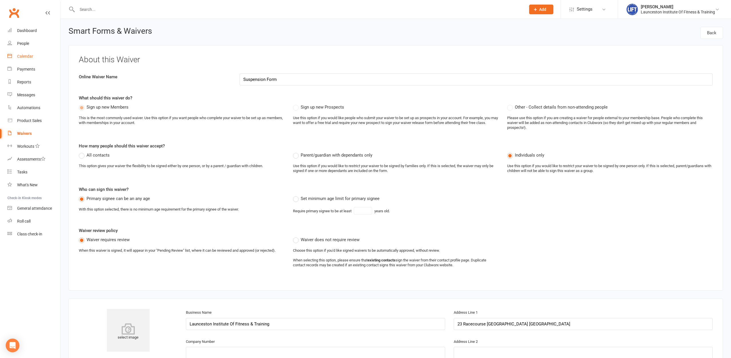
click at [29, 54] on div "Calendar" at bounding box center [25, 56] width 16 height 5
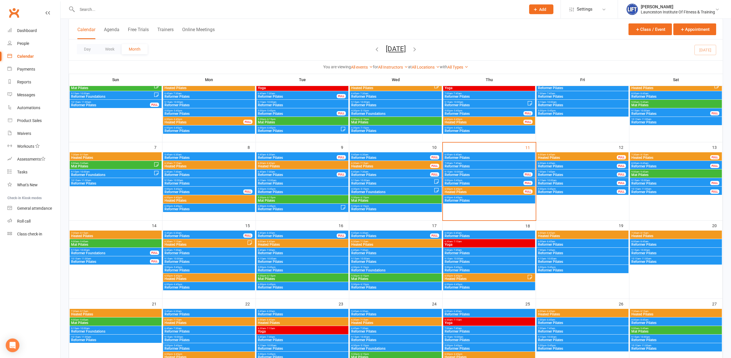
scroll to position [58, 0]
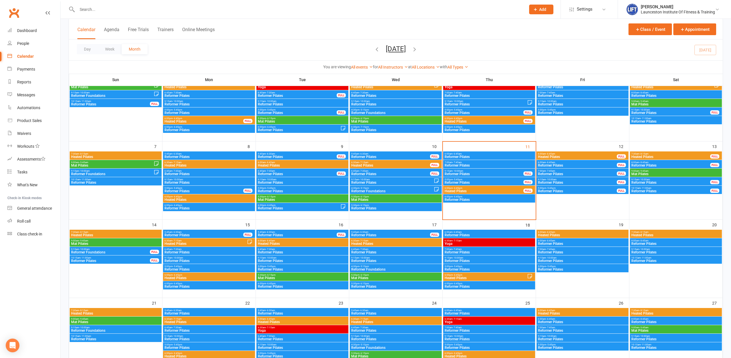
click at [572, 155] on span "Heated Pilates" at bounding box center [577, 156] width 79 height 3
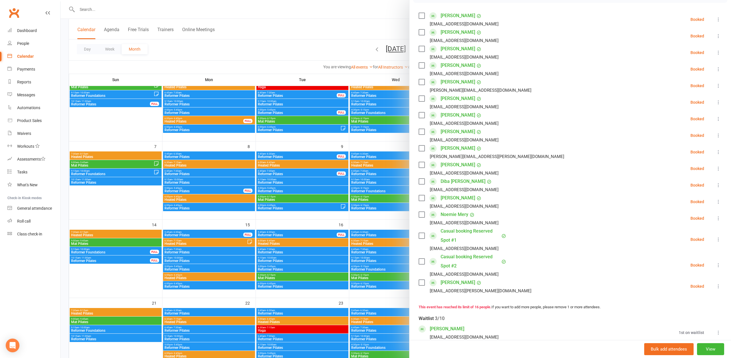
scroll to position [78, 0]
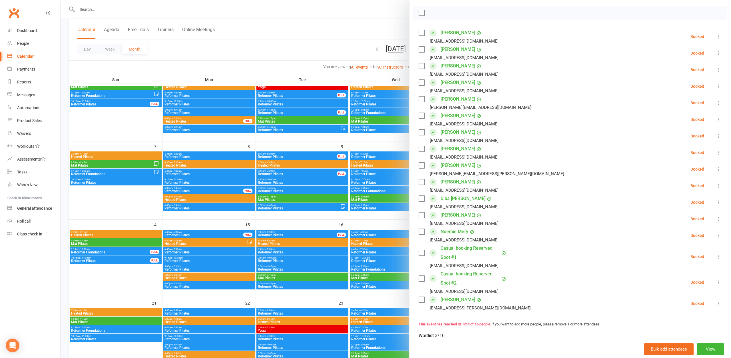
click at [326, 59] on div at bounding box center [396, 179] width 670 height 358
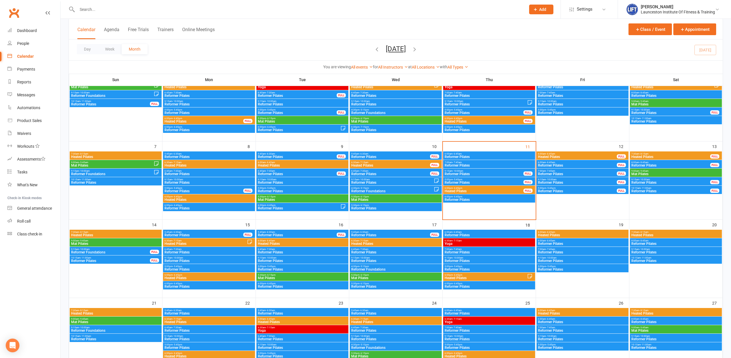
click at [594, 232] on span "6:00am - 6:45am" at bounding box center [583, 232] width 90 height 3
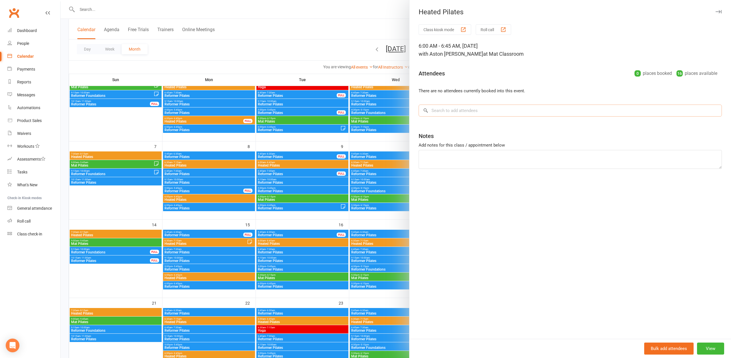
click at [543, 112] on input "search" at bounding box center [570, 110] width 303 height 12
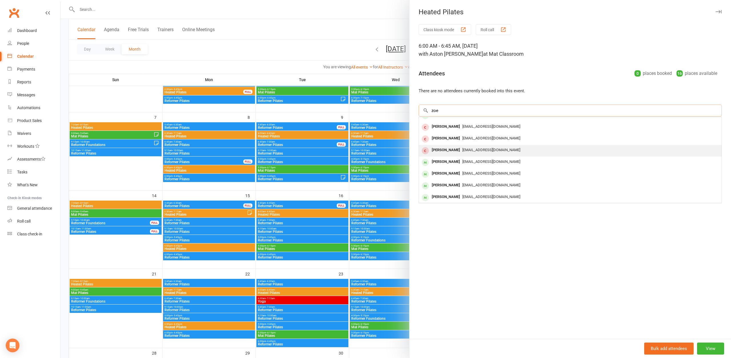
scroll to position [0, 0]
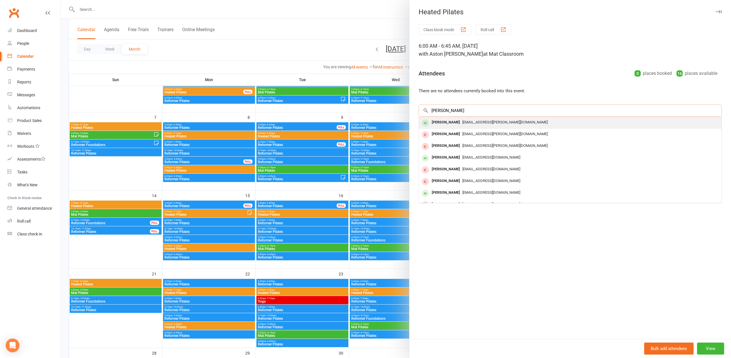
type input "[PERSON_NAME]"
click at [470, 124] on span "[EMAIL_ADDRESS][PERSON_NAME][DOMAIN_NAME]" at bounding box center [504, 122] width 85 height 4
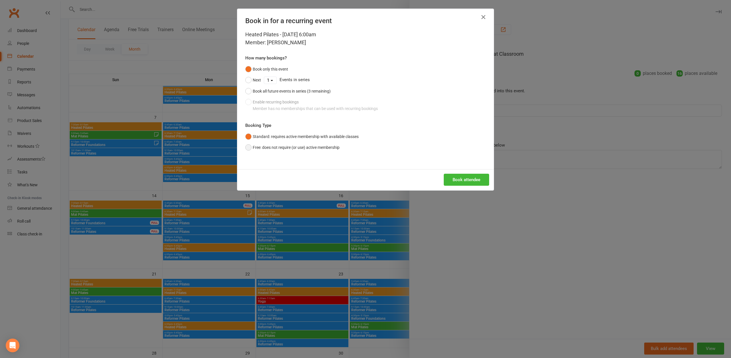
click at [280, 151] on button "Free: does not require (or use) active membership" at bounding box center [292, 147] width 94 height 11
click at [464, 176] on button "Book attendee" at bounding box center [466, 180] width 45 height 12
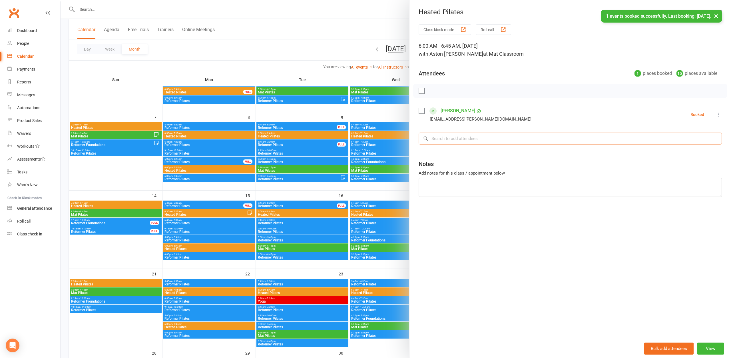
click at [462, 134] on input "search" at bounding box center [570, 138] width 303 height 12
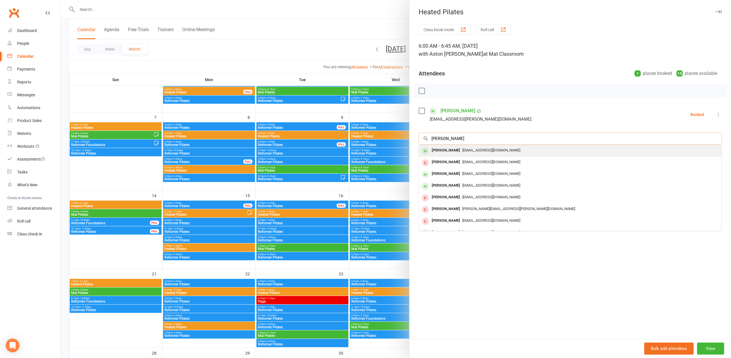
type input "[PERSON_NAME]"
click at [478, 148] on div "[EMAIL_ADDRESS][DOMAIN_NAME]" at bounding box center [570, 150] width 298 height 8
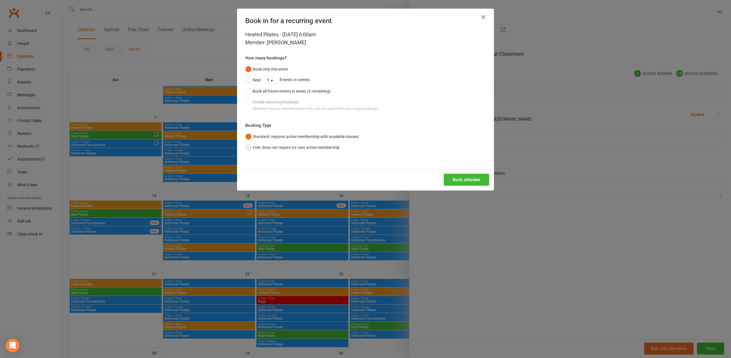
click at [277, 146] on button "Free: does not require (or use) active membership" at bounding box center [292, 147] width 94 height 11
click at [486, 176] on button "Book attendee" at bounding box center [466, 180] width 45 height 12
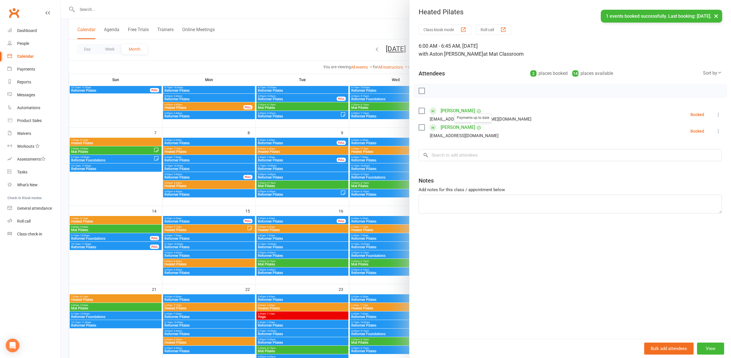
scroll to position [58, 0]
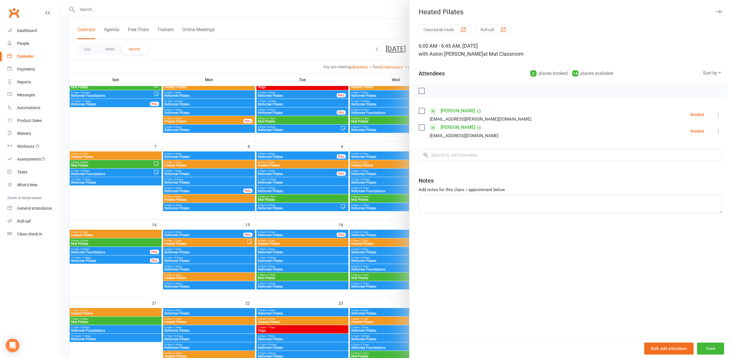
drag, startPoint x: 445, startPoint y: 53, endPoint x: 508, endPoint y: 55, distance: 62.8
click at [508, 55] on div "6:00 AM - 6:45 AM, [DATE] with [PERSON_NAME] at [GEOGRAPHIC_DATA]" at bounding box center [570, 50] width 303 height 16
drag, startPoint x: 335, startPoint y: 35, endPoint x: 335, endPoint y: 41, distance: 6.3
click at [336, 35] on div at bounding box center [396, 179] width 670 height 358
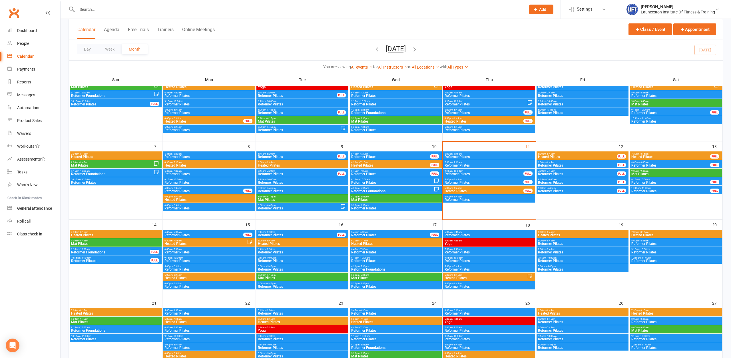
click at [127, 8] on input "text" at bounding box center [298, 9] width 446 height 8
paste input "20000000000000004C46207E"
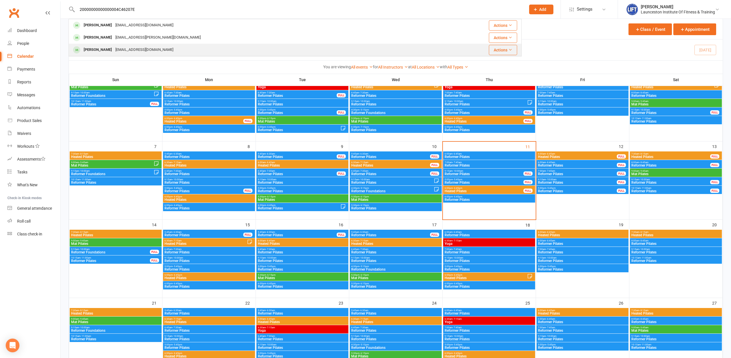
type input "20000000000000004C46207E"
click at [132, 50] on div "[EMAIL_ADDRESS][DOMAIN_NAME]" at bounding box center [144, 50] width 61 height 8
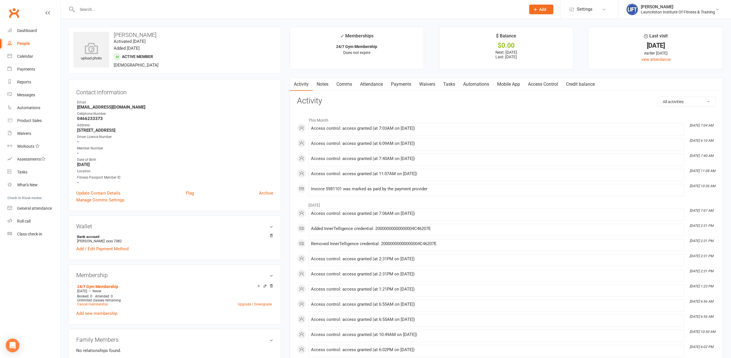
click at [543, 83] on link "Access Control" at bounding box center [543, 84] width 38 height 13
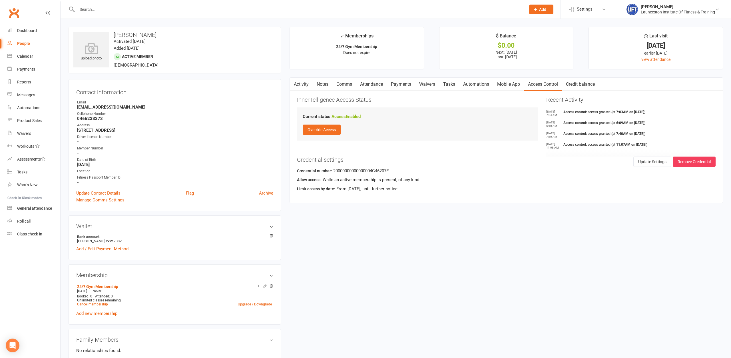
click at [178, 77] on contact-information "upload photo [PERSON_NAME] Activated [DATE] Added [DATE] Active member [DEMOGRA…" at bounding box center [175, 119] width 212 height 184
click at [135, 13] on div at bounding box center [295, 9] width 453 height 19
click at [134, 10] on input "text" at bounding box center [298, 9] width 446 height 8
paste input "200000000000000049C5384E"
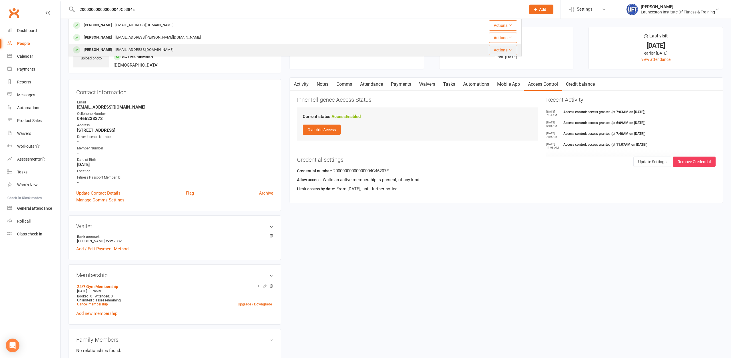
type input "200000000000000049C5384E"
click at [130, 47] on div "[EMAIL_ADDRESS][DOMAIN_NAME]" at bounding box center [144, 50] width 61 height 8
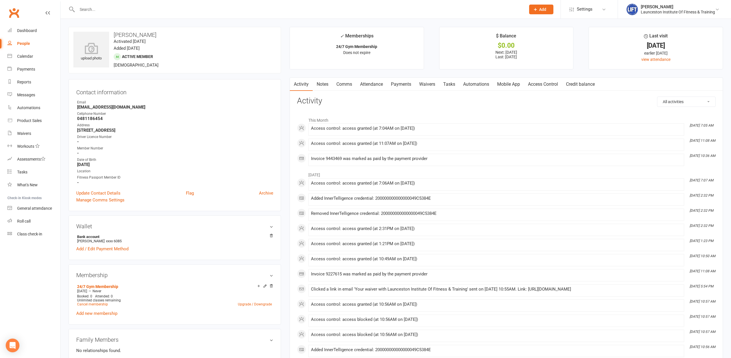
click at [544, 84] on link "Access Control" at bounding box center [543, 84] width 38 height 13
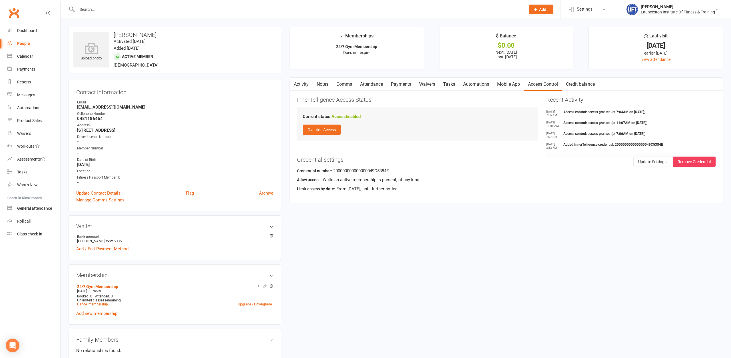
click at [179, 75] on contact-information "upload photo [PERSON_NAME] Activated [DATE] Added [DATE] Active member [DEMOGRA…" at bounding box center [175, 119] width 212 height 184
click at [179, 13] on input "text" at bounding box center [298, 9] width 446 height 8
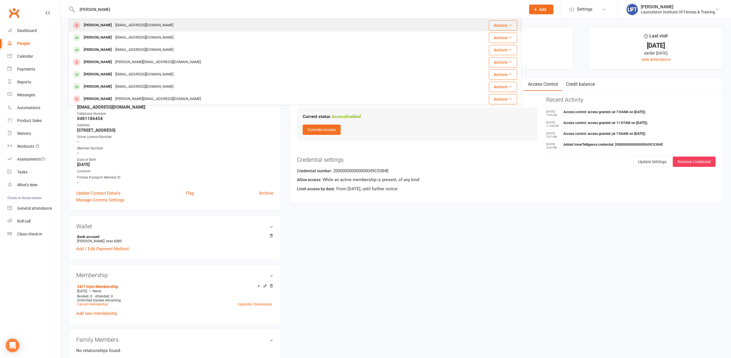
type input "[PERSON_NAME]"
drag, startPoint x: 166, startPoint y: 22, endPoint x: 166, endPoint y: 25, distance: 3.2
click at [166, 21] on div "[PERSON_NAME] [EMAIL_ADDRESS][DOMAIN_NAME]" at bounding box center [251, 25] width 364 height 12
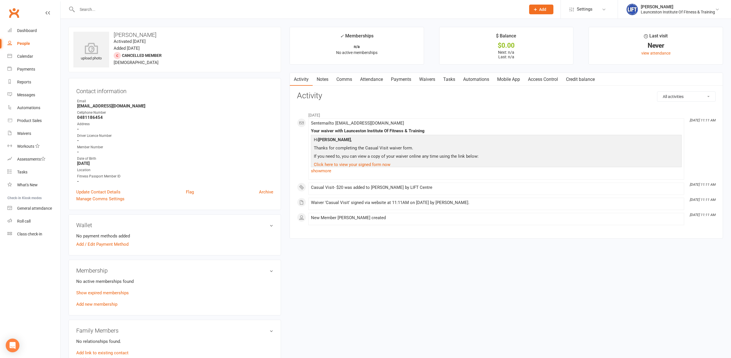
click at [555, 79] on link "Access Control" at bounding box center [543, 79] width 38 height 13
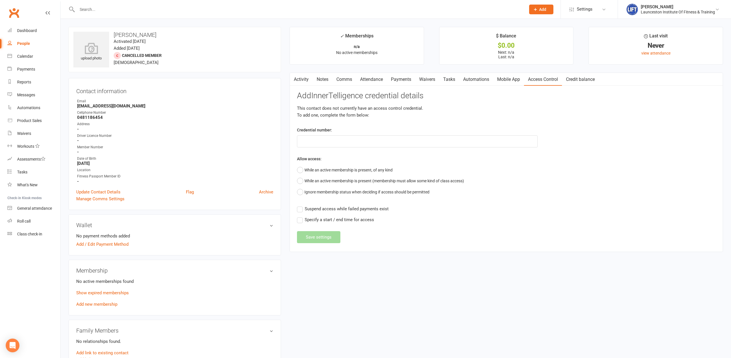
click at [131, 5] on input "text" at bounding box center [298, 9] width 446 height 8
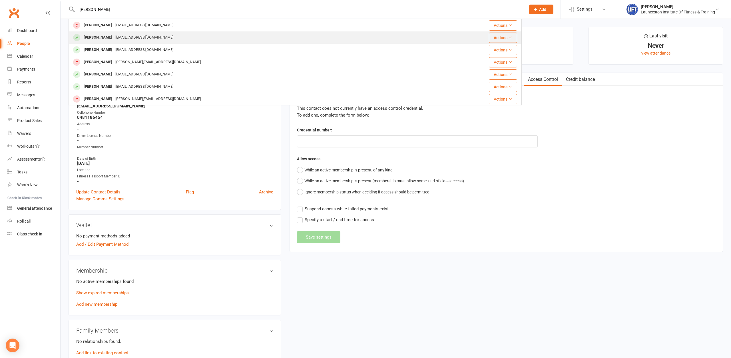
type input "[PERSON_NAME]"
click at [130, 39] on div "[EMAIL_ADDRESS][DOMAIN_NAME]" at bounding box center [144, 37] width 61 height 8
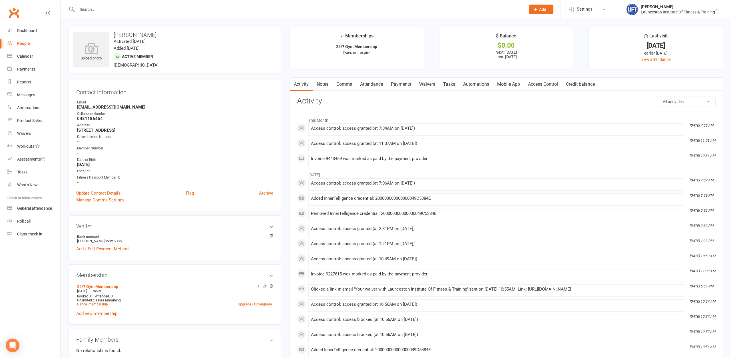
click at [542, 85] on link "Access Control" at bounding box center [543, 84] width 38 height 13
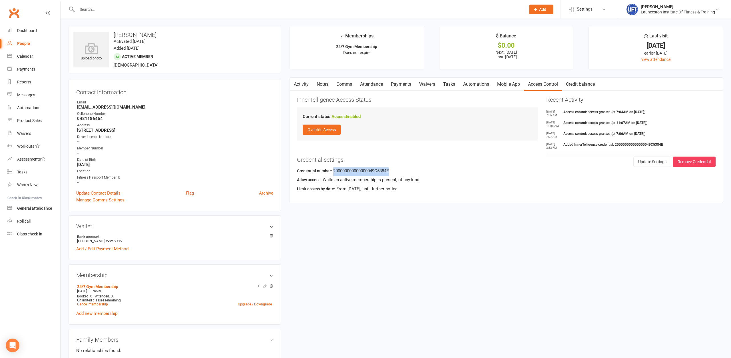
drag, startPoint x: 397, startPoint y: 169, endPoint x: 332, endPoint y: 169, distance: 64.2
click at [332, 169] on div "Credential number: 200000000000000049C5384E" at bounding box center [506, 171] width 419 height 9
copy div "200000000000000049C5384E"
click at [231, 114] on div "Cellphone Number" at bounding box center [175, 113] width 196 height 5
click at [127, 12] on input "text" at bounding box center [298, 9] width 446 height 8
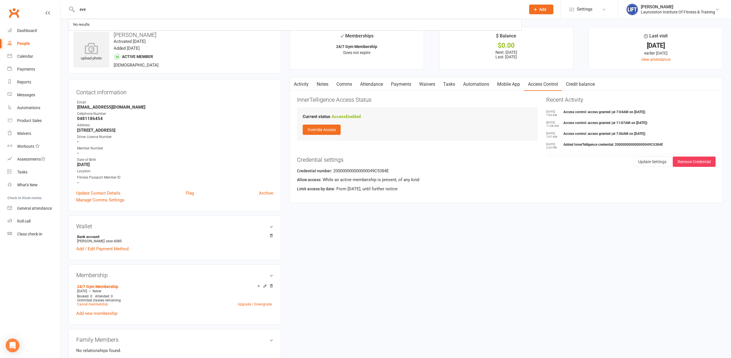
type input "eve"
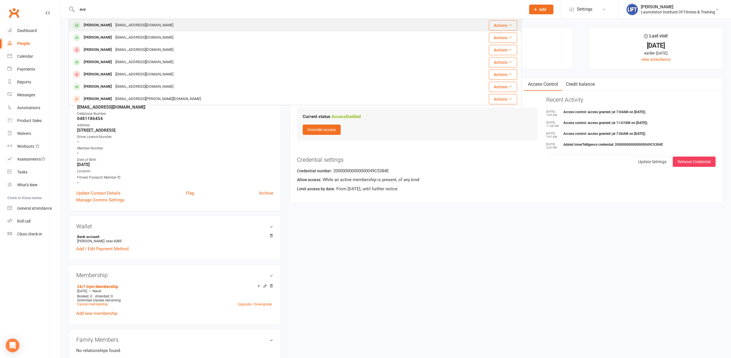
click at [114, 25] on div "[EMAIL_ADDRESS][DOMAIN_NAME]" at bounding box center [144, 25] width 61 height 8
